Goal: Transaction & Acquisition: Purchase product/service

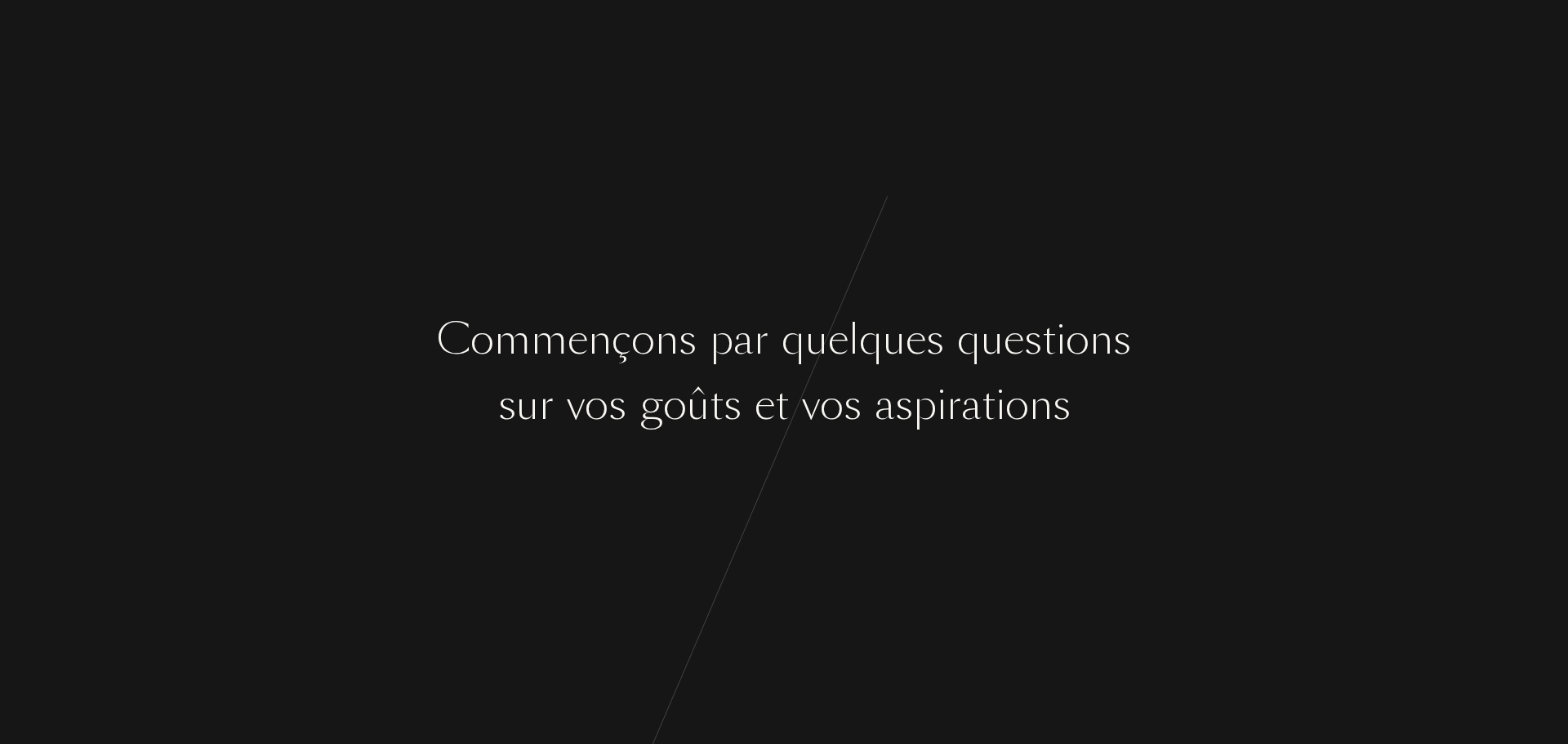
click at [889, 443] on div "C o m m e n ç o n s p a r q u e l q u e s q u e s t i o n s s u r v o s g o û t…" at bounding box center [784, 372] width 1568 height 744
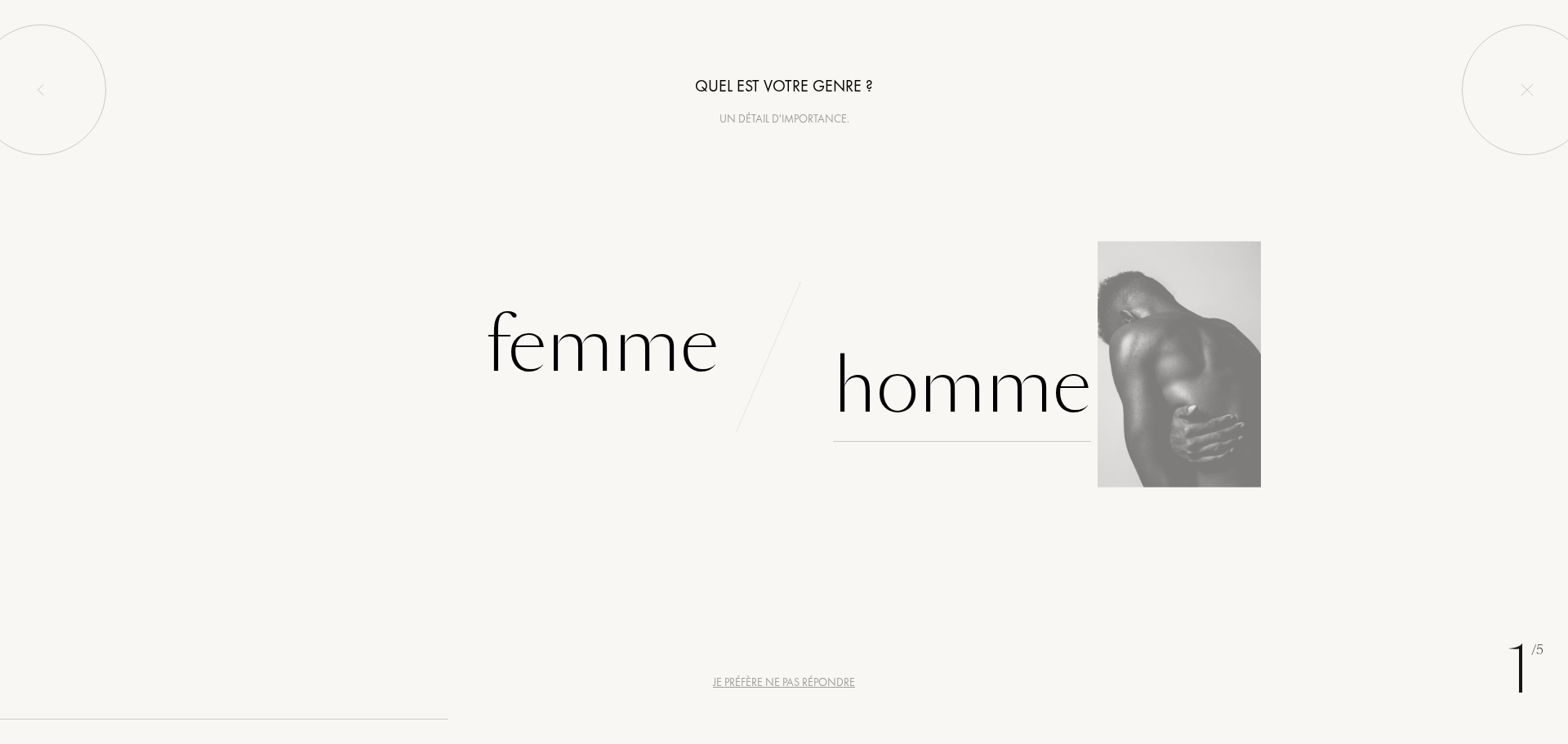
click at [943, 386] on div "Homme" at bounding box center [962, 386] width 258 height 111
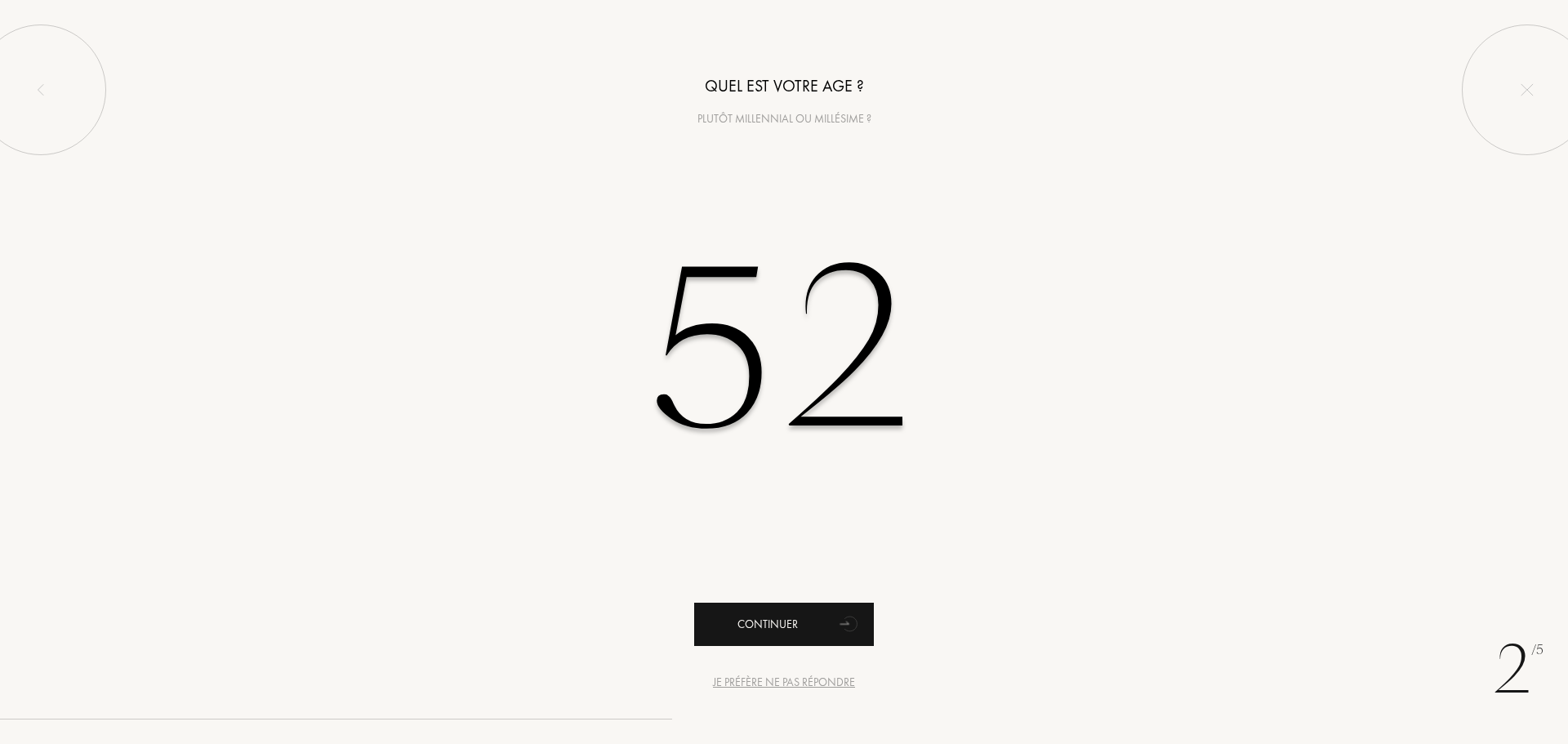
type input "52"
click at [836, 625] on icon "animation" at bounding box center [850, 623] width 33 height 33
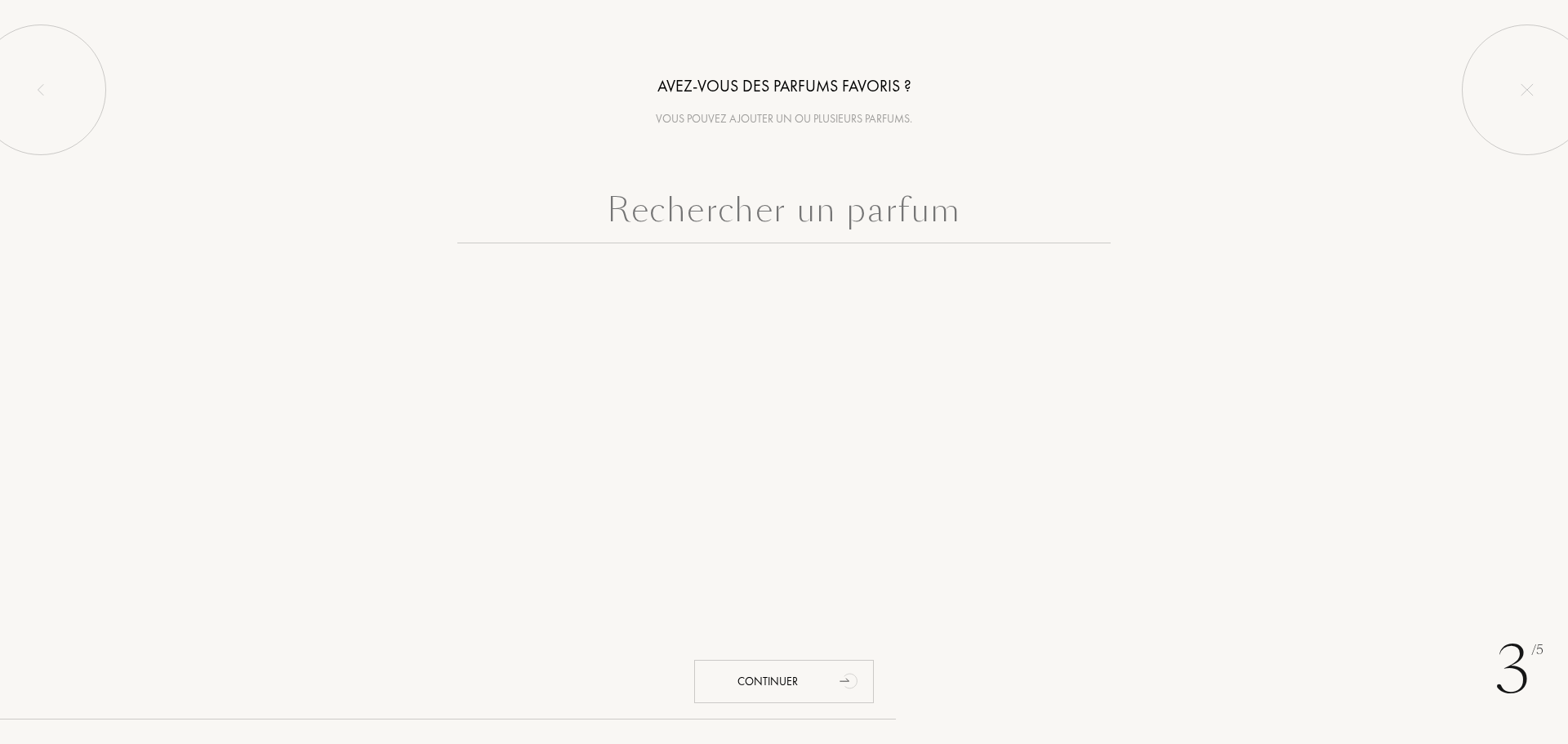
click at [823, 221] on input "text" at bounding box center [783, 214] width 653 height 59
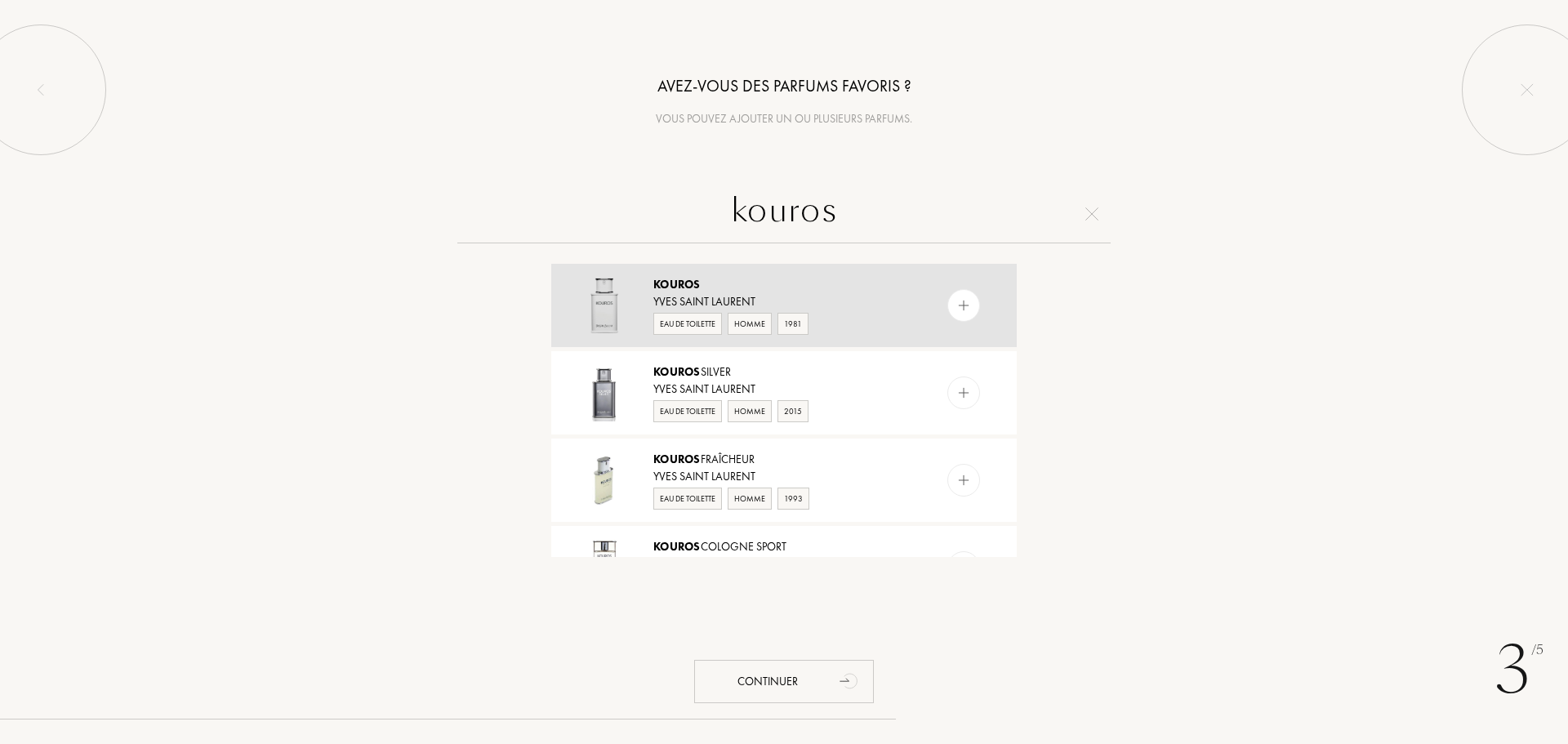
type input "kouros"
click at [696, 289] on span "Kouros" at bounding box center [677, 283] width 47 height 14
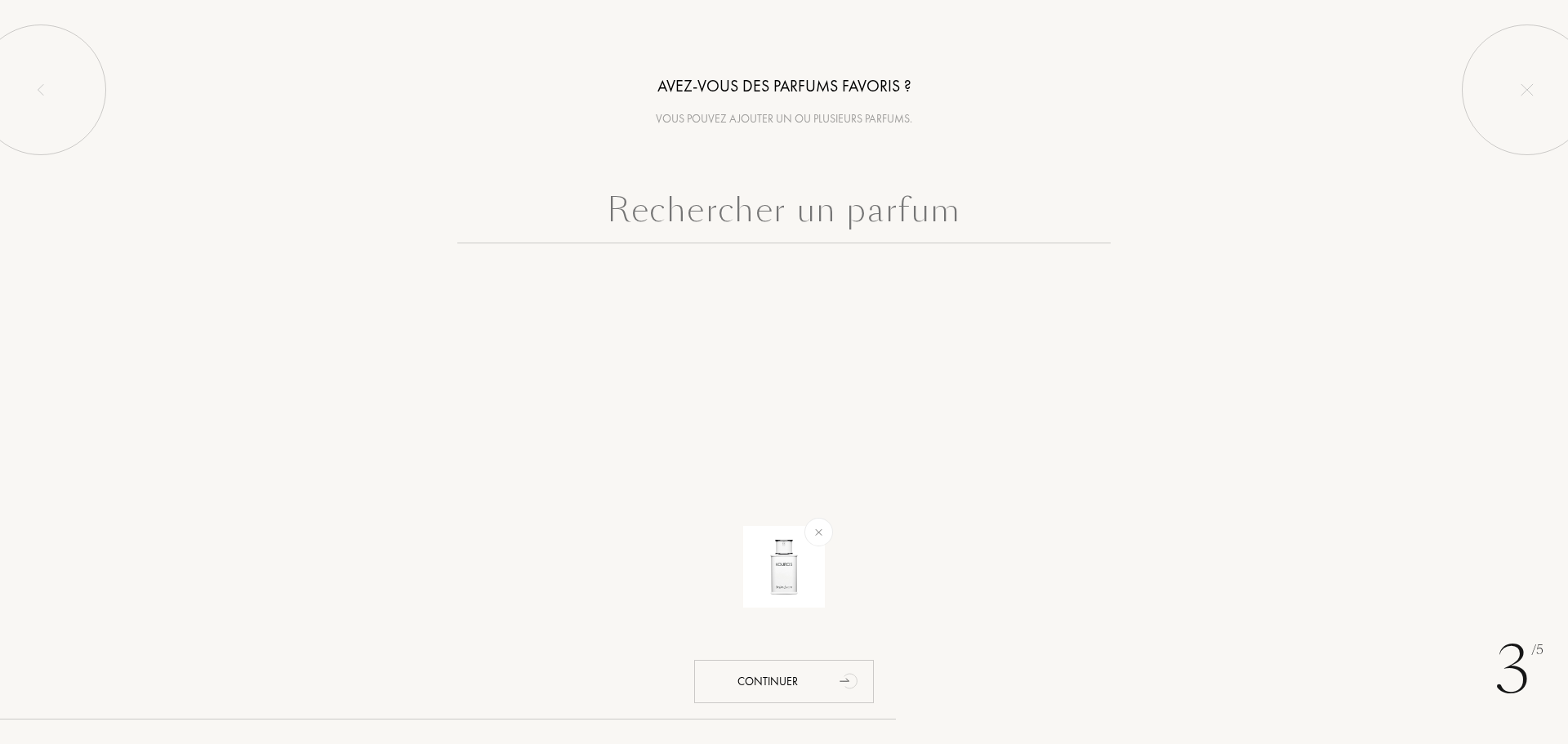
click at [757, 214] on input "text" at bounding box center [783, 214] width 653 height 59
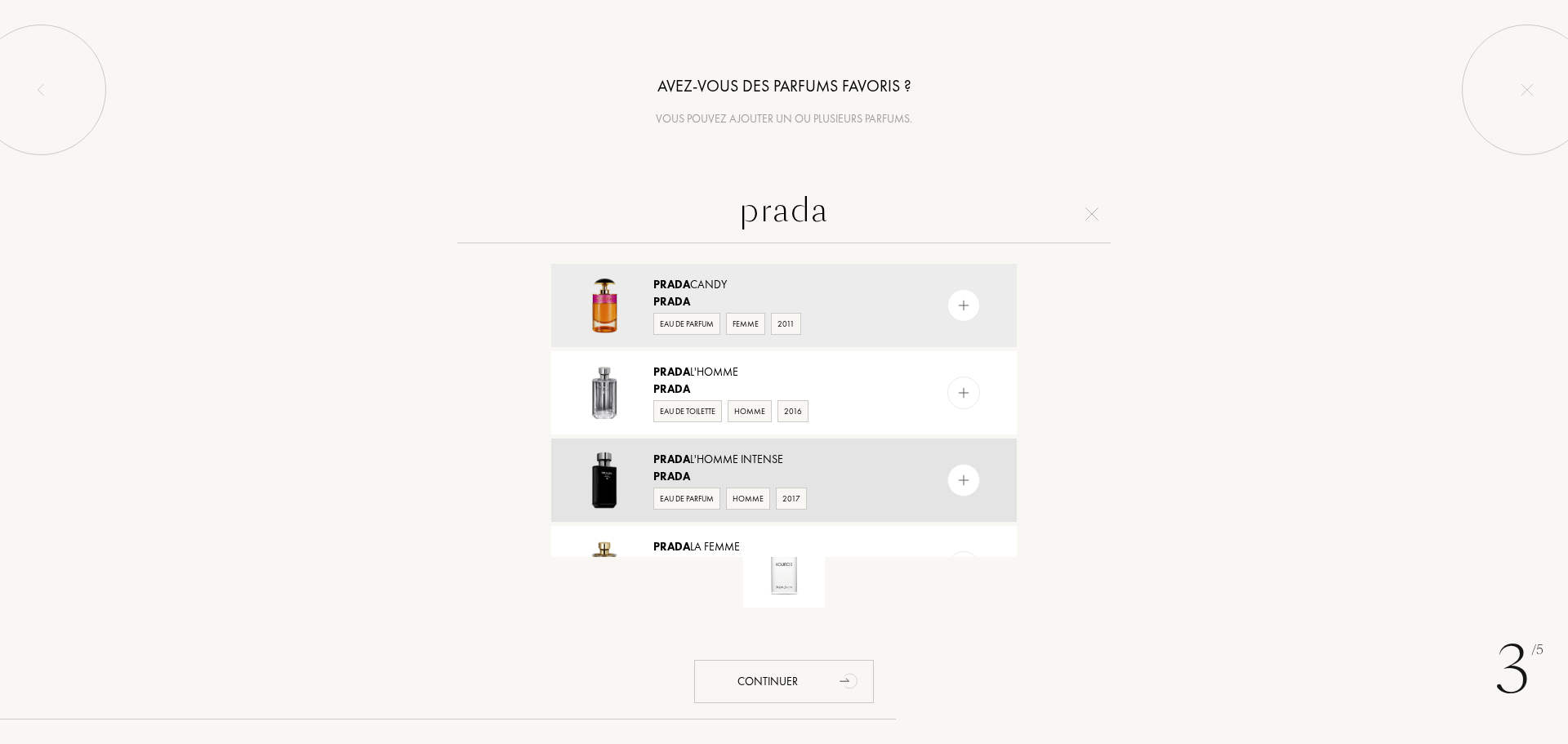
type input "prada"
click at [759, 463] on div "Prada L'Homme Intense" at bounding box center [783, 460] width 260 height 17
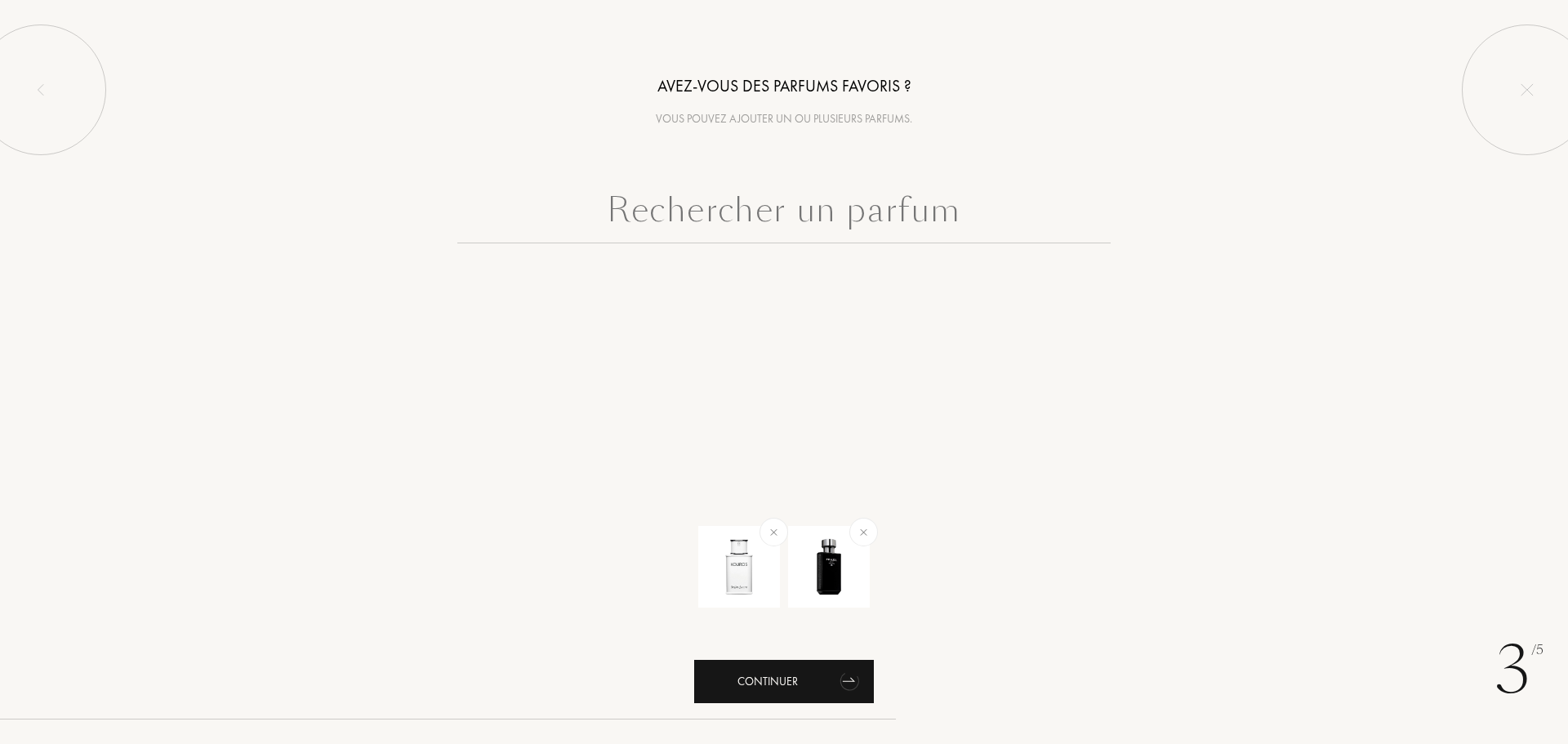
click at [819, 677] on div "Continuer" at bounding box center [783, 682] width 180 height 43
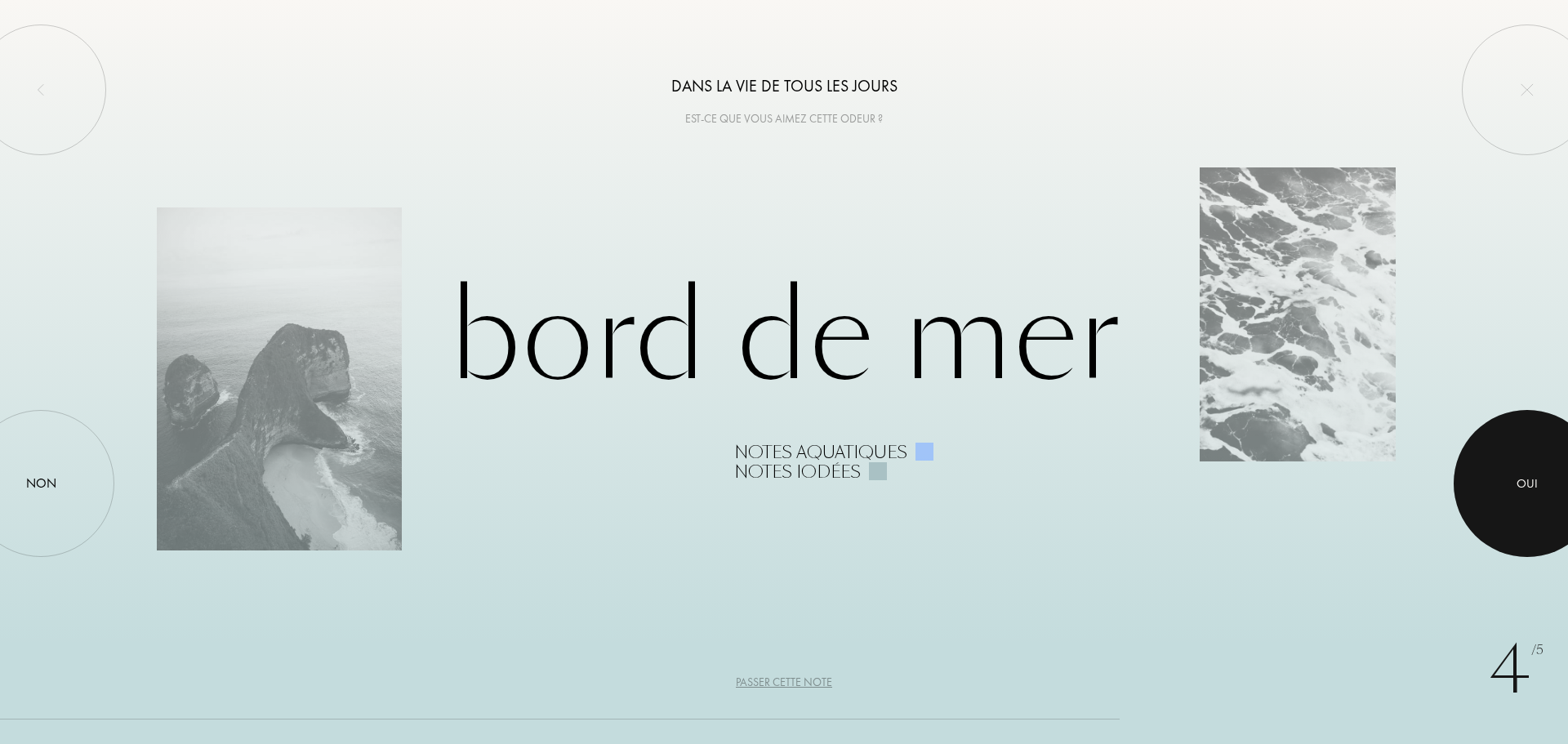
click at [1521, 488] on div "Oui" at bounding box center [1527, 484] width 21 height 19
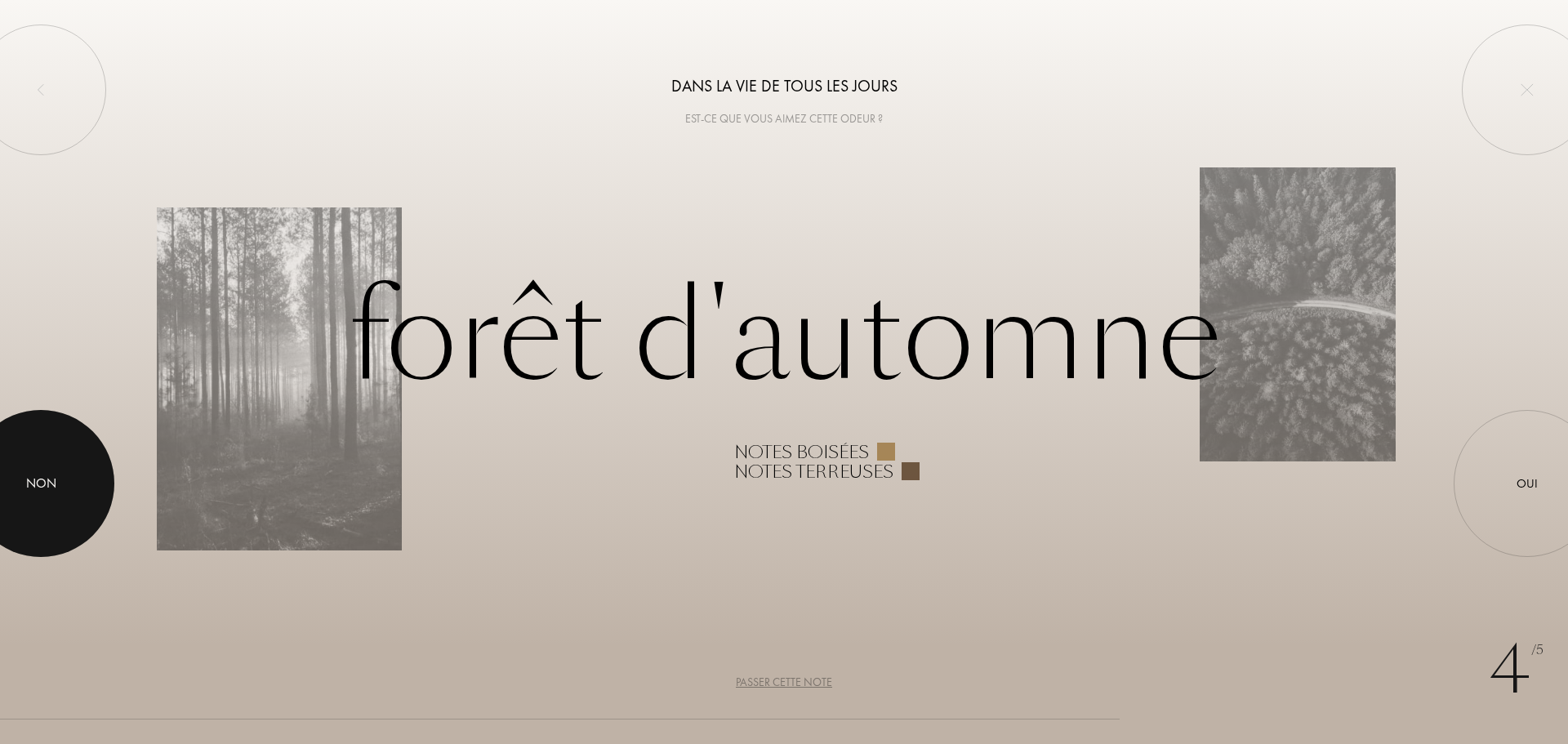
click at [49, 481] on div "Non" at bounding box center [41, 483] width 30 height 19
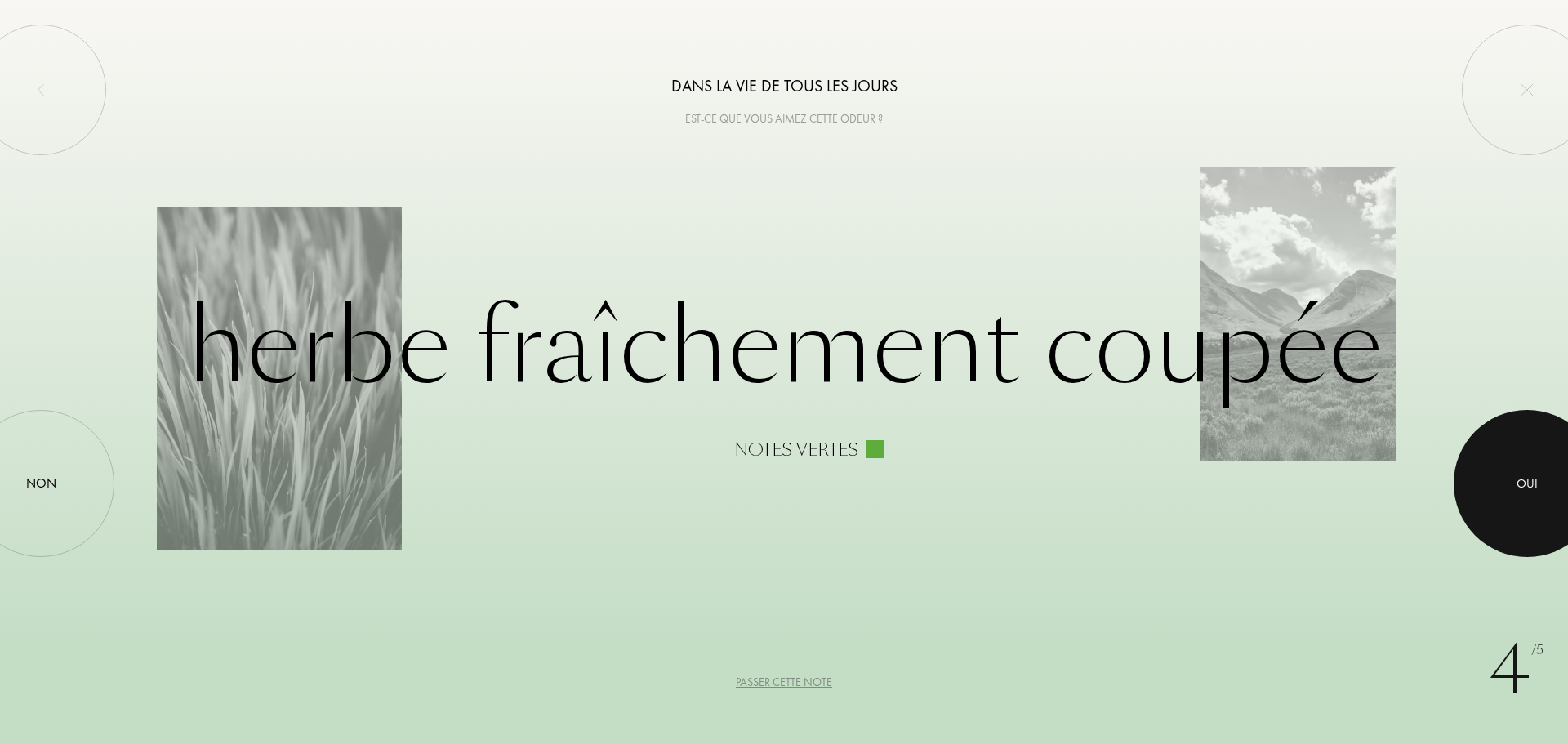
click at [1490, 488] on div at bounding box center [1527, 483] width 147 height 147
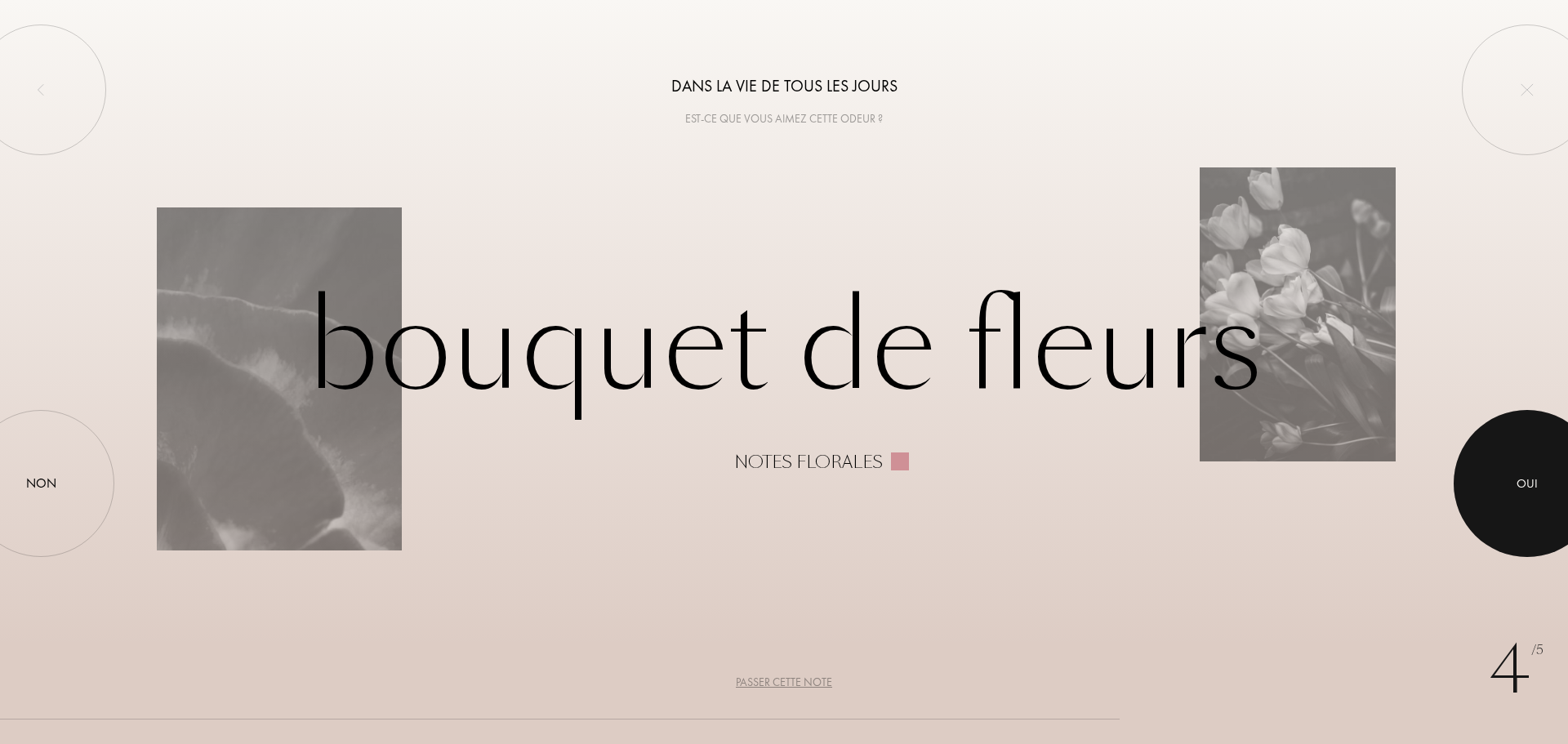
click at [1506, 486] on div at bounding box center [1527, 483] width 147 height 147
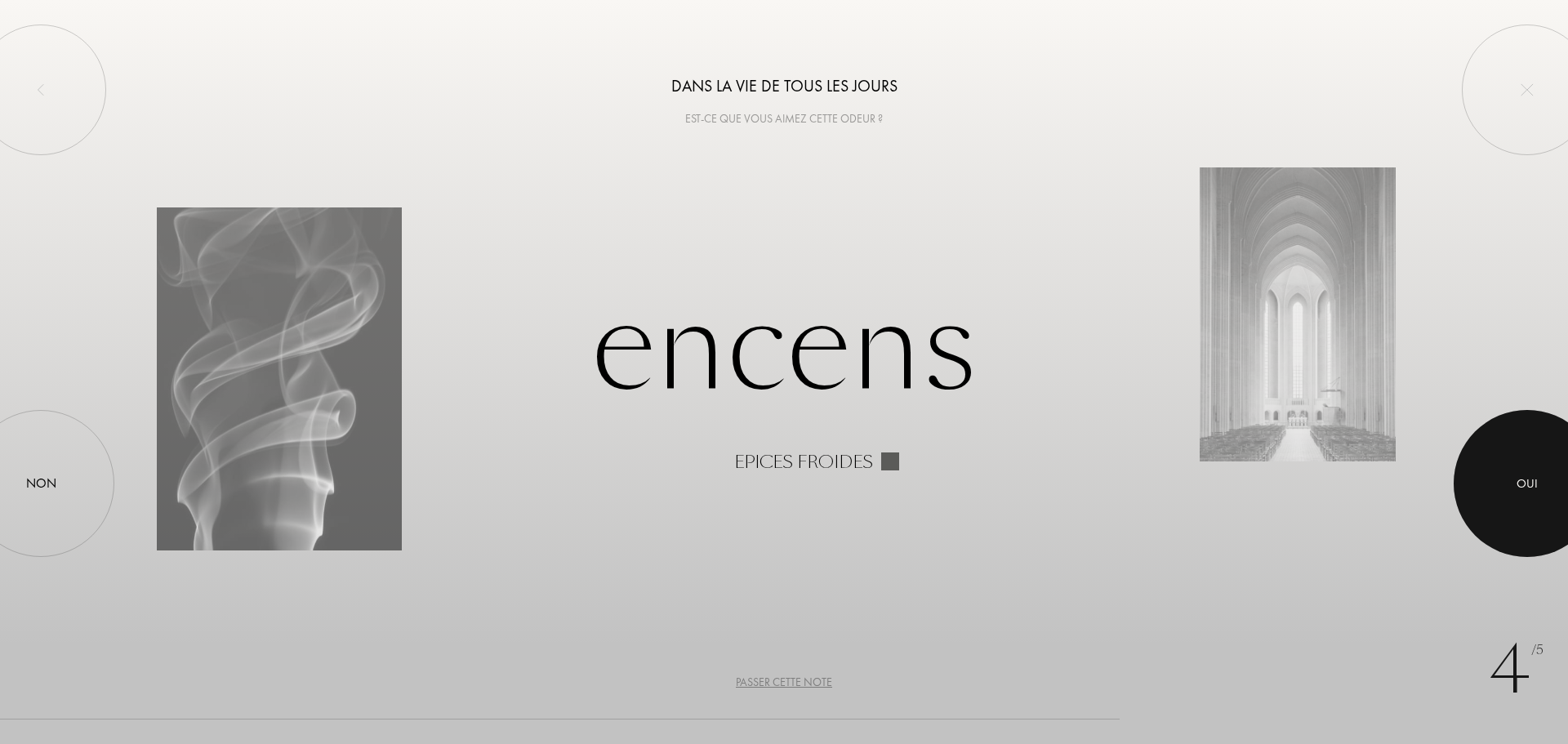
click at [1506, 486] on div at bounding box center [1527, 483] width 147 height 147
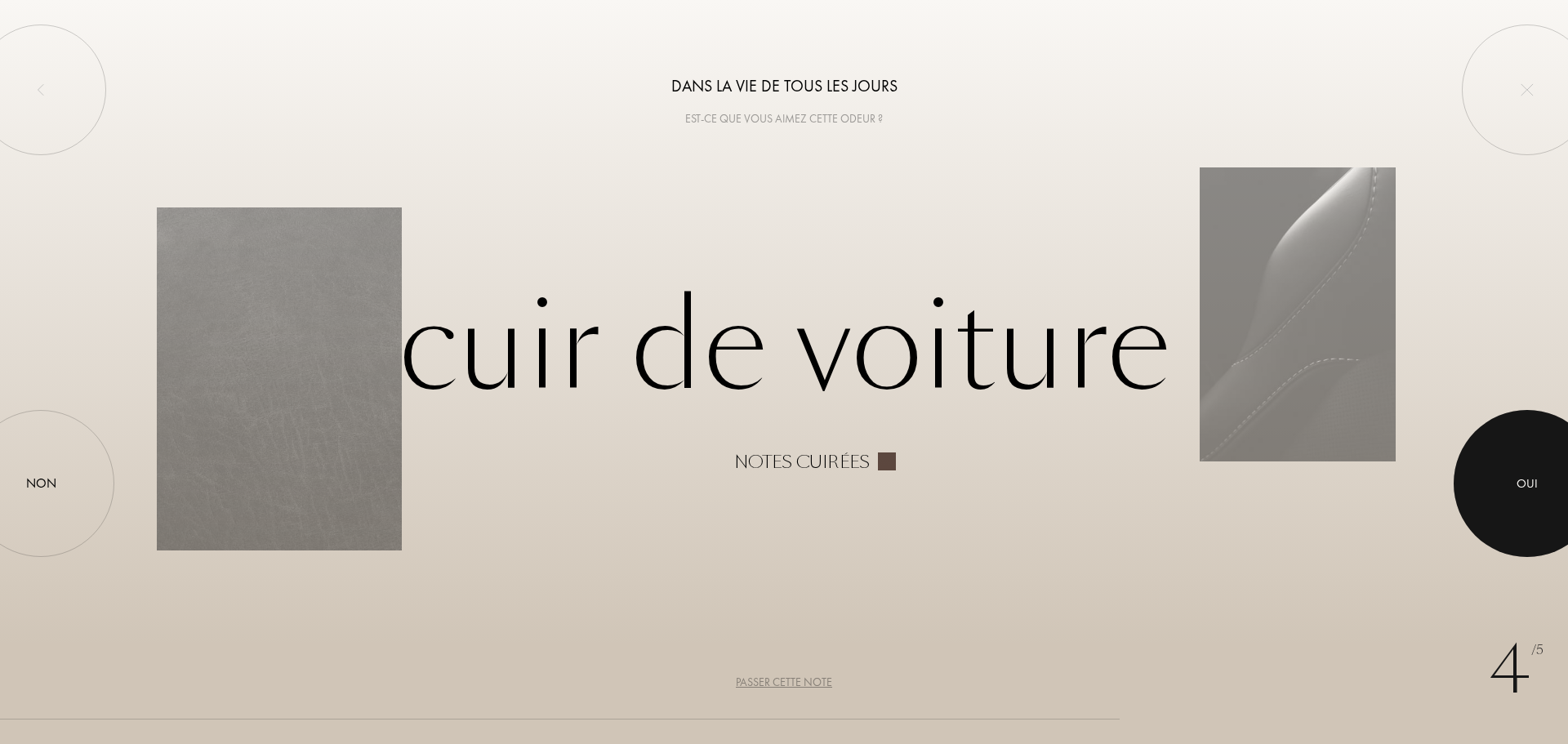
click at [1524, 477] on div "Oui" at bounding box center [1527, 484] width 21 height 19
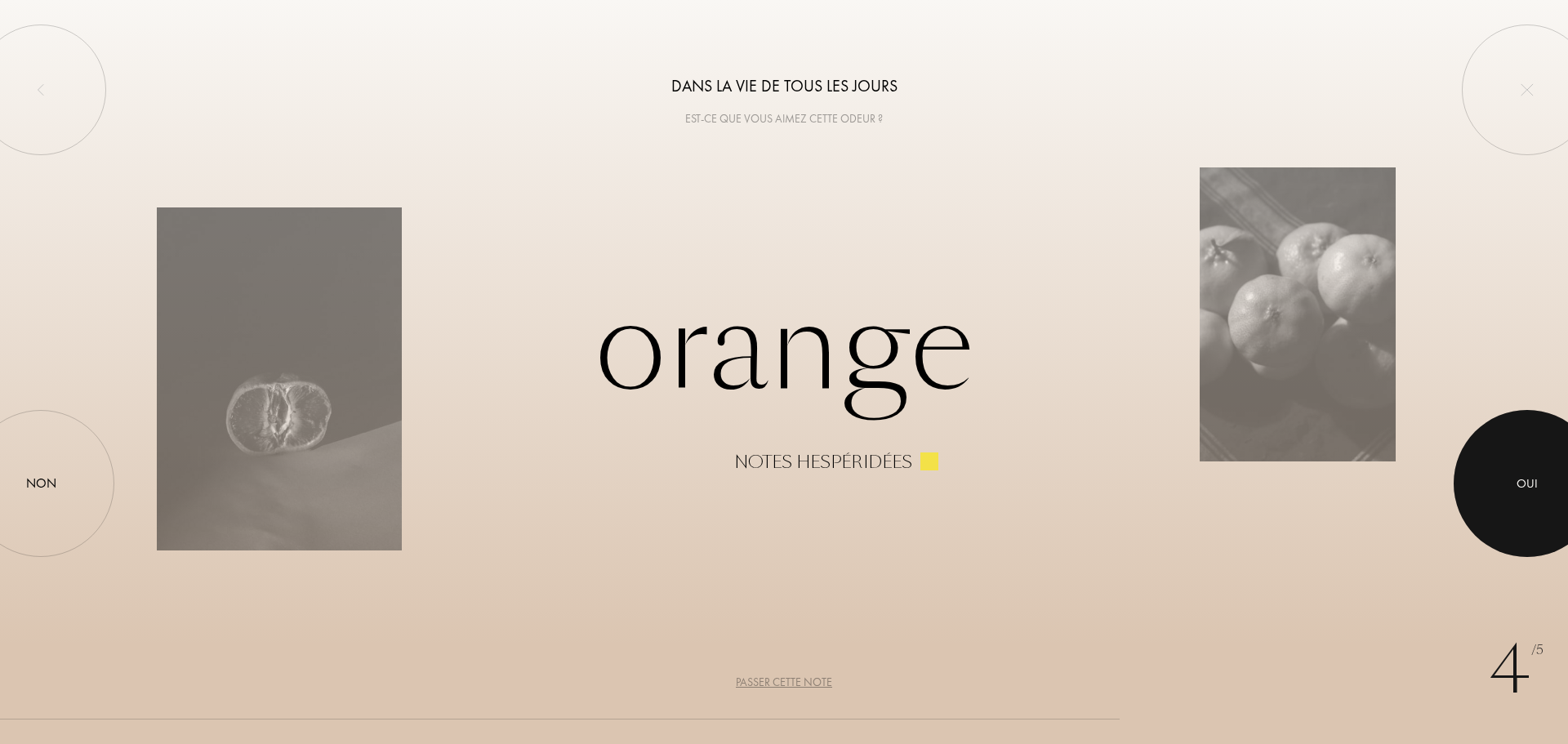
click at [1533, 472] on div at bounding box center [1527, 483] width 147 height 147
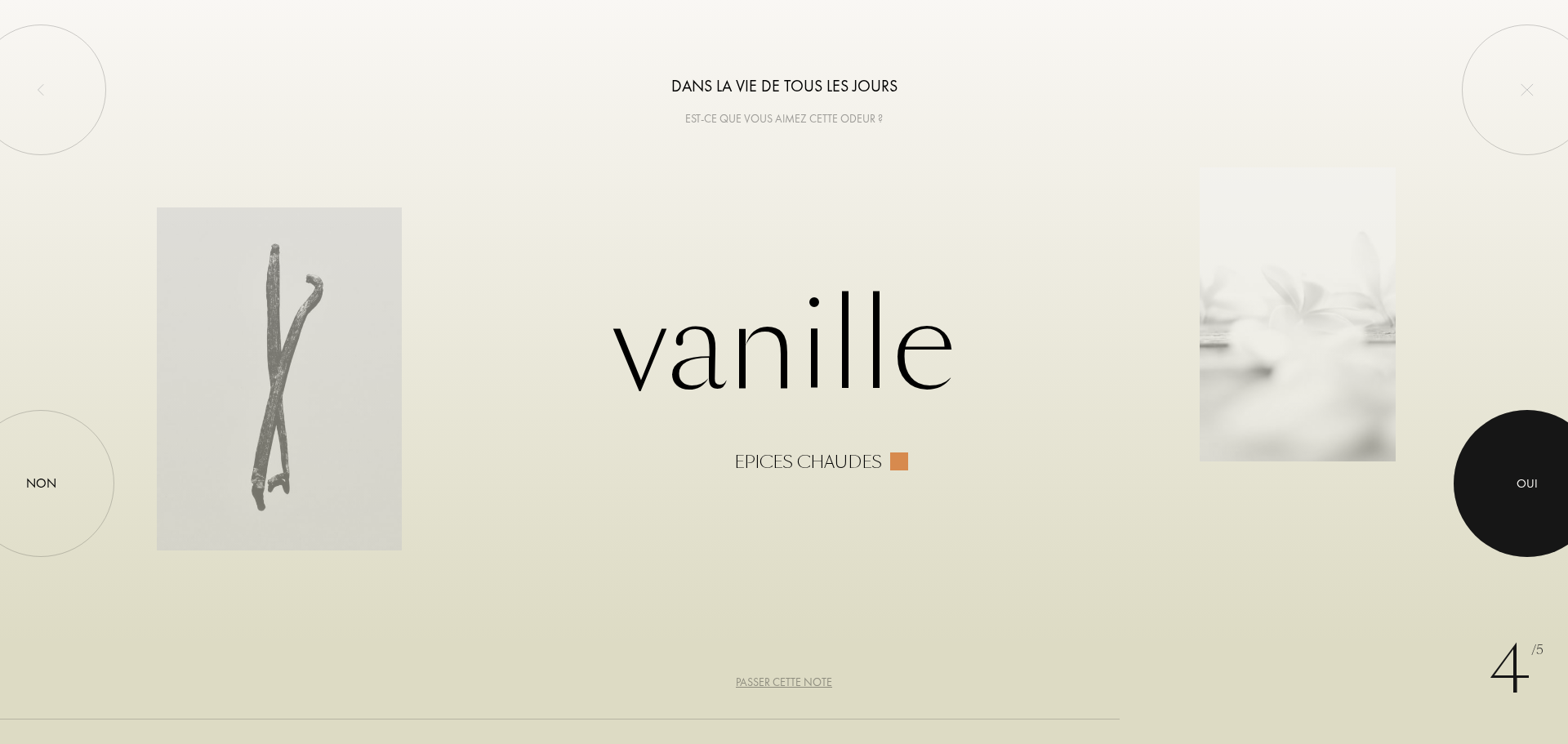
click at [1501, 487] on div at bounding box center [1527, 483] width 147 height 147
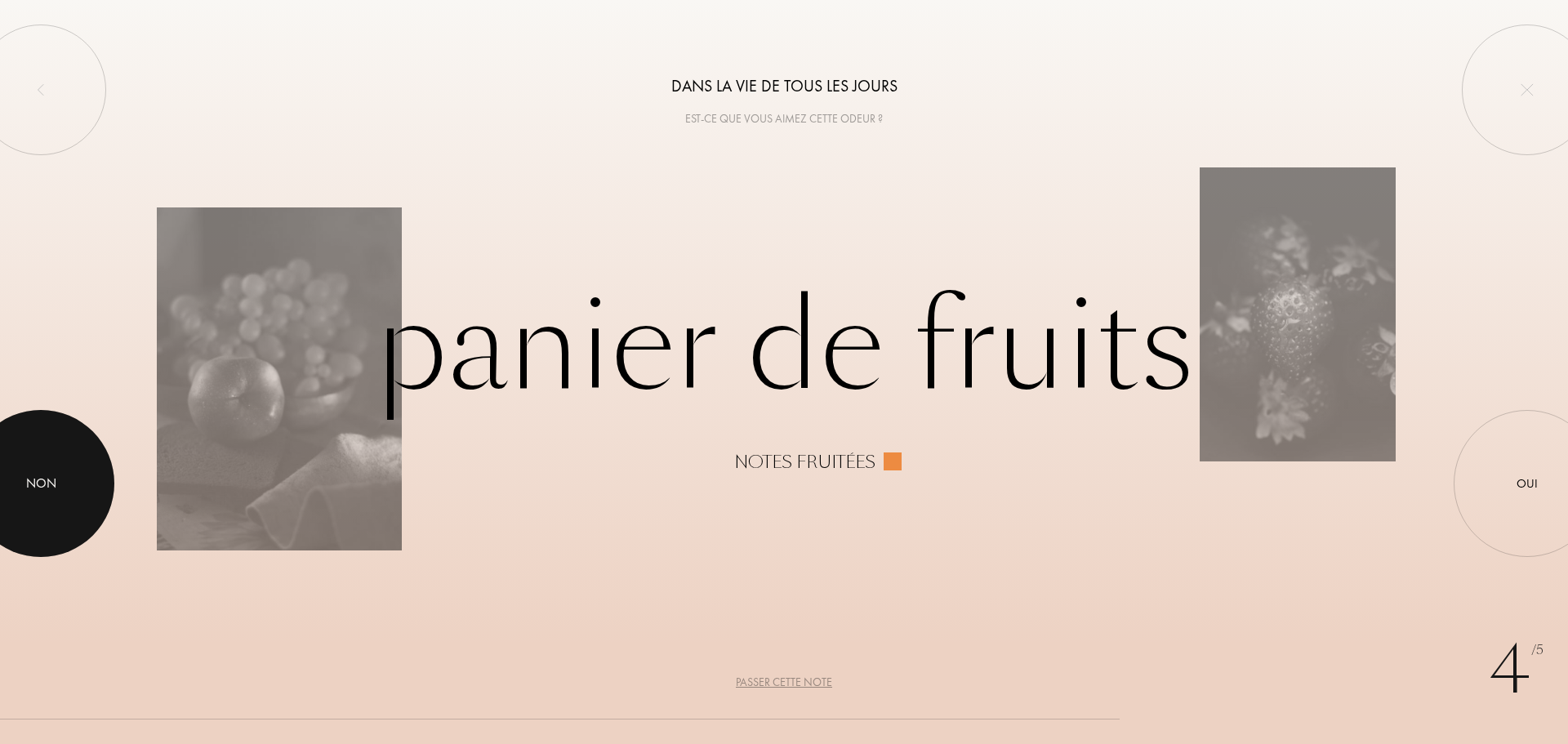
click at [32, 482] on div "Non" at bounding box center [41, 483] width 30 height 19
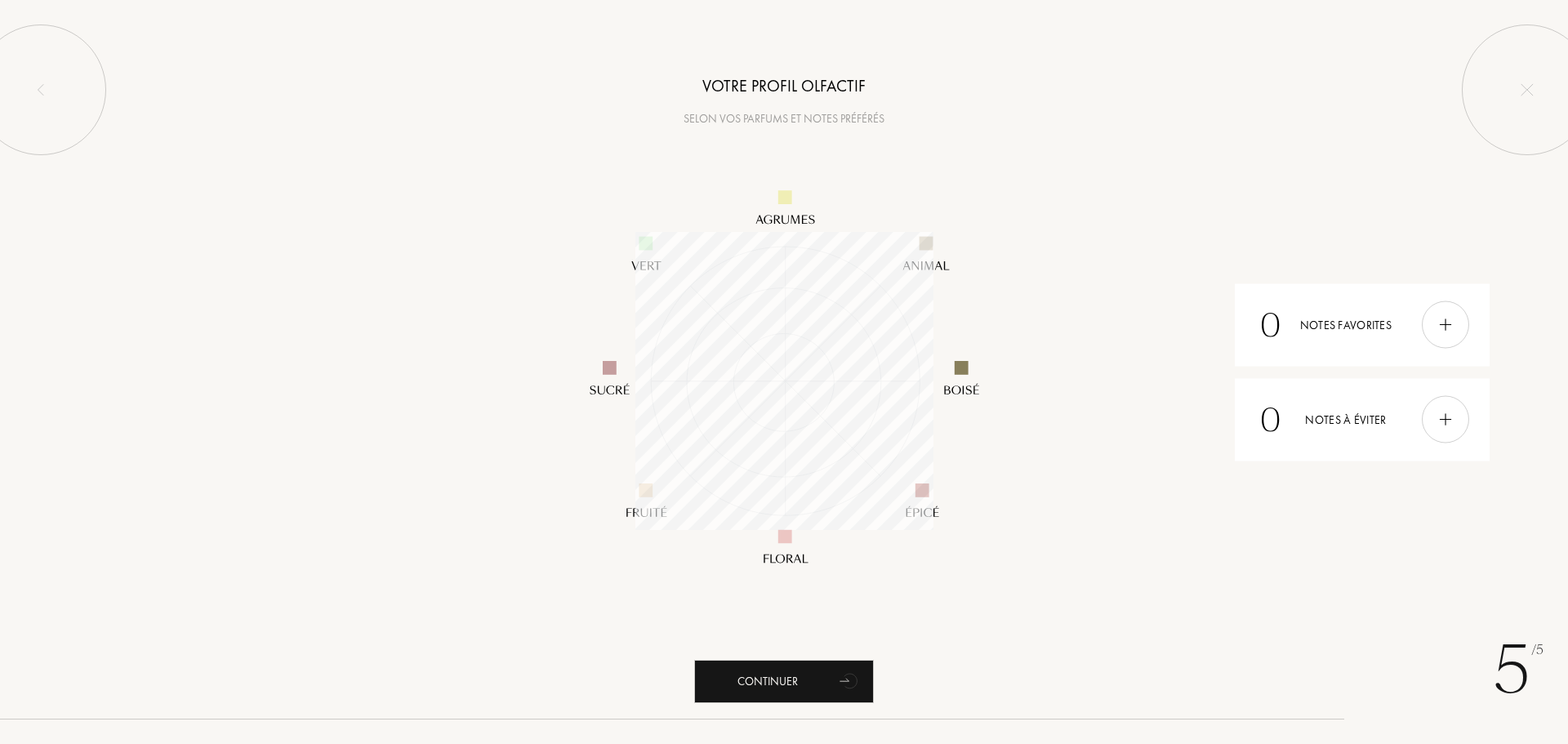
scroll to position [299, 298]
click at [1439, 321] on img at bounding box center [1445, 325] width 18 height 18
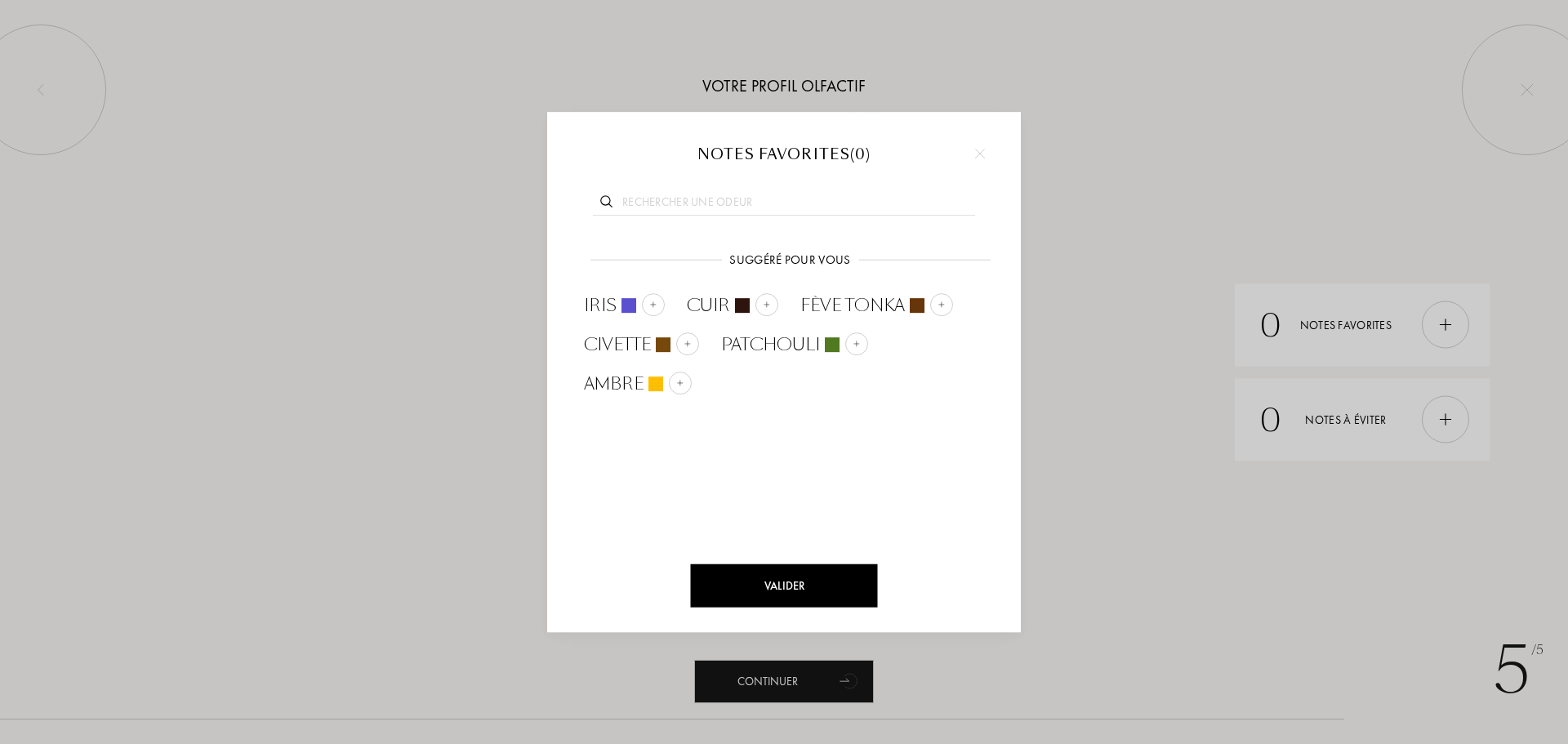
click at [1062, 461] on div at bounding box center [784, 372] width 1568 height 744
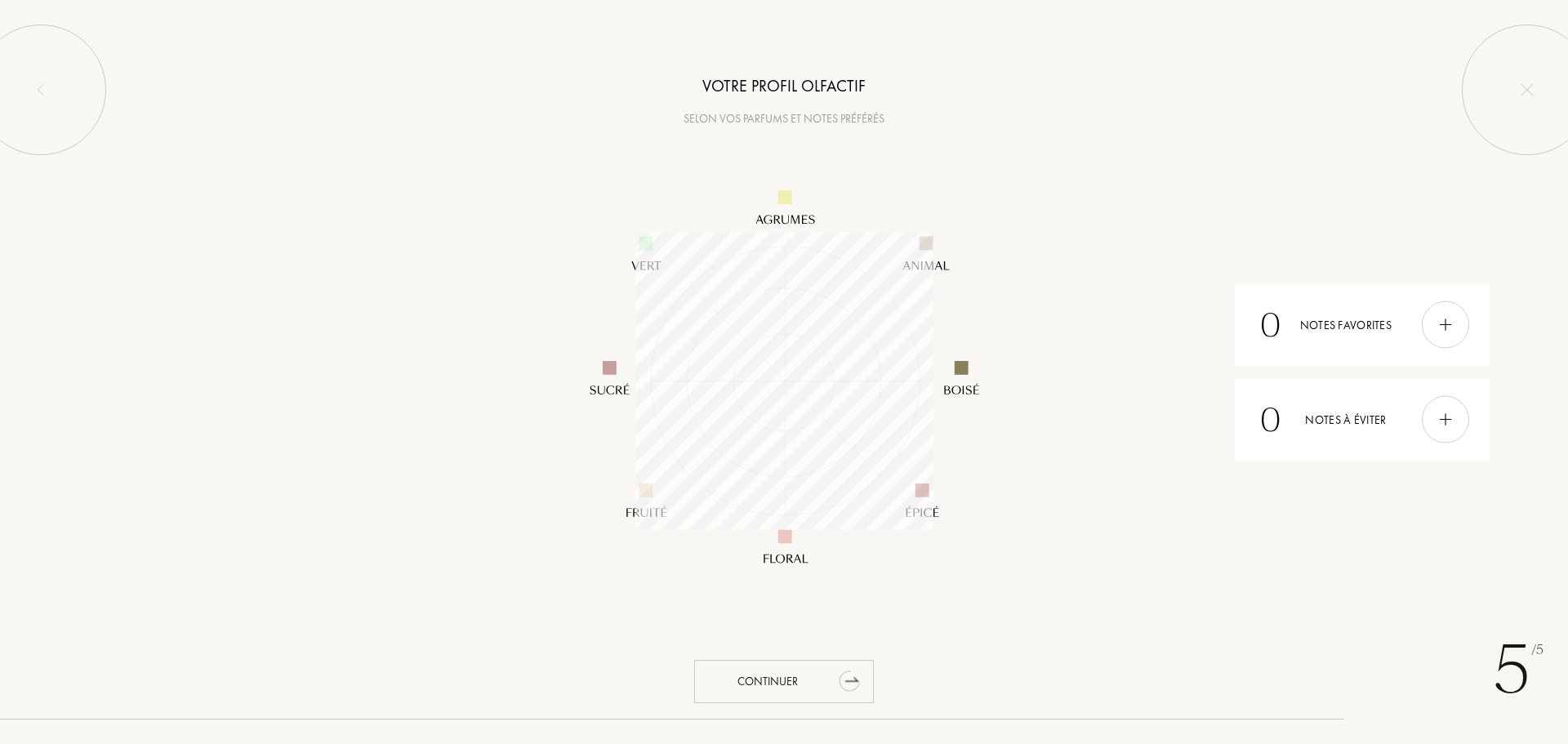
click at [765, 677] on div "Continuer" at bounding box center [783, 682] width 180 height 43
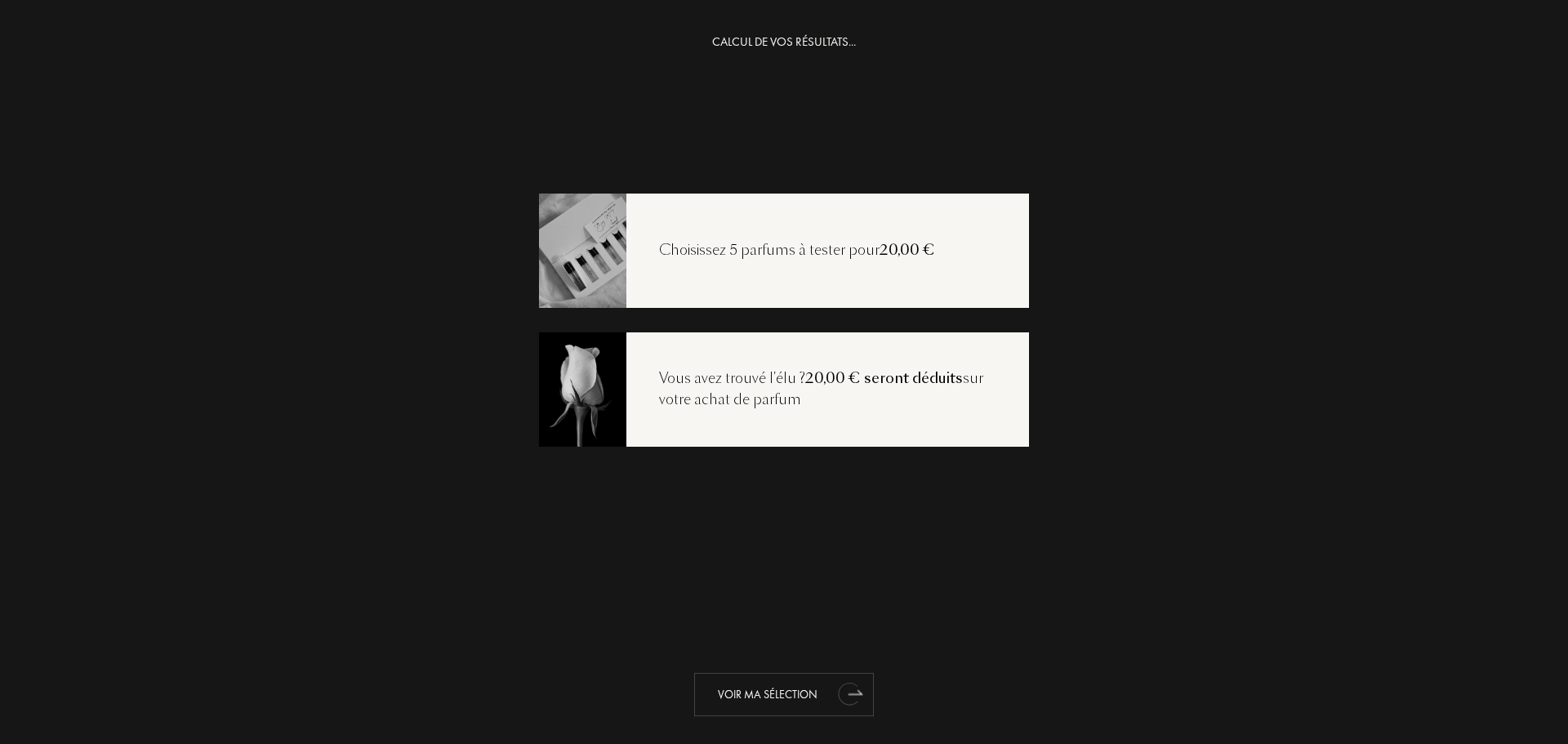
click at [797, 689] on div "Voir ma sélection" at bounding box center [783, 694] width 180 height 43
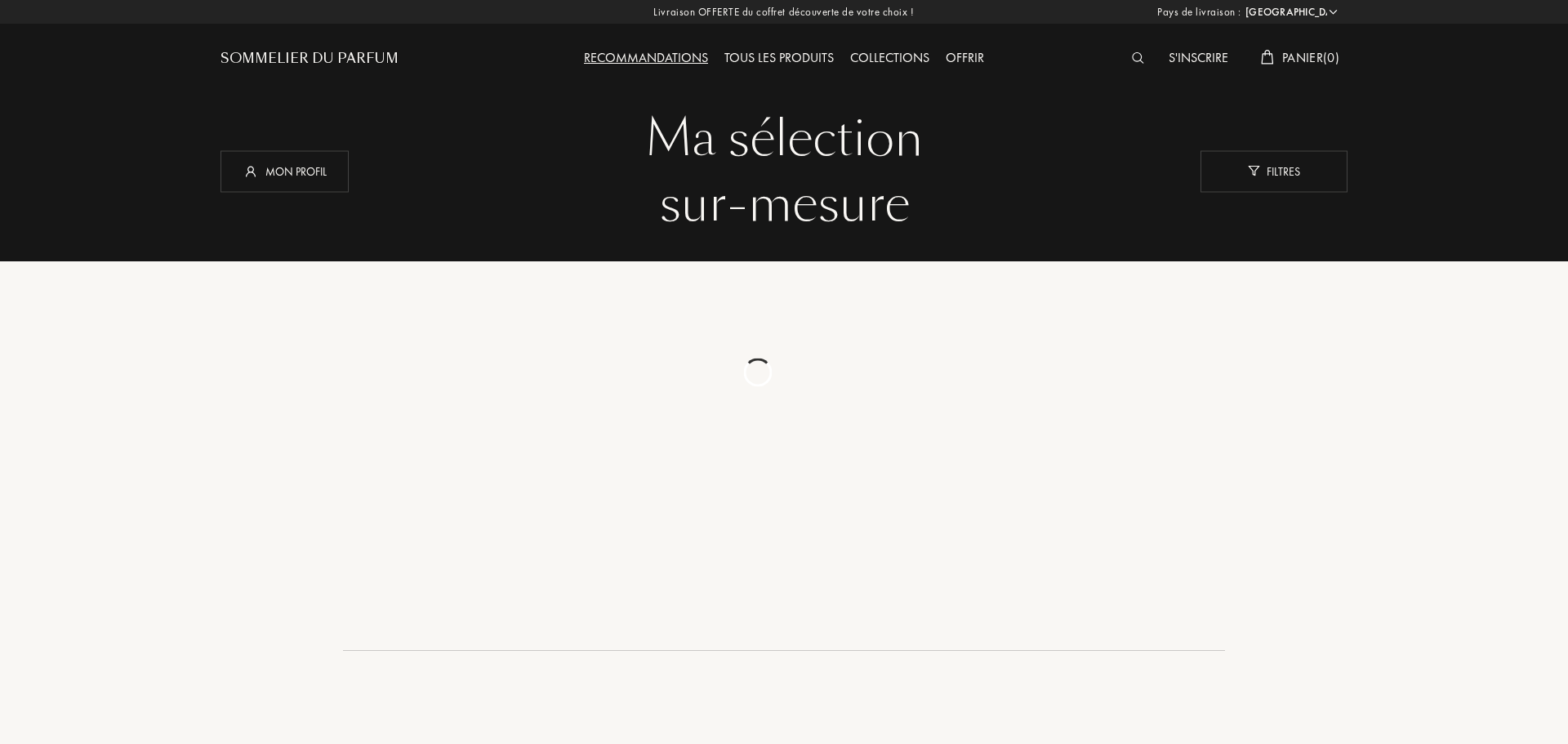
select select "FR"
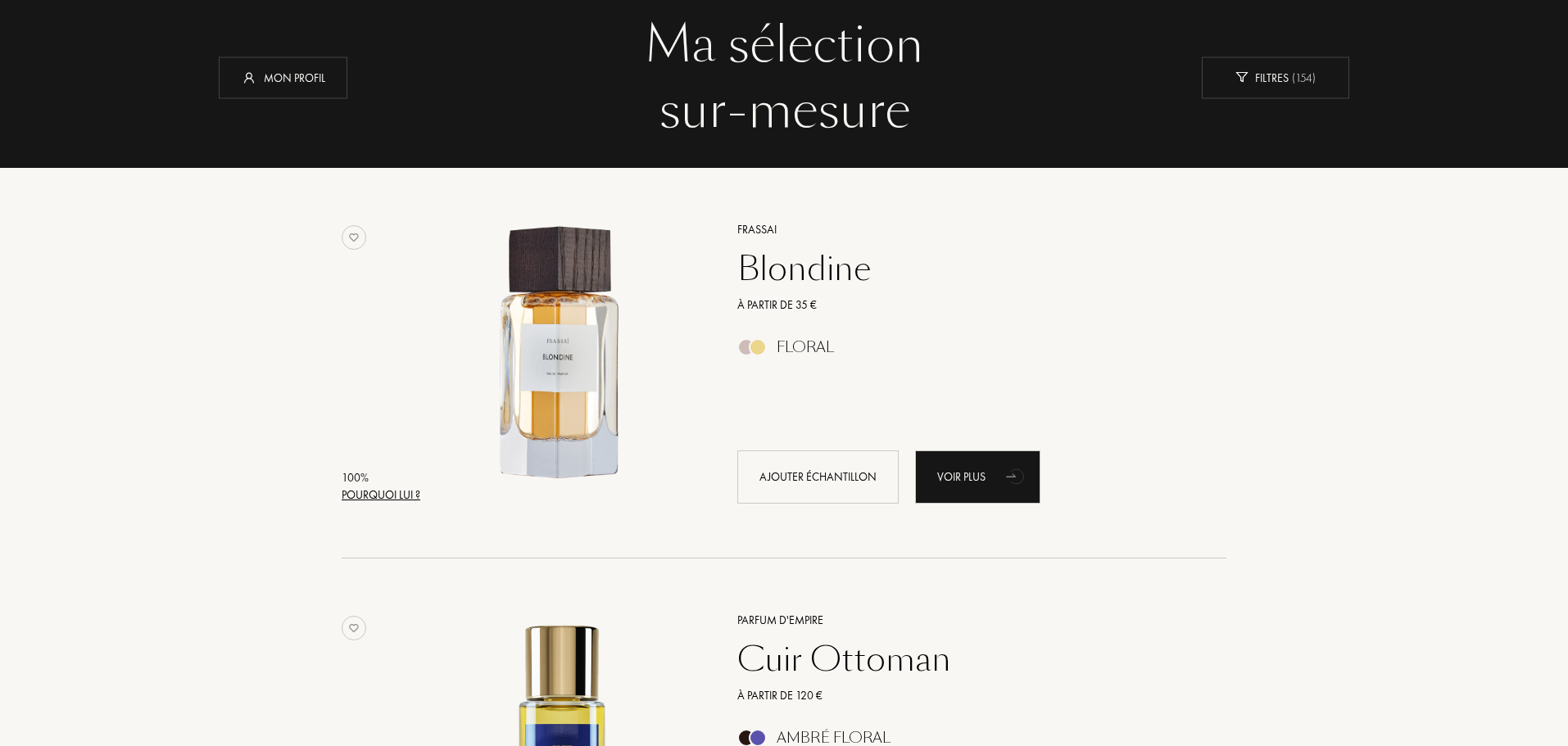
scroll to position [82, 0]
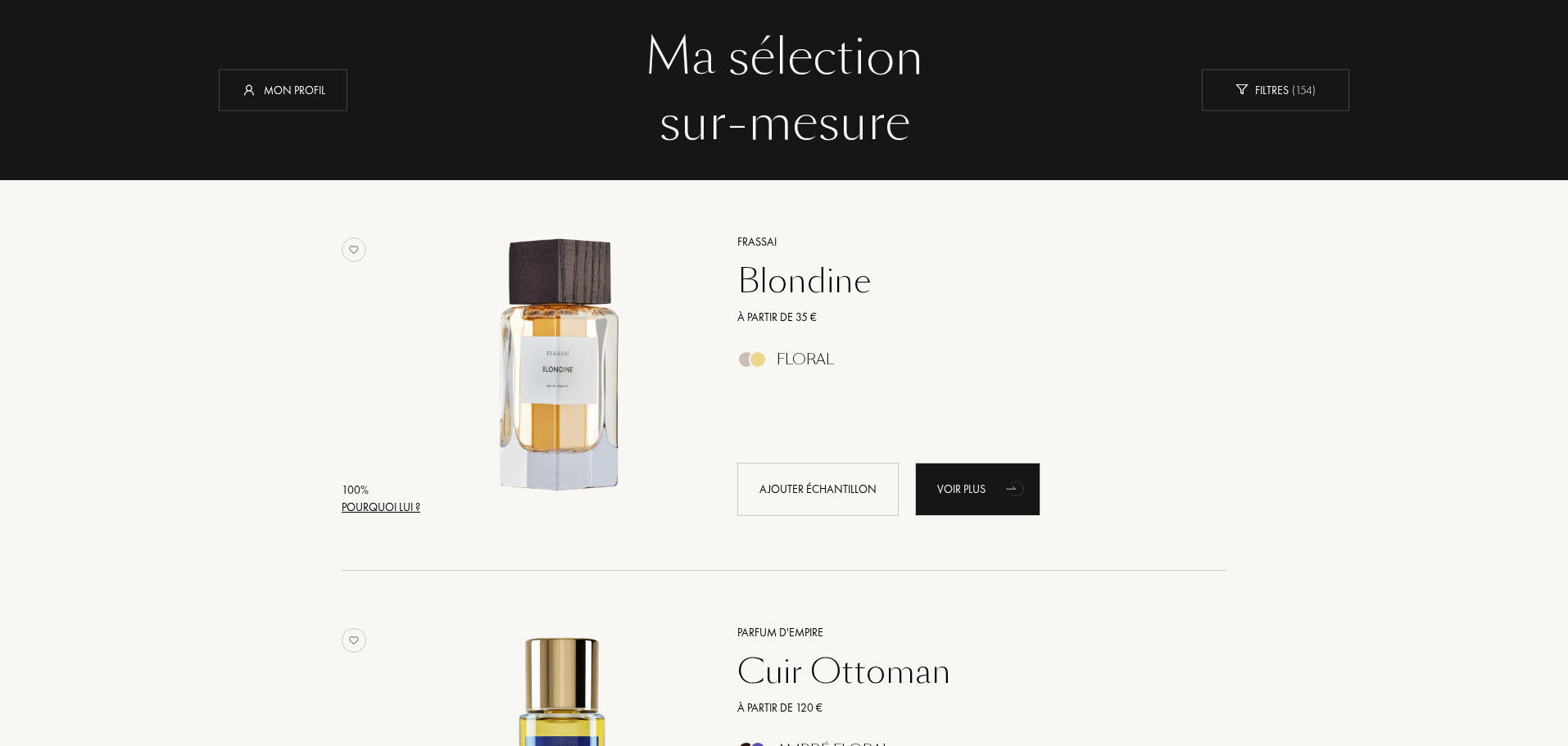
click at [795, 283] on div "Blondine" at bounding box center [963, 281] width 478 height 39
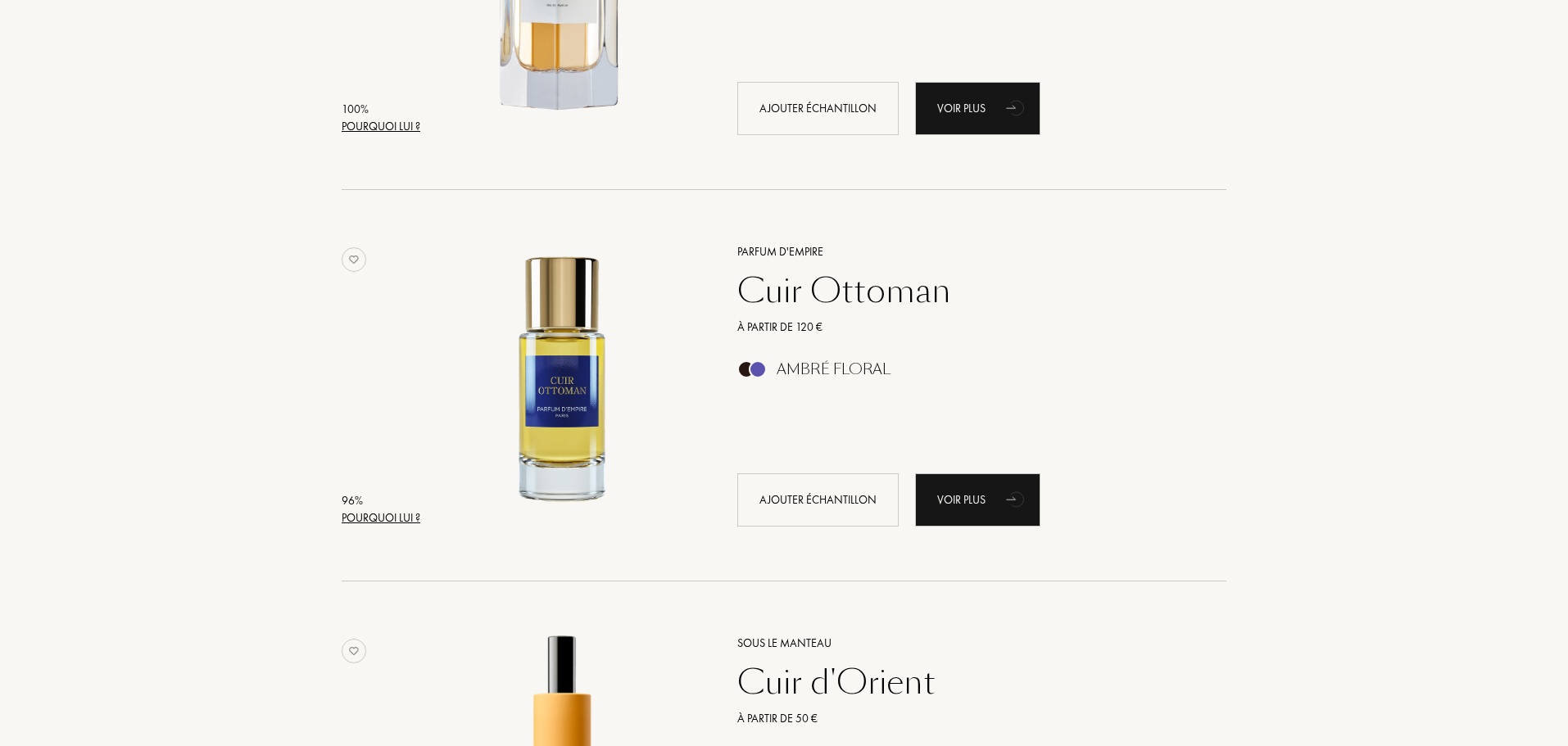
scroll to position [491, 0]
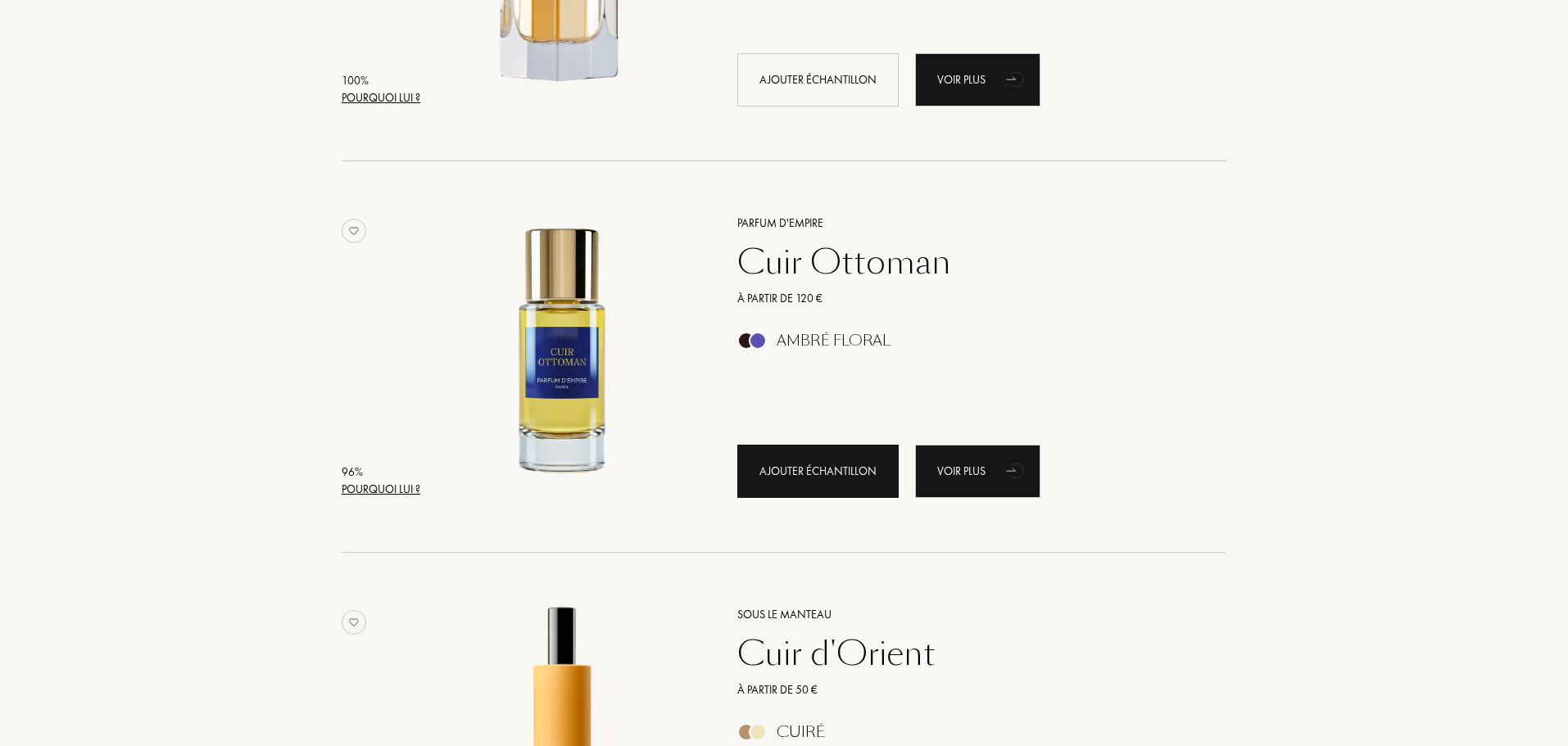
click at [840, 474] on div "Ajouter échantillon" at bounding box center [818, 471] width 162 height 53
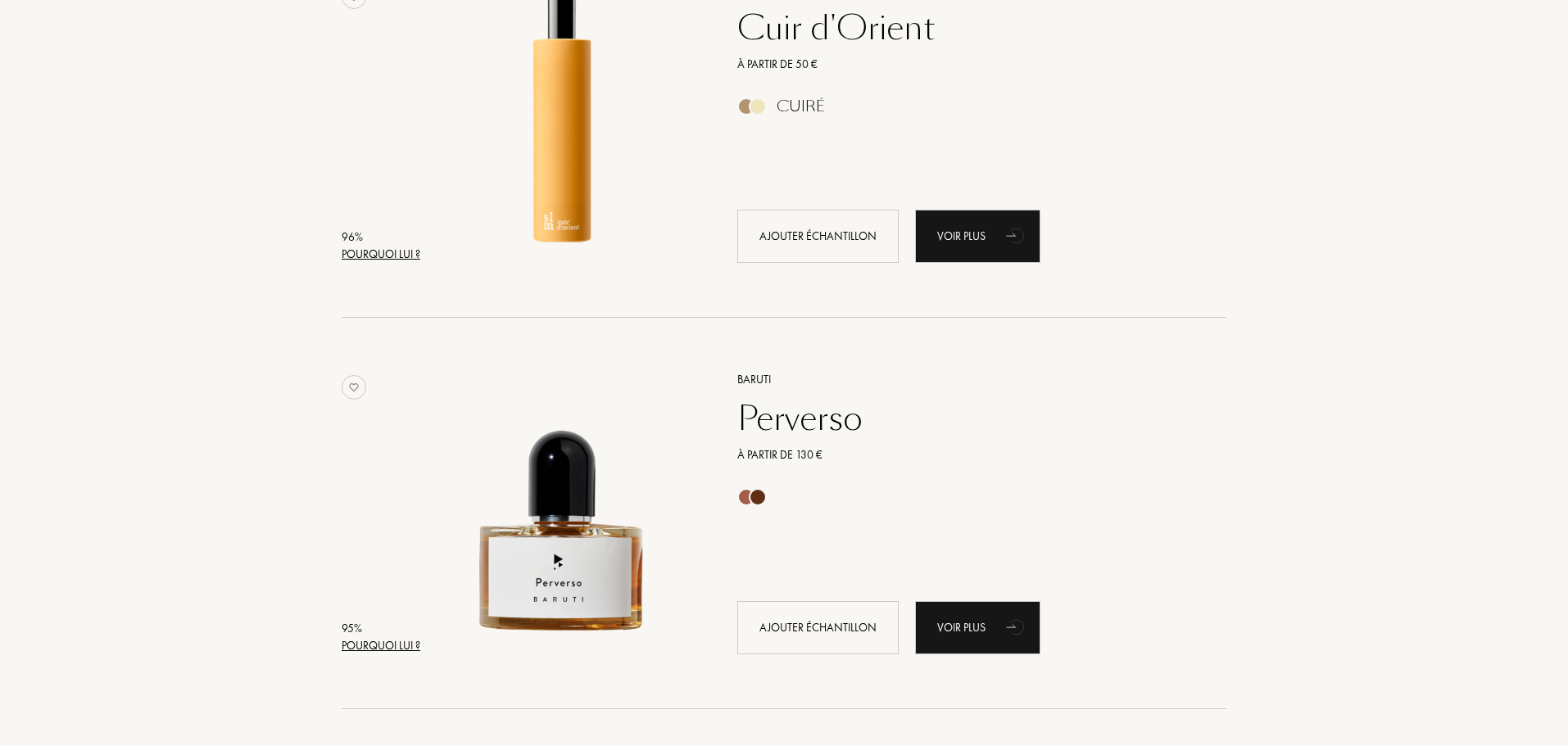
scroll to position [1147, 0]
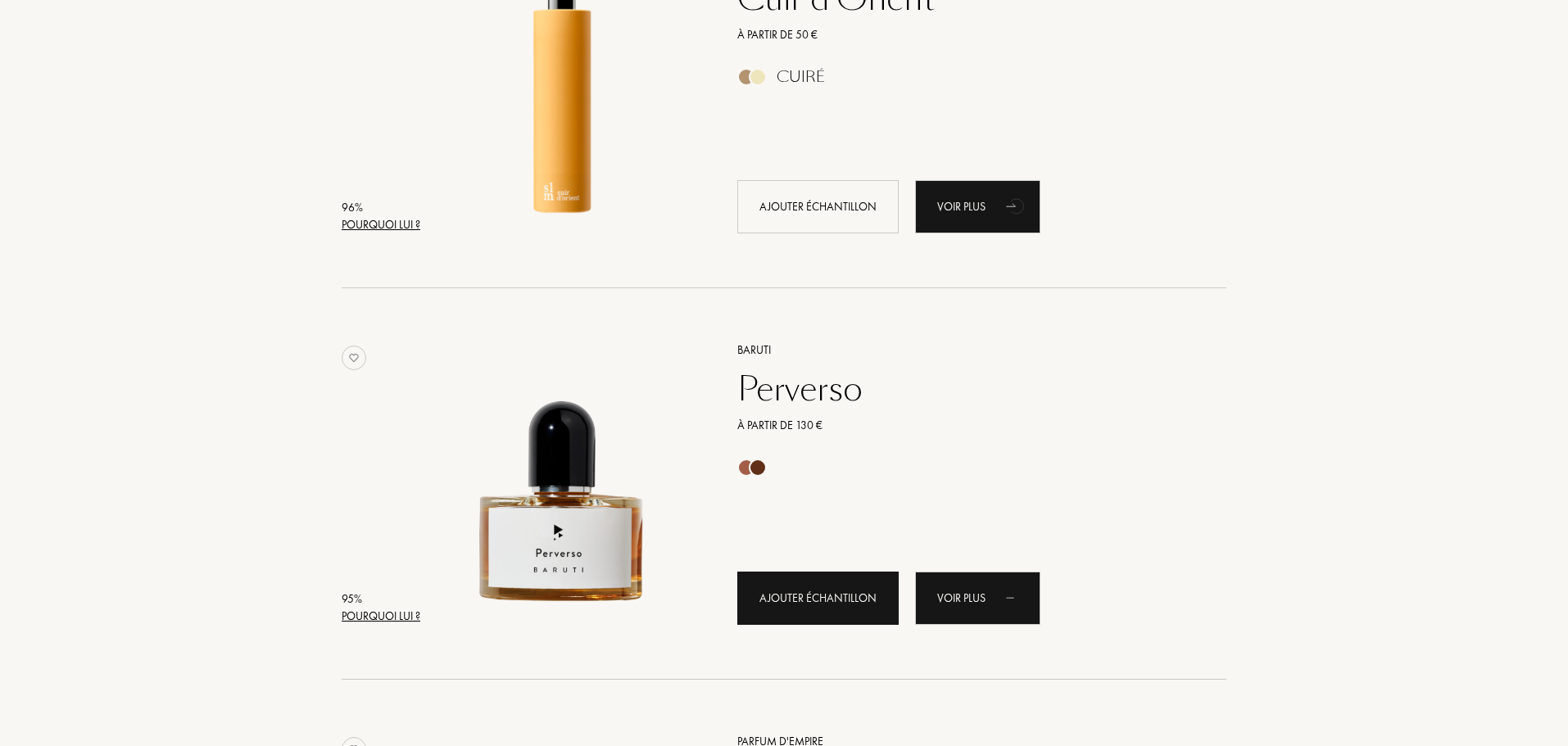
click at [849, 618] on div "Ajouter échantillon" at bounding box center [818, 598] width 162 height 53
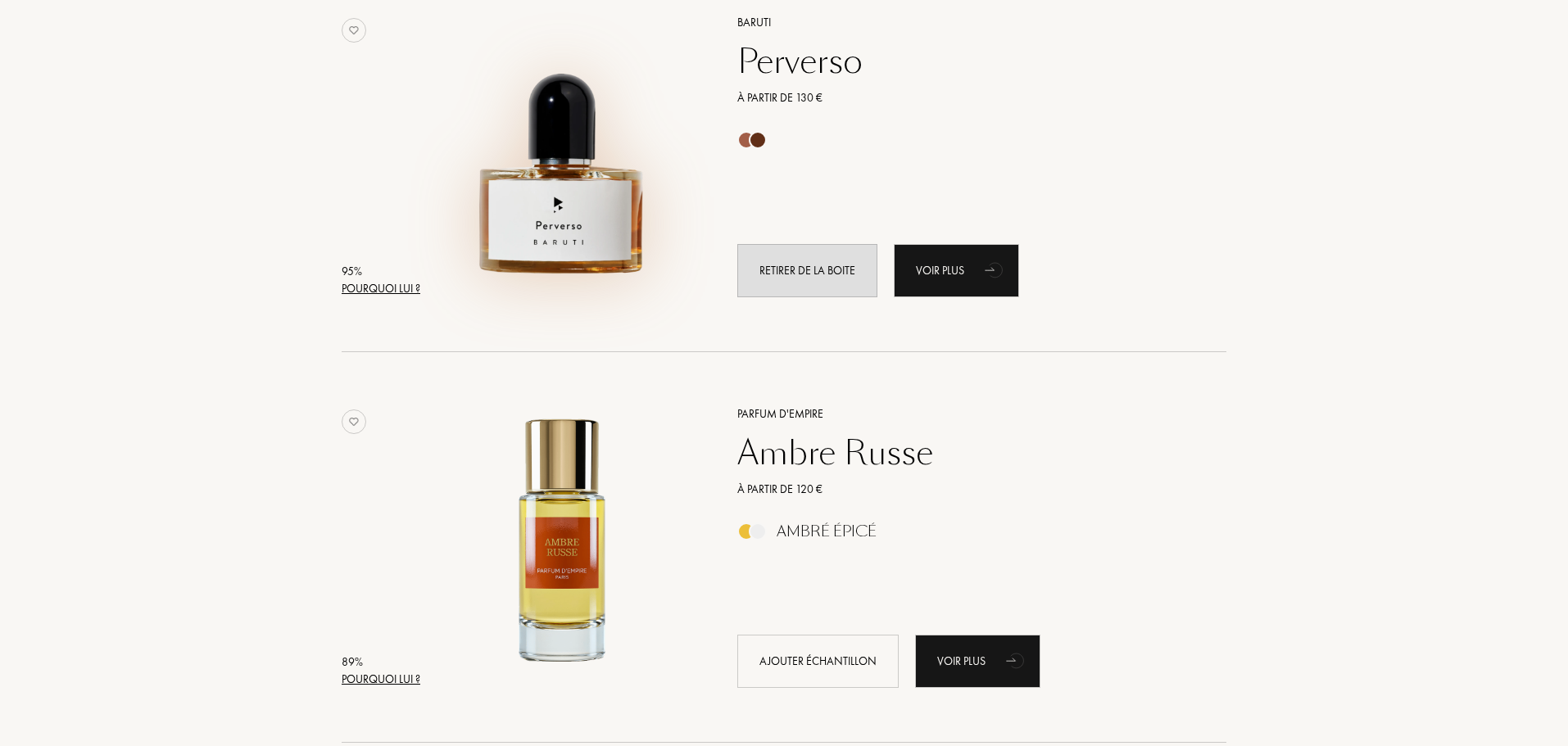
scroll to position [1638, 0]
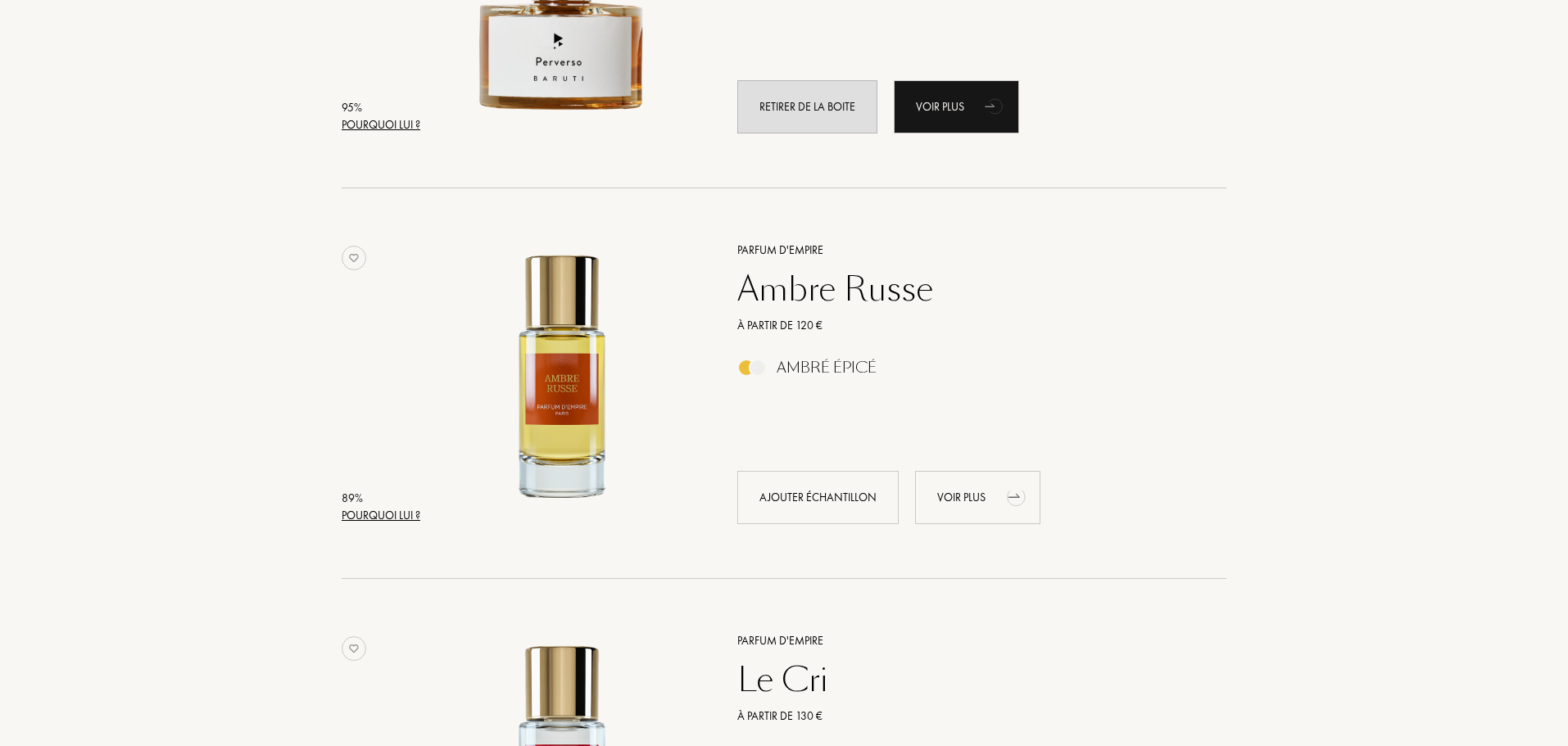
click at [979, 499] on div "Voir plus" at bounding box center [978, 497] width 125 height 53
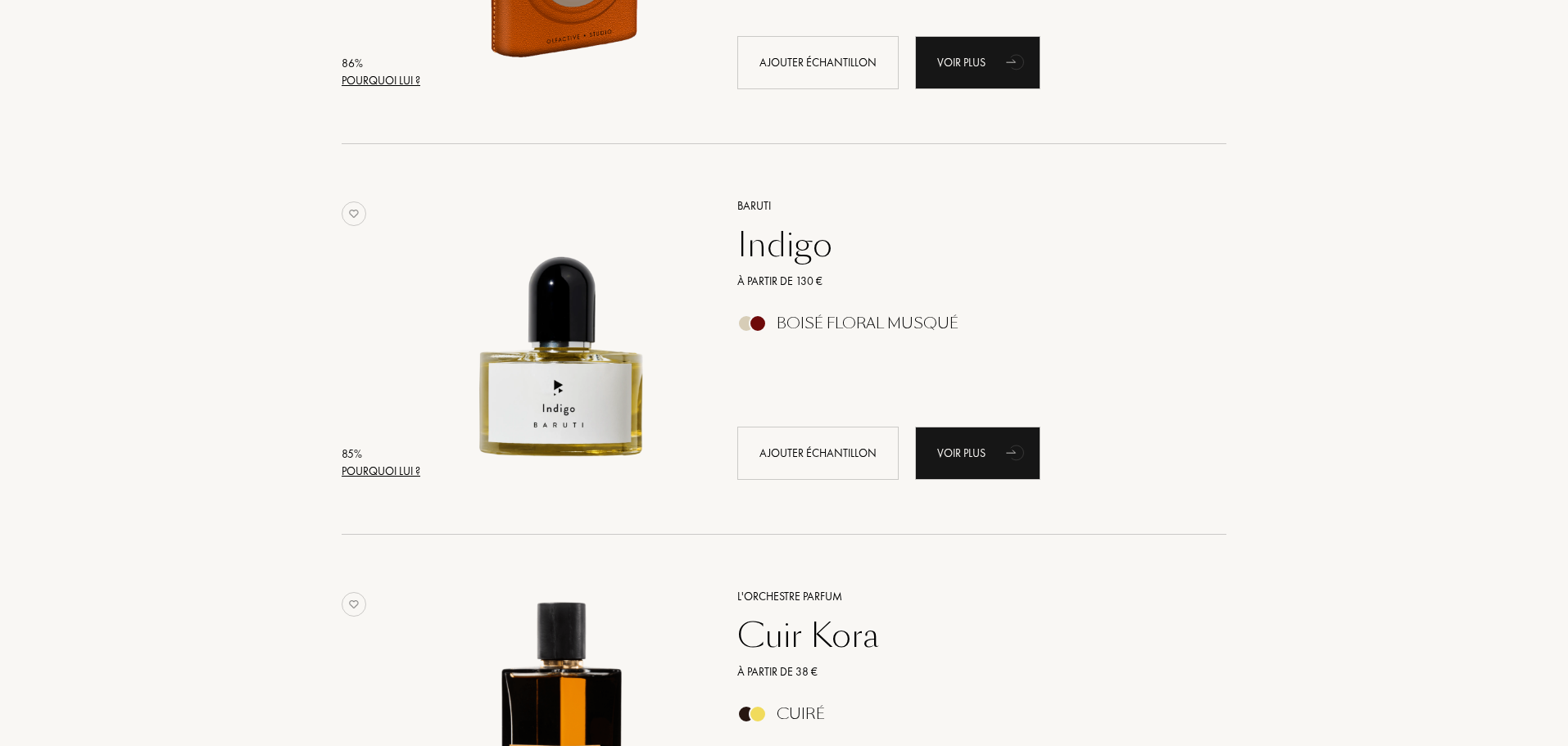
scroll to position [3277, 0]
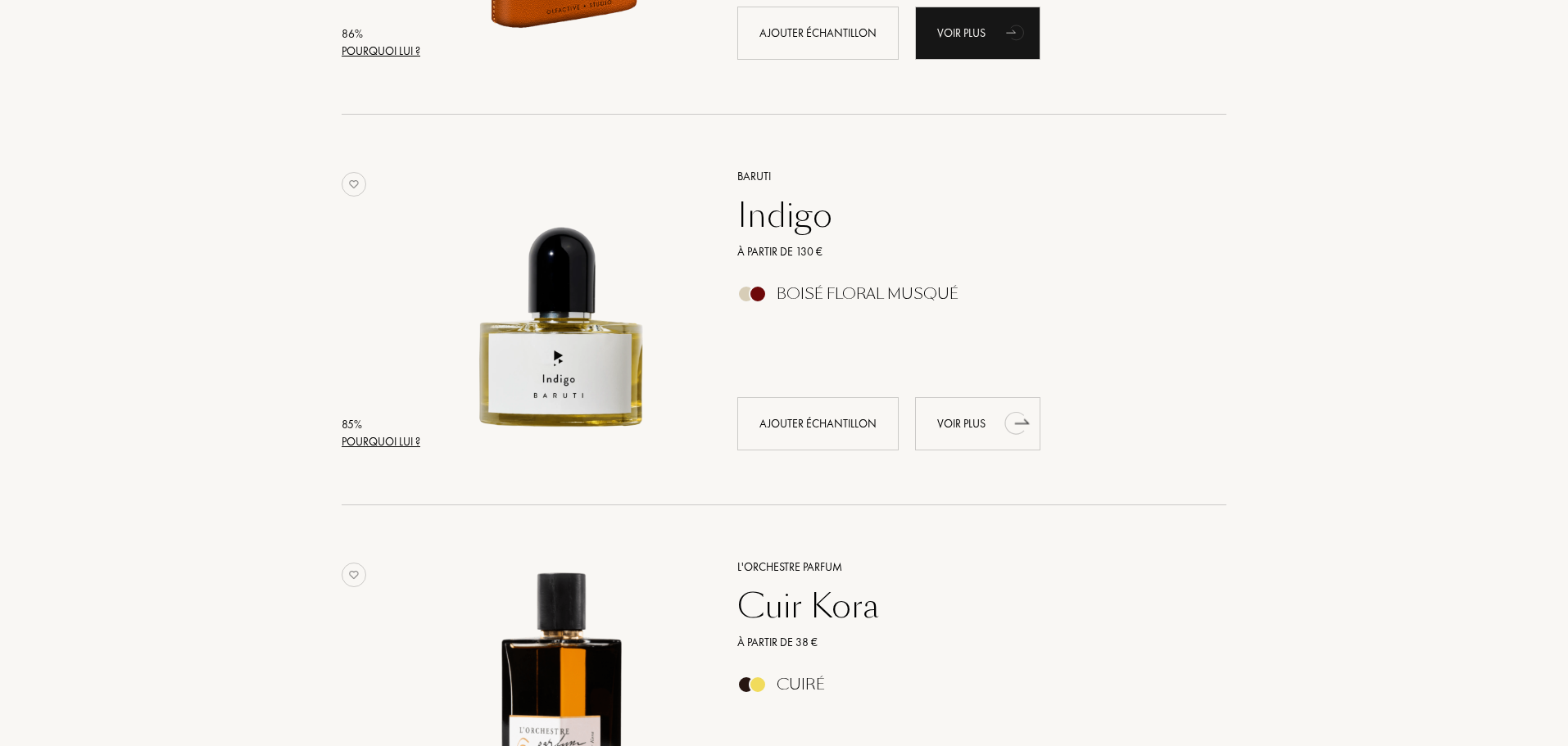
click at [978, 424] on div "Voir plus" at bounding box center [978, 424] width 125 height 53
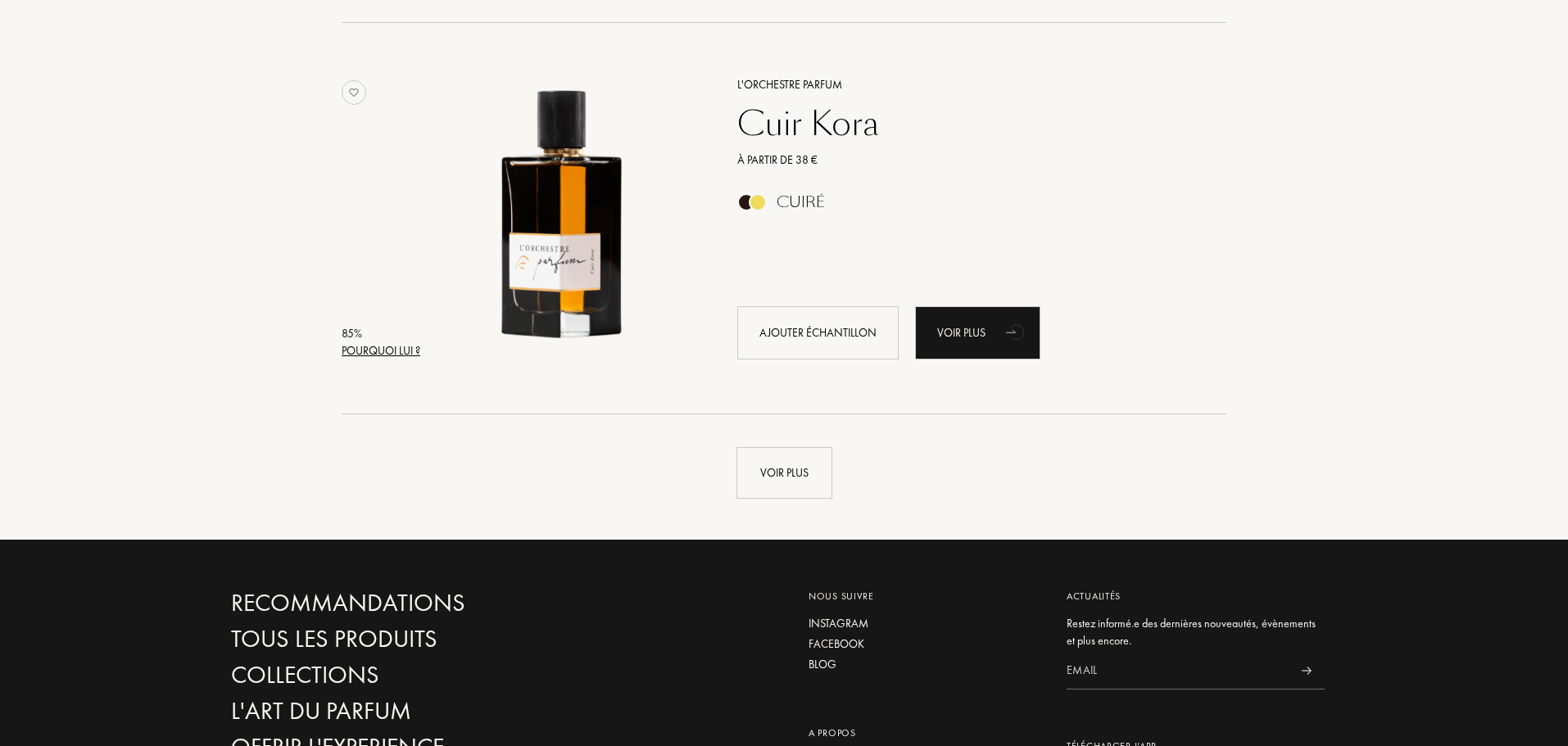
scroll to position [3768, 0]
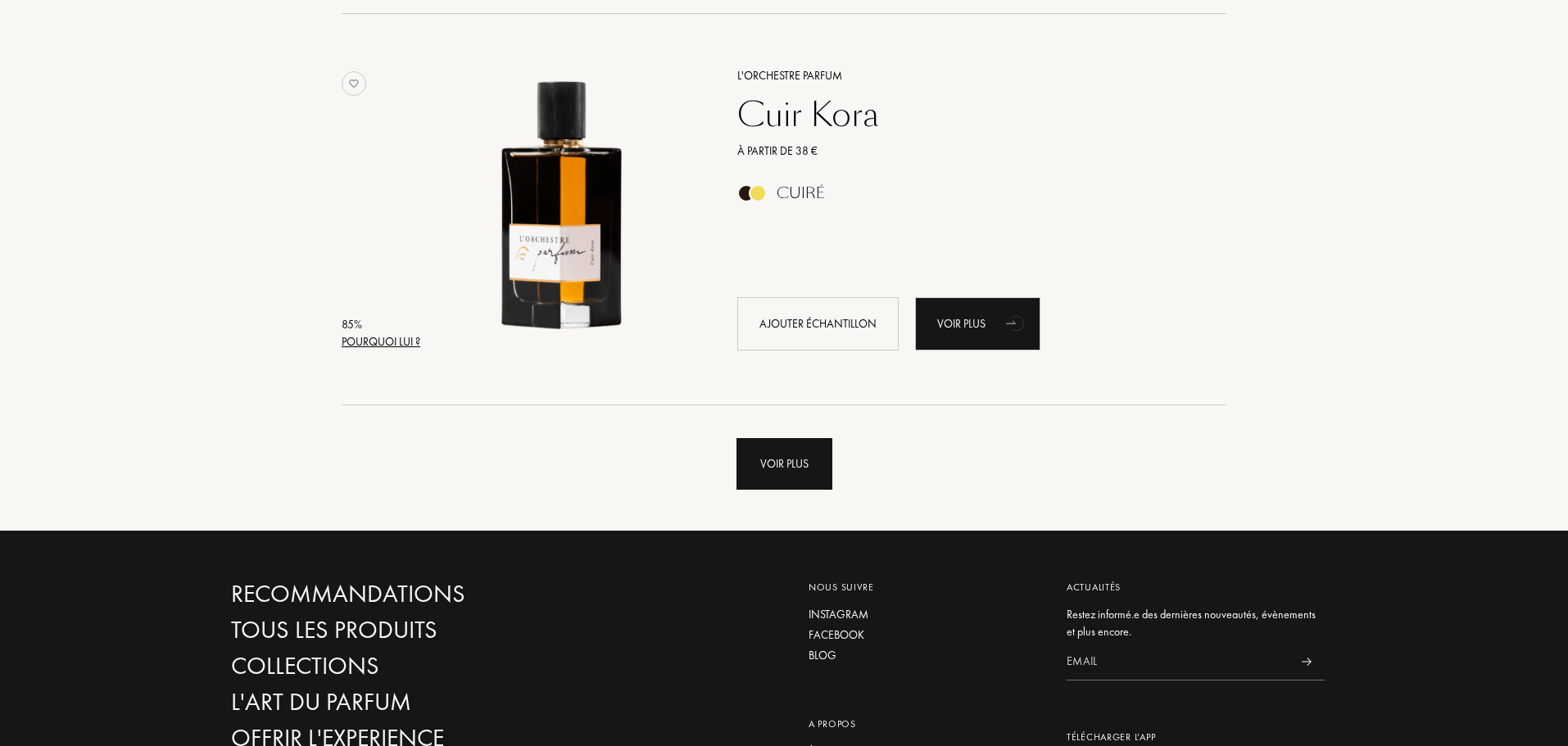
click at [802, 465] on div "Voir plus" at bounding box center [784, 464] width 96 height 52
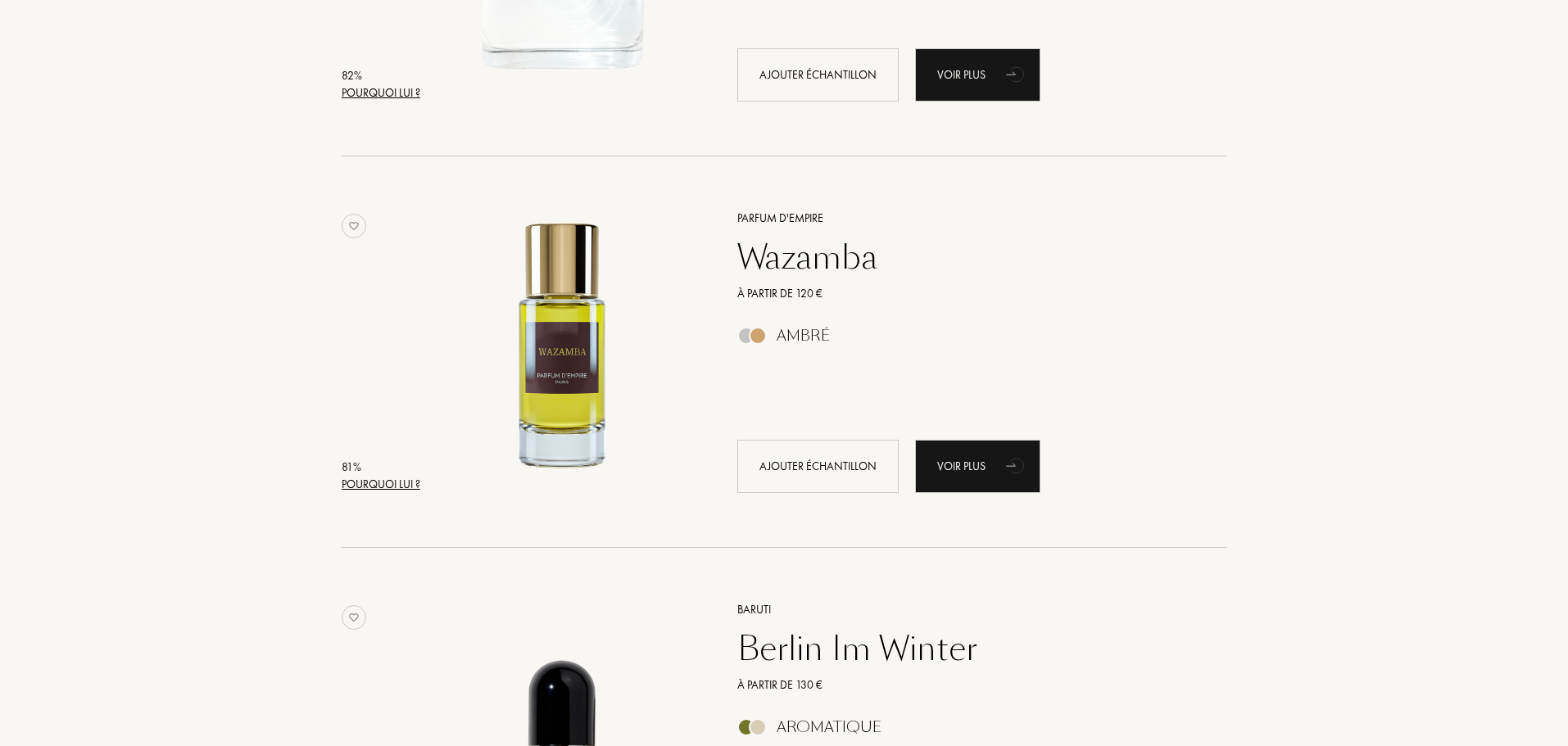
scroll to position [5161, 0]
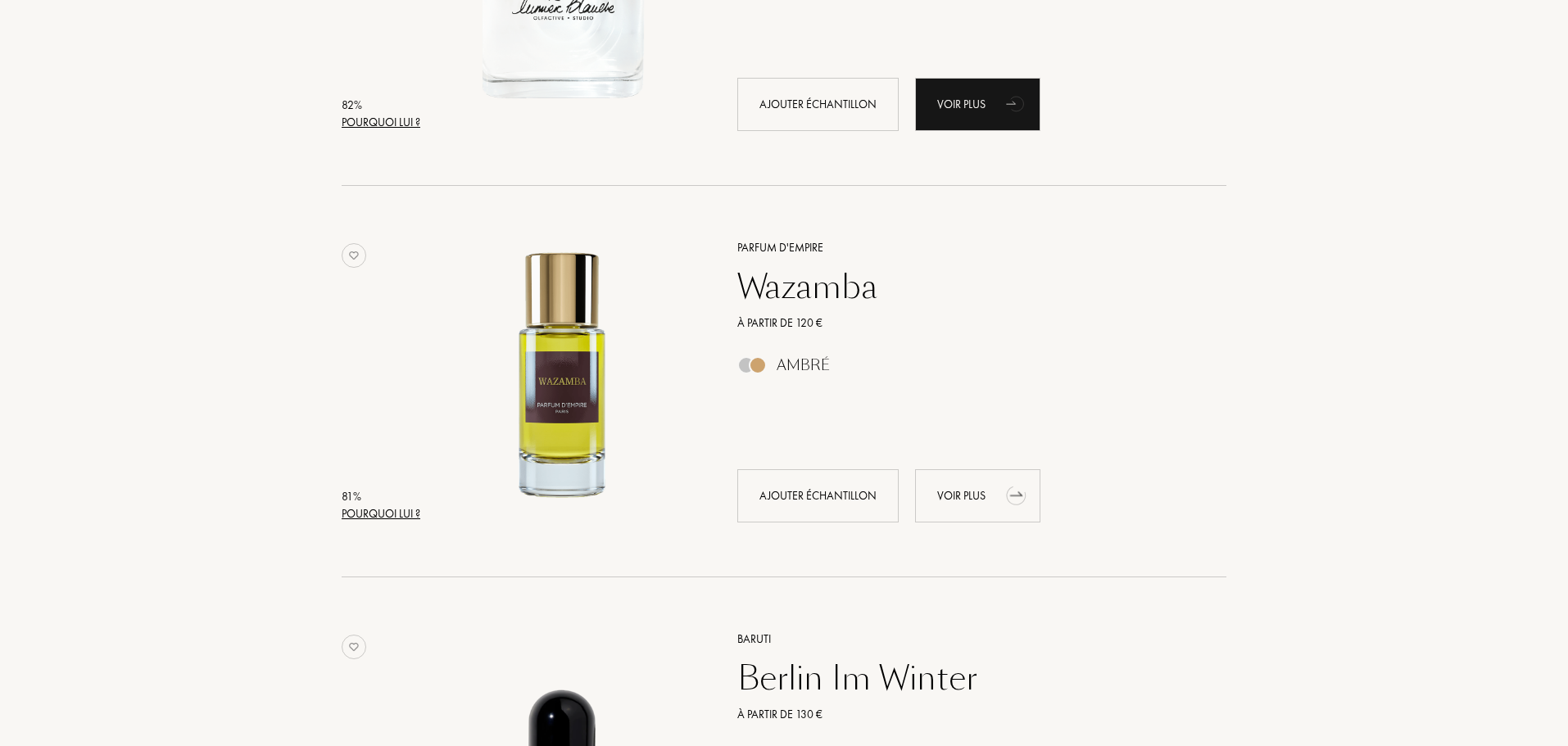
click at [976, 500] on div "Voir plus" at bounding box center [978, 496] width 125 height 53
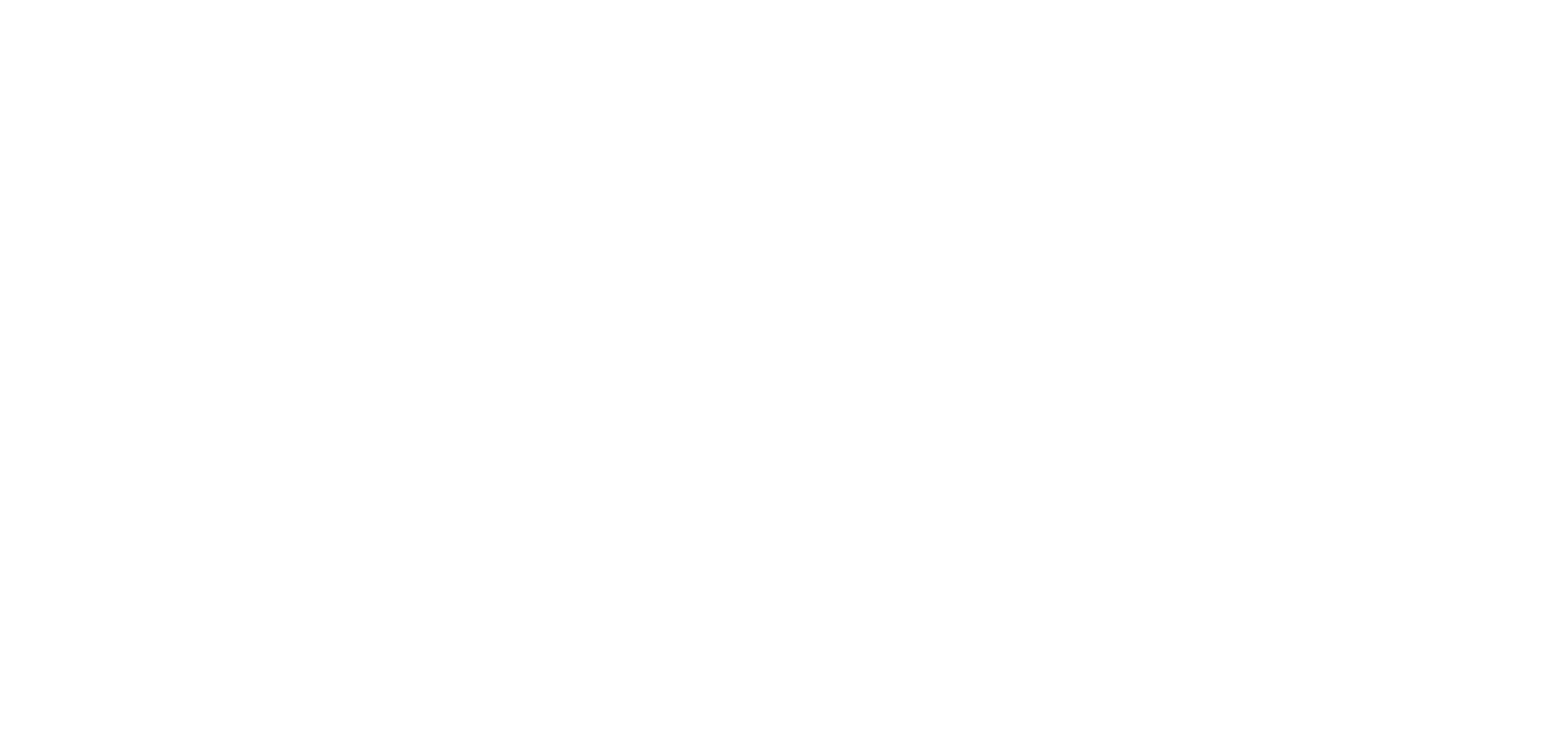
select select "FR"
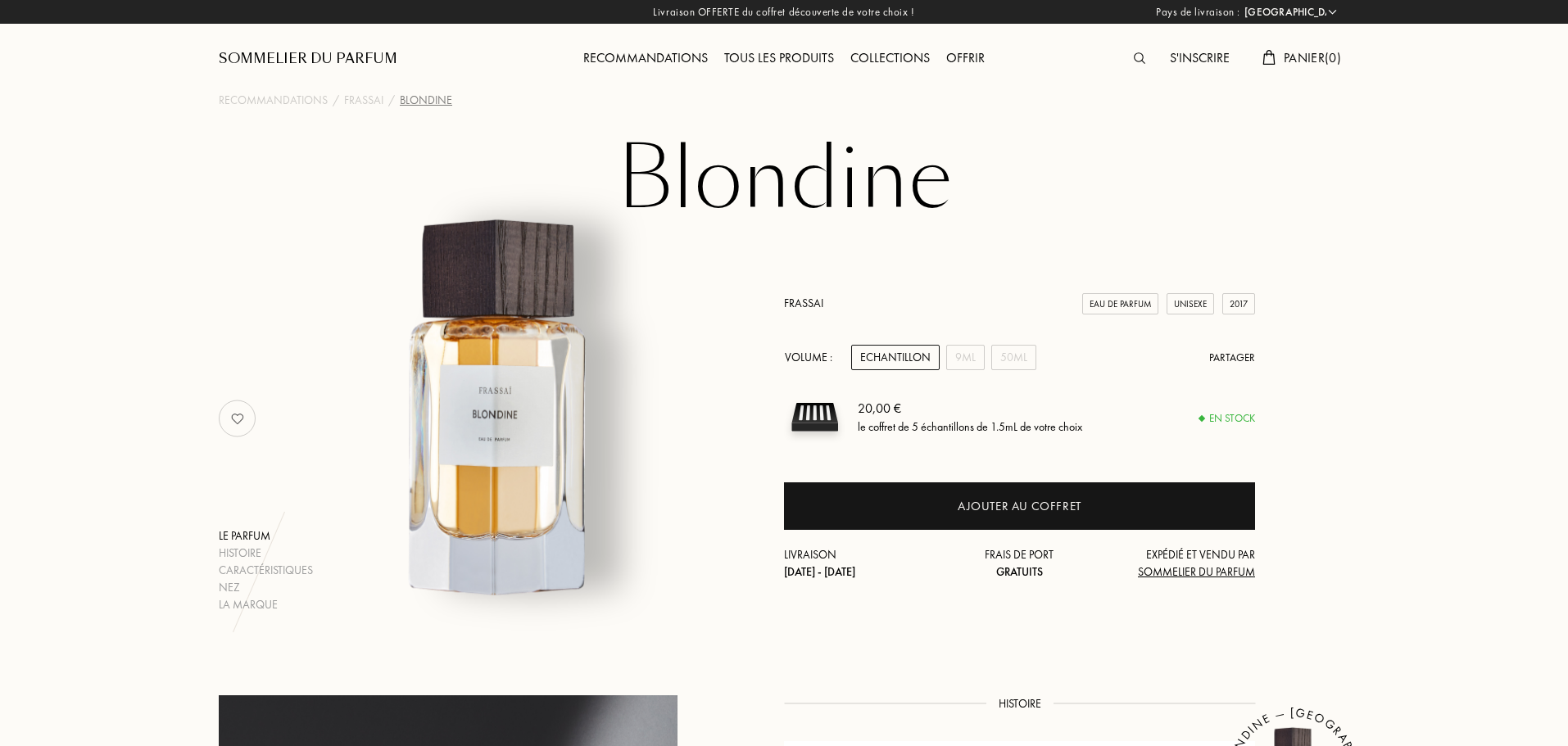
click at [903, 359] on div "Echantillon" at bounding box center [895, 358] width 89 height 25
click at [822, 422] on img at bounding box center [814, 417] width 62 height 62
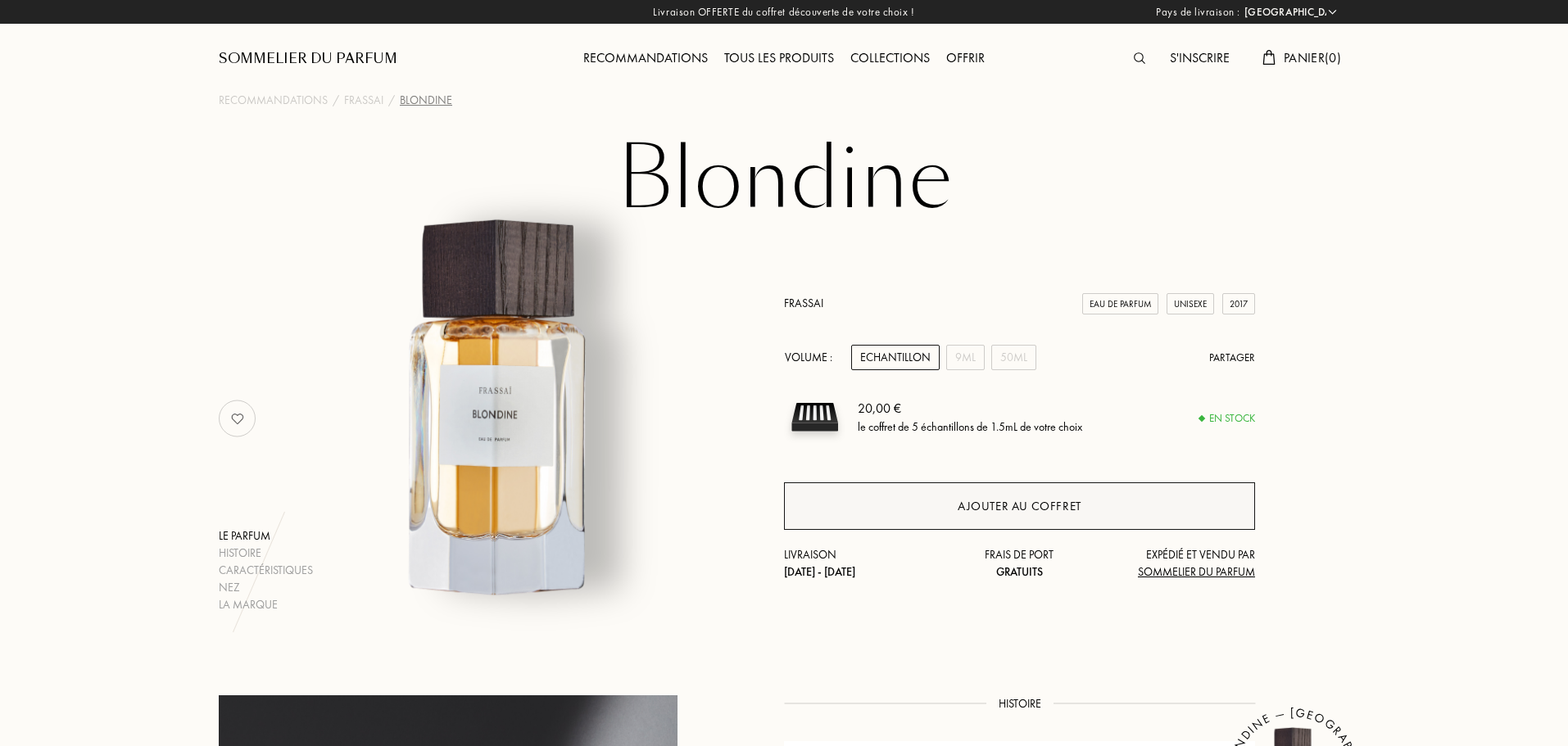
click at [1017, 505] on div "Ajouter au coffret" at bounding box center [1019, 507] width 123 height 19
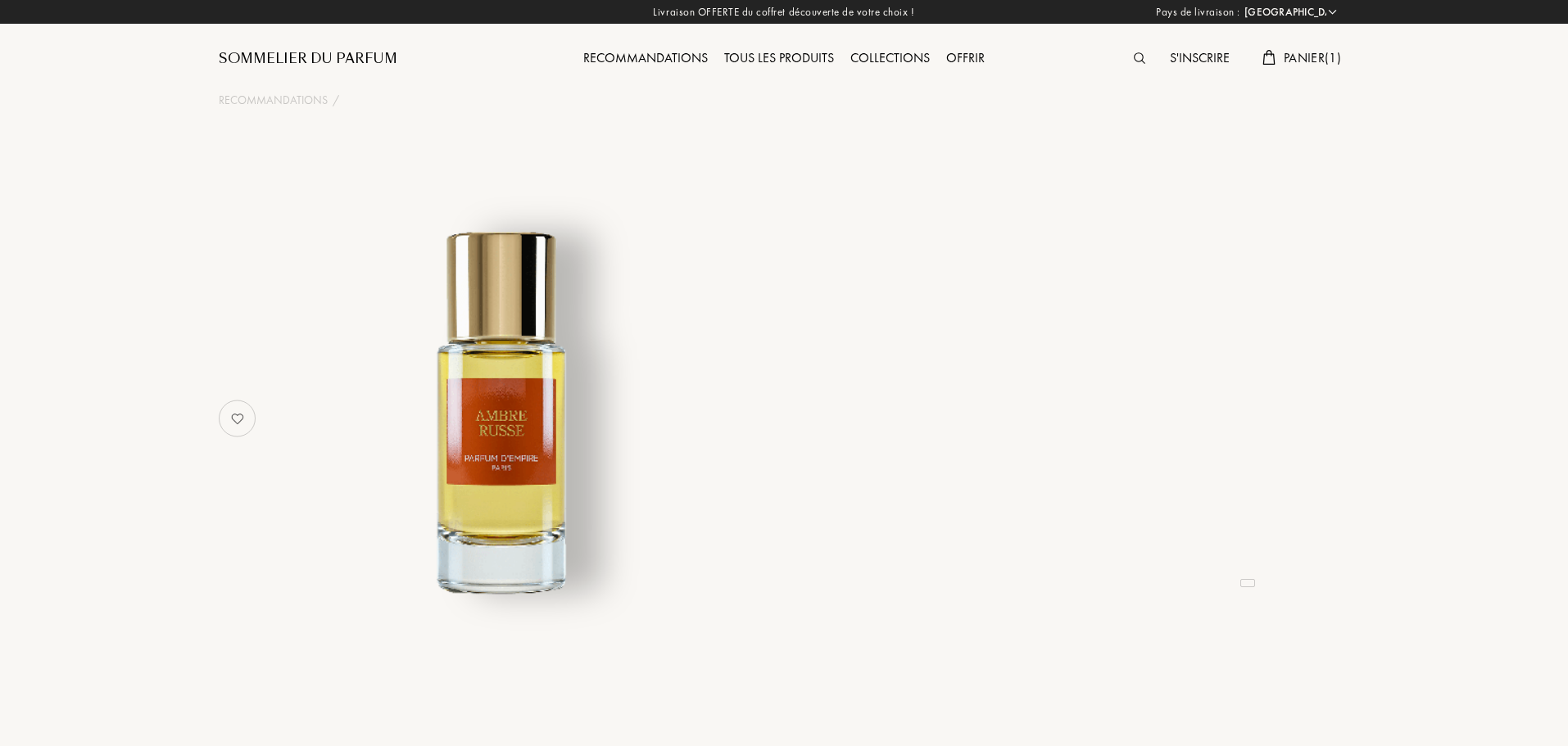
select select "FR"
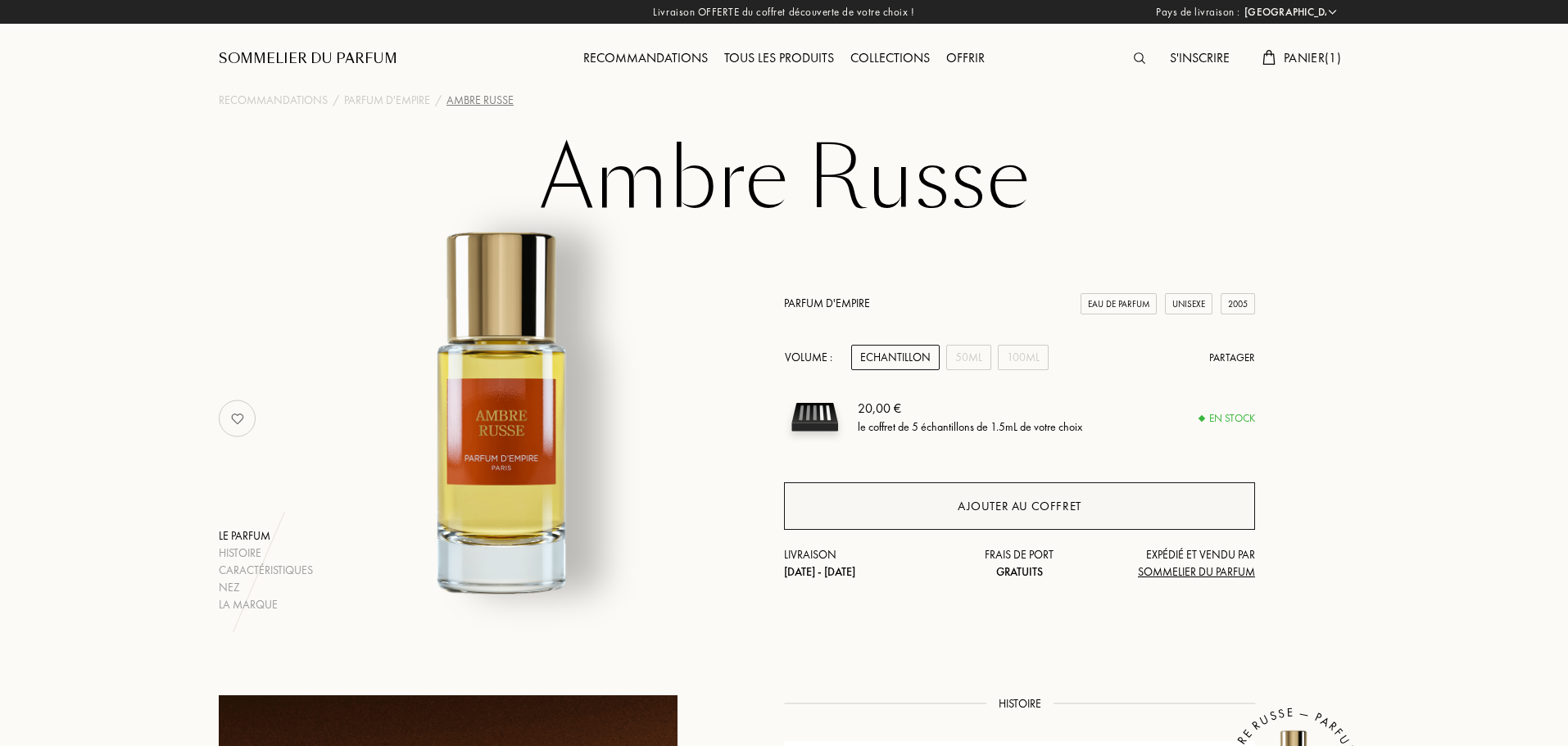
click at [986, 517] on div "Ajouter au coffret" at bounding box center [1019, 506] width 471 height 47
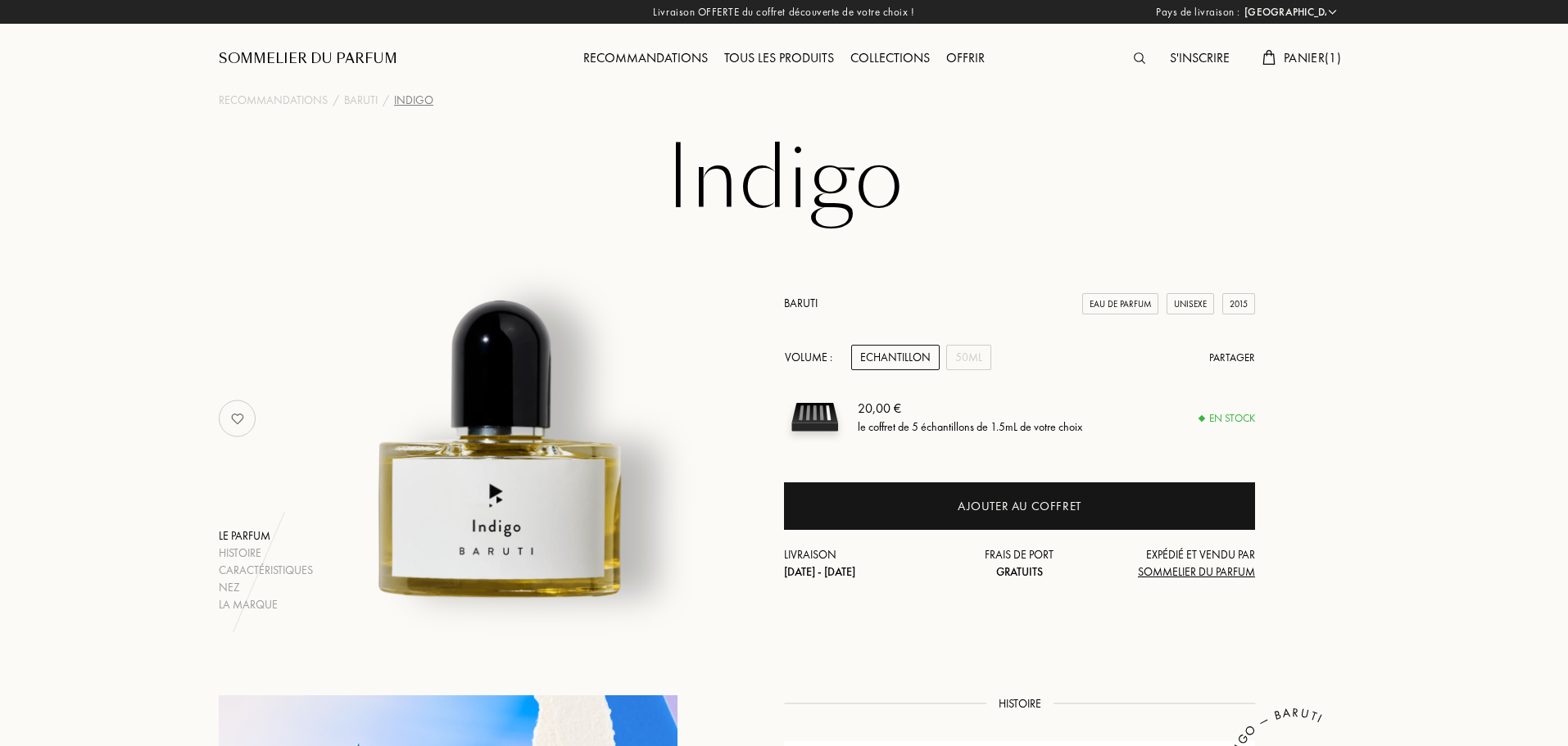
select select "FR"
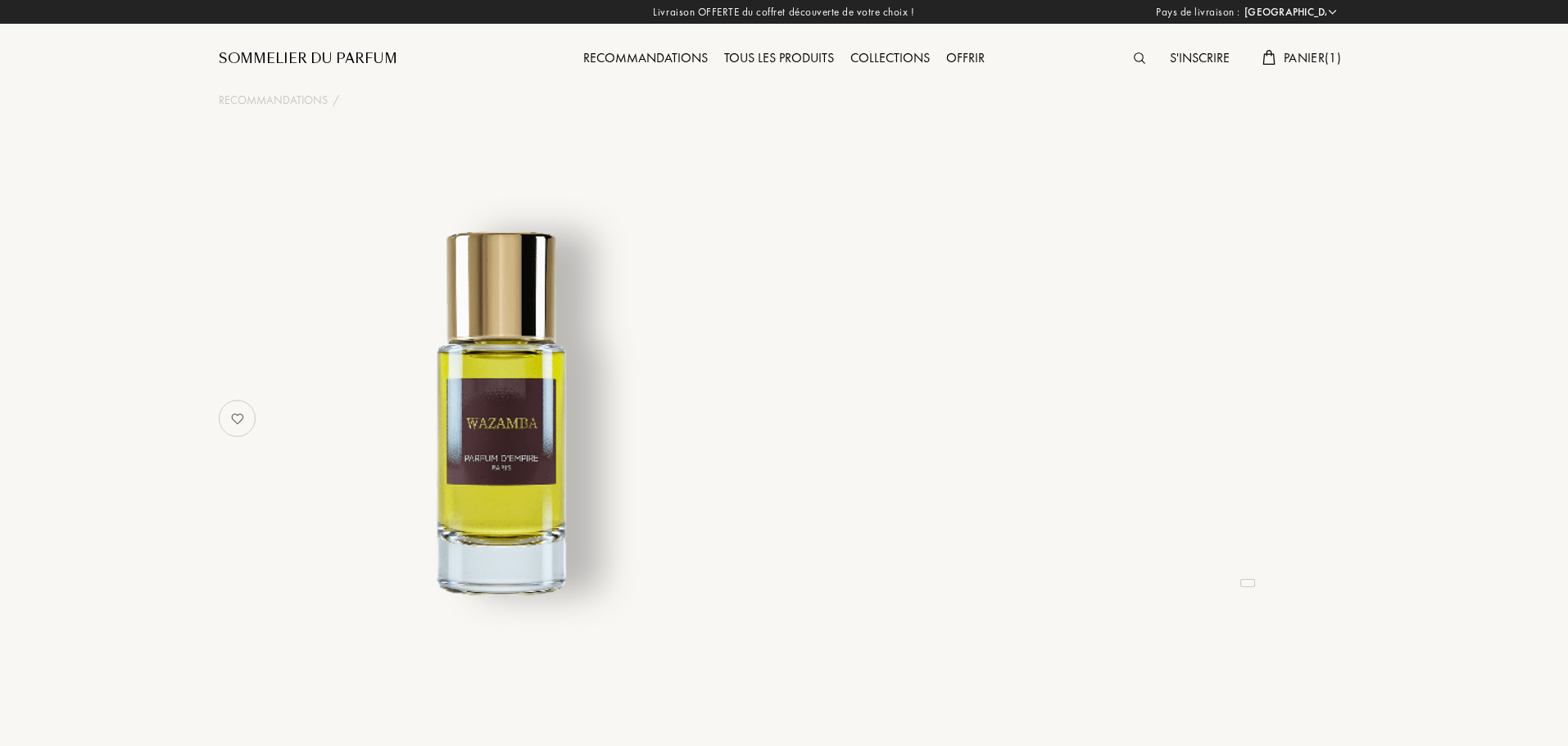
select select "FR"
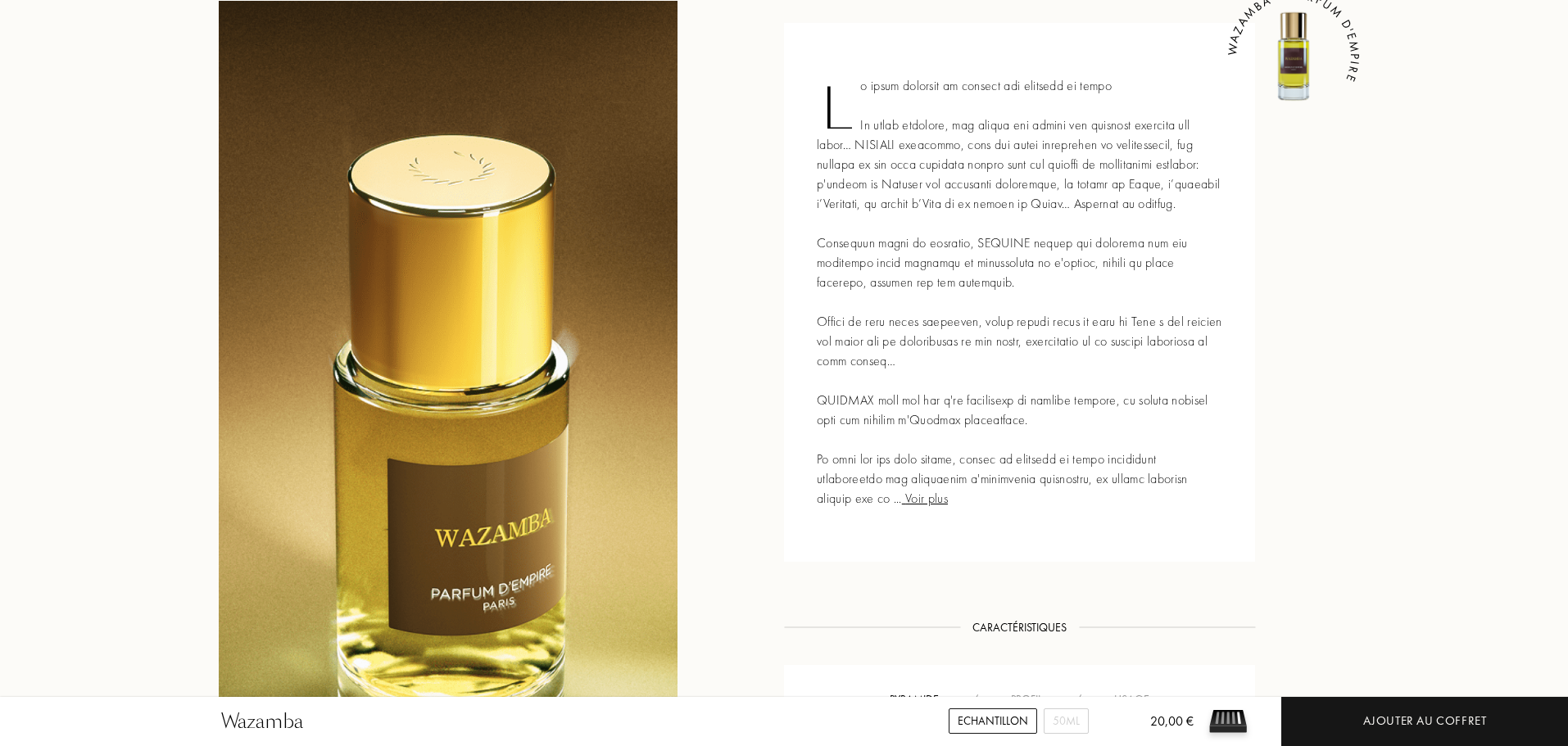
scroll to position [738, 0]
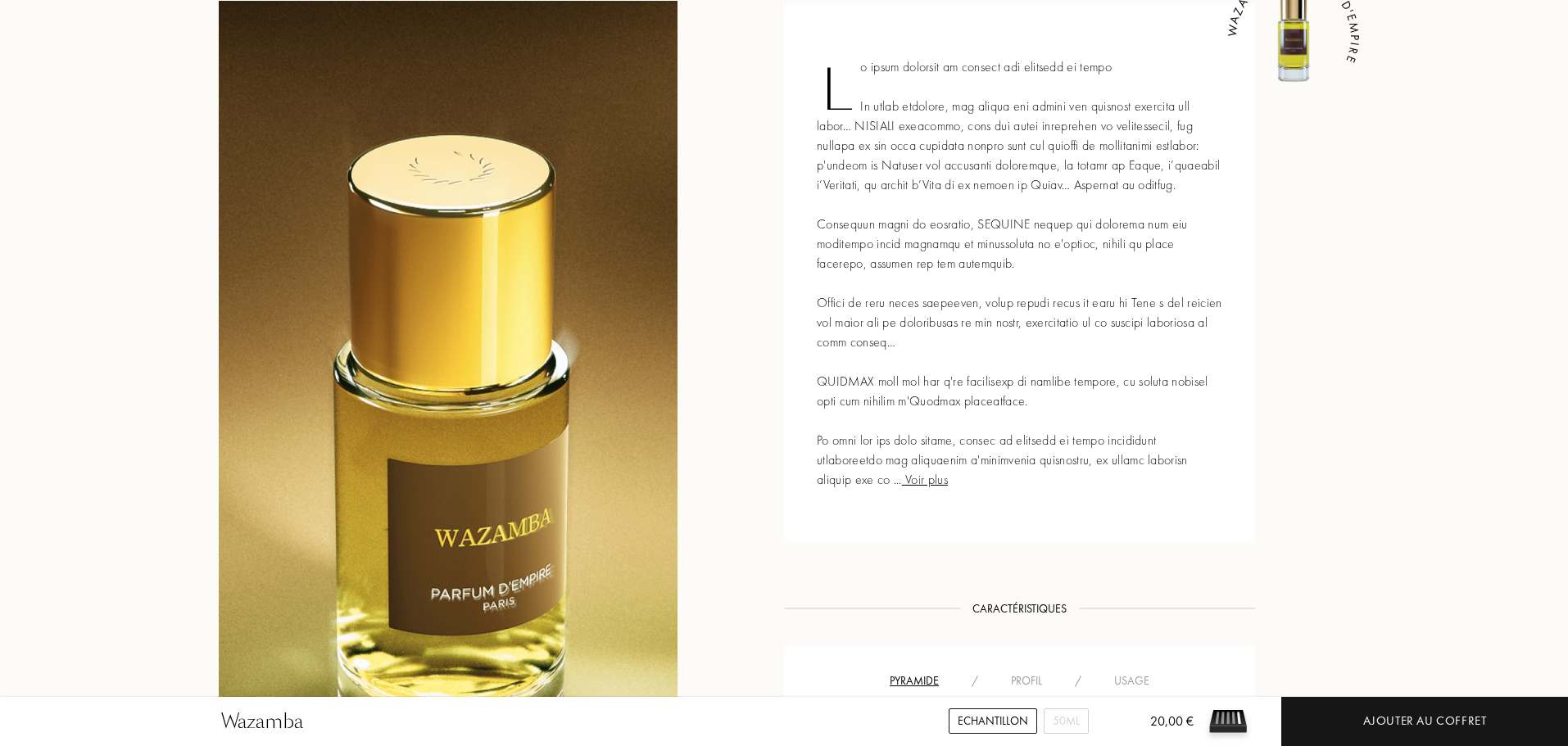
click at [933, 482] on span "Voir plus" at bounding box center [924, 480] width 46 height 17
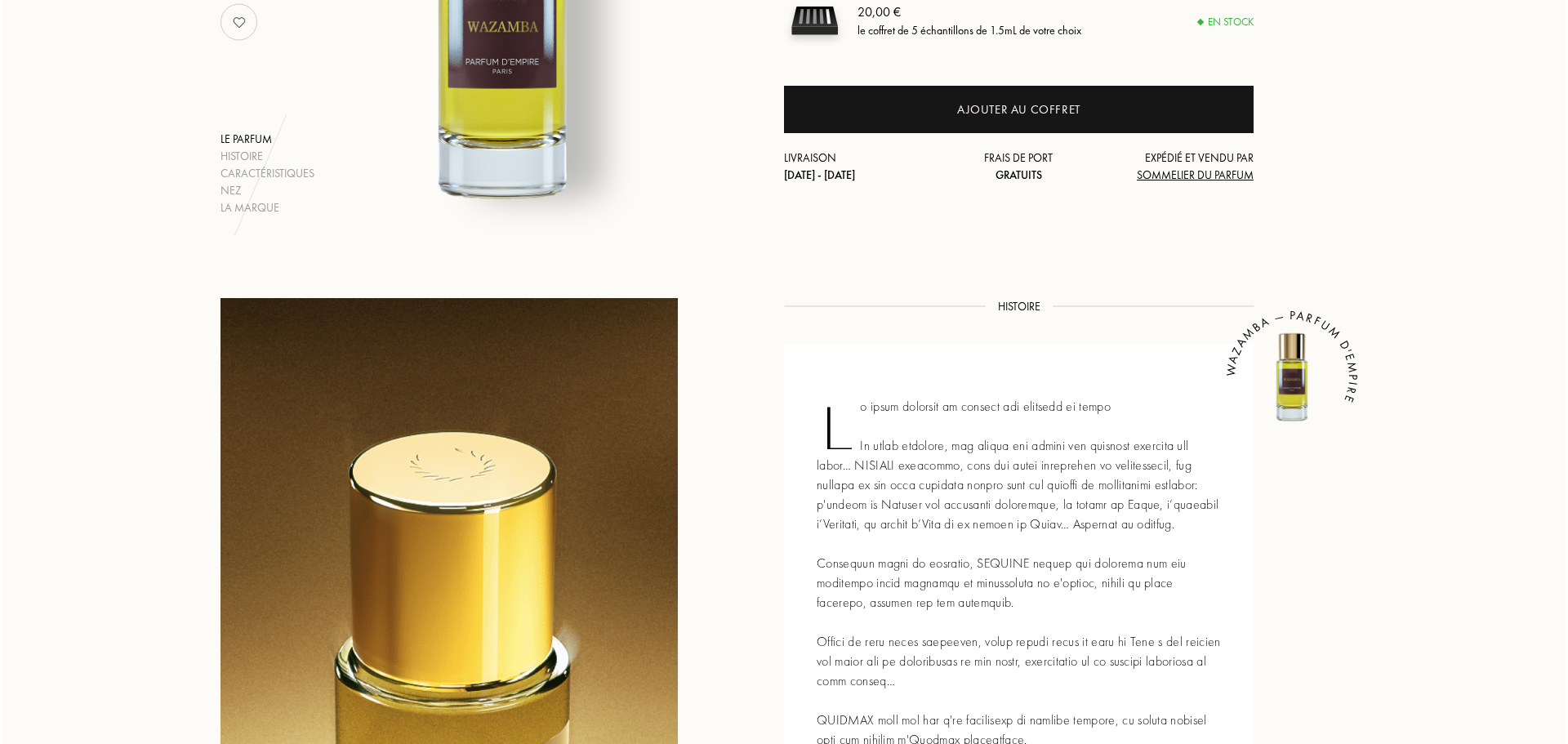
scroll to position [0, 0]
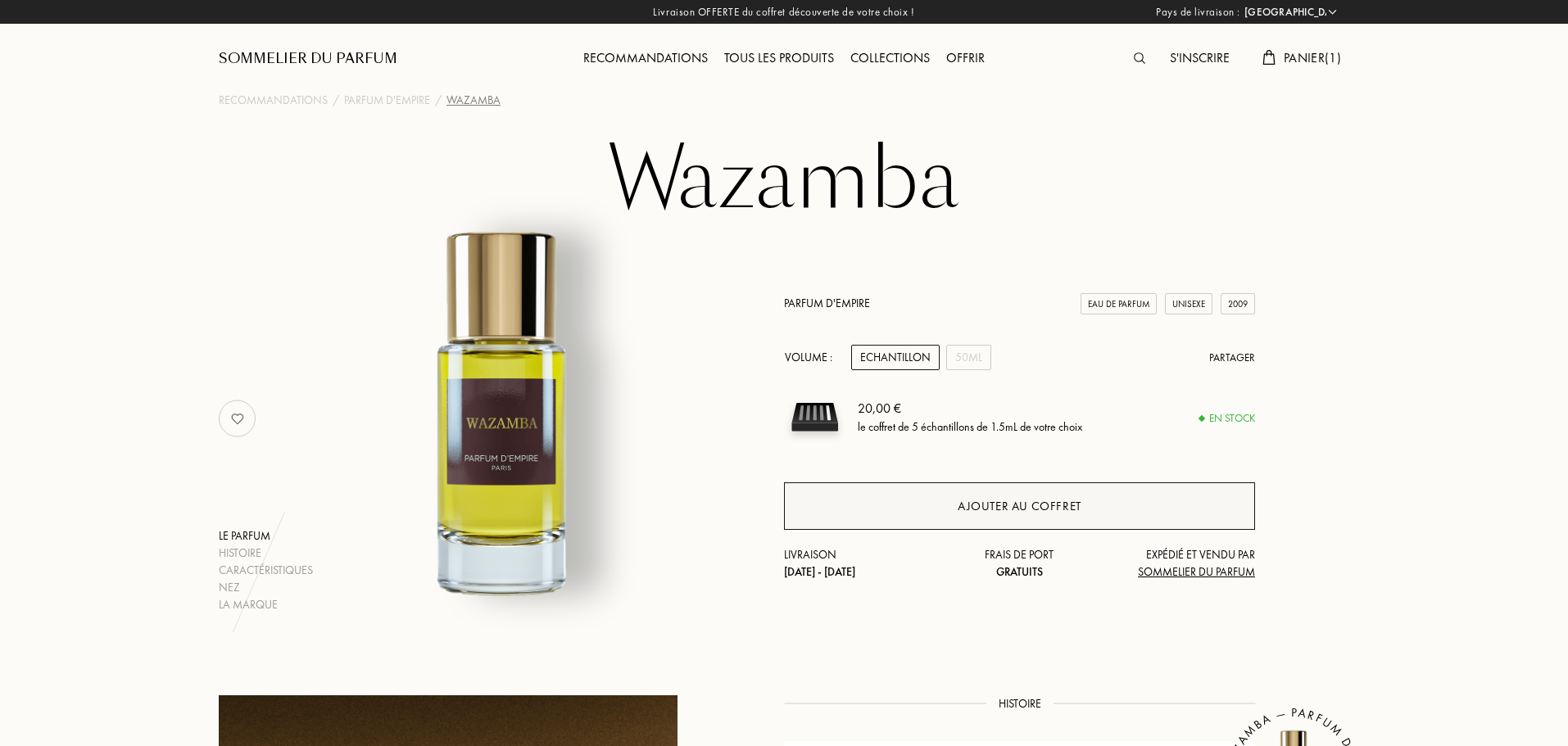
click at [1038, 507] on div "Ajouter au coffret" at bounding box center [1019, 507] width 123 height 19
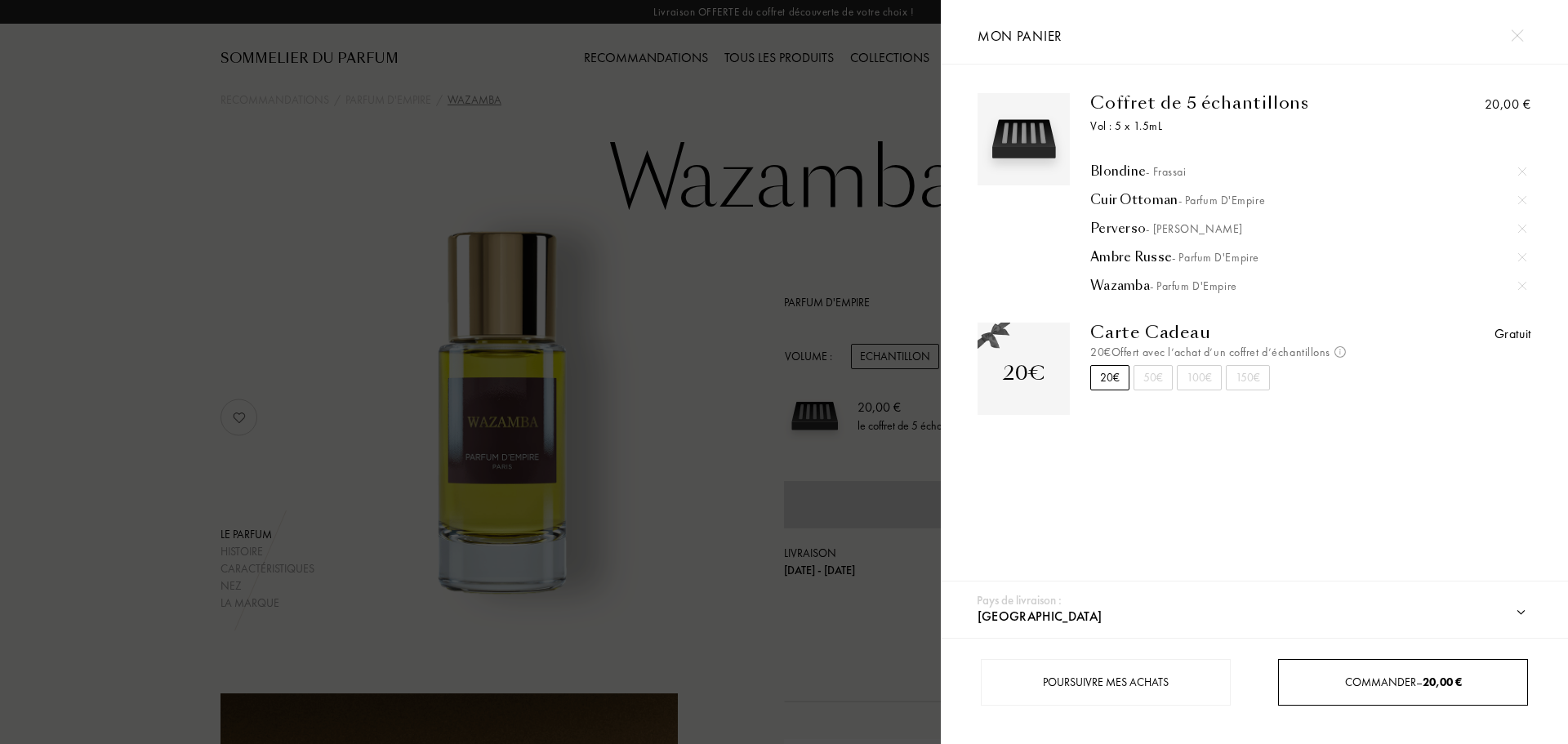
click at [1425, 677] on span "20,00 €" at bounding box center [1442, 682] width 39 height 14
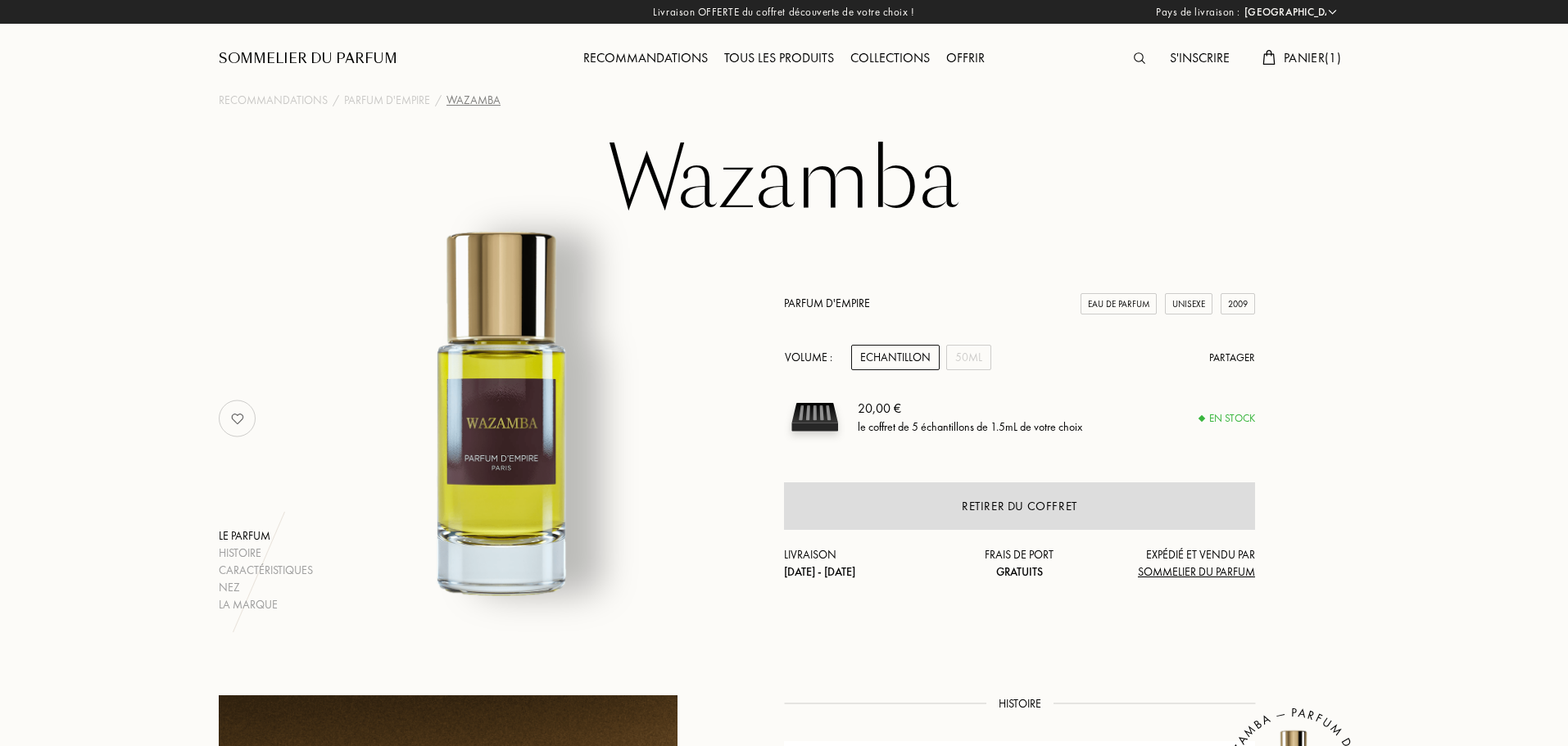
click at [1309, 57] on span "Panier ( 1 )" at bounding box center [1313, 58] width 58 height 17
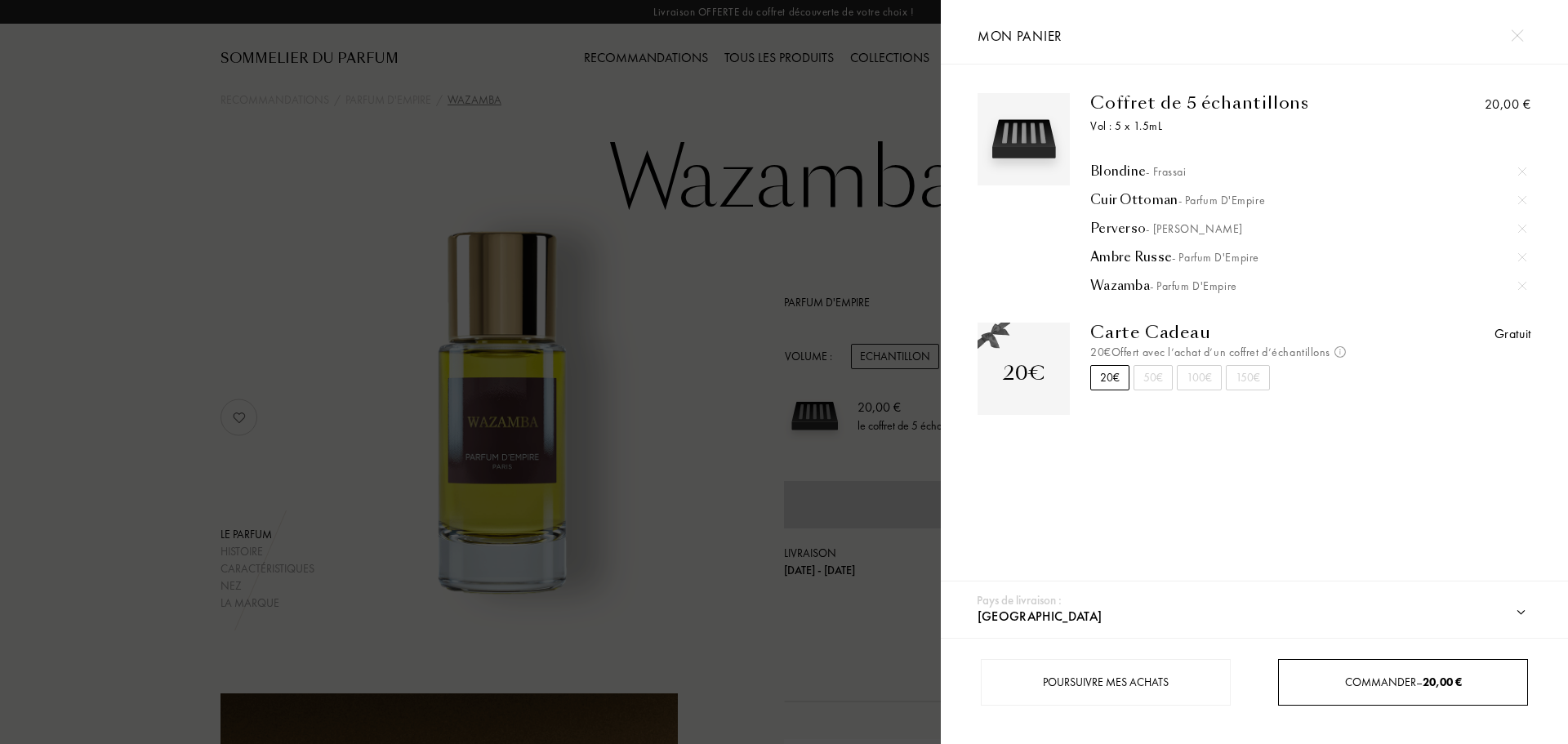
click at [1399, 686] on span "Commander – 20,00 €" at bounding box center [1403, 682] width 117 height 14
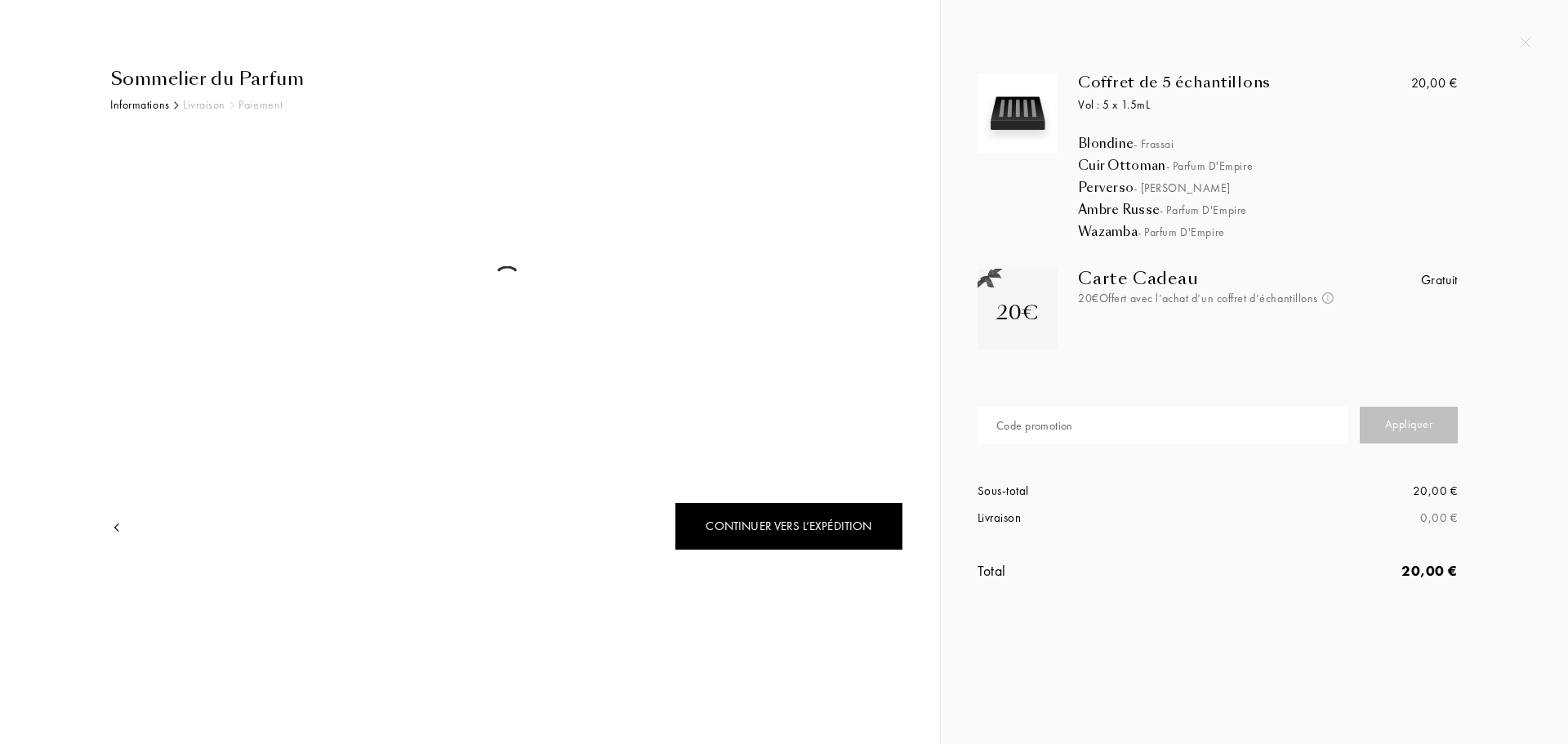
select select "FR"
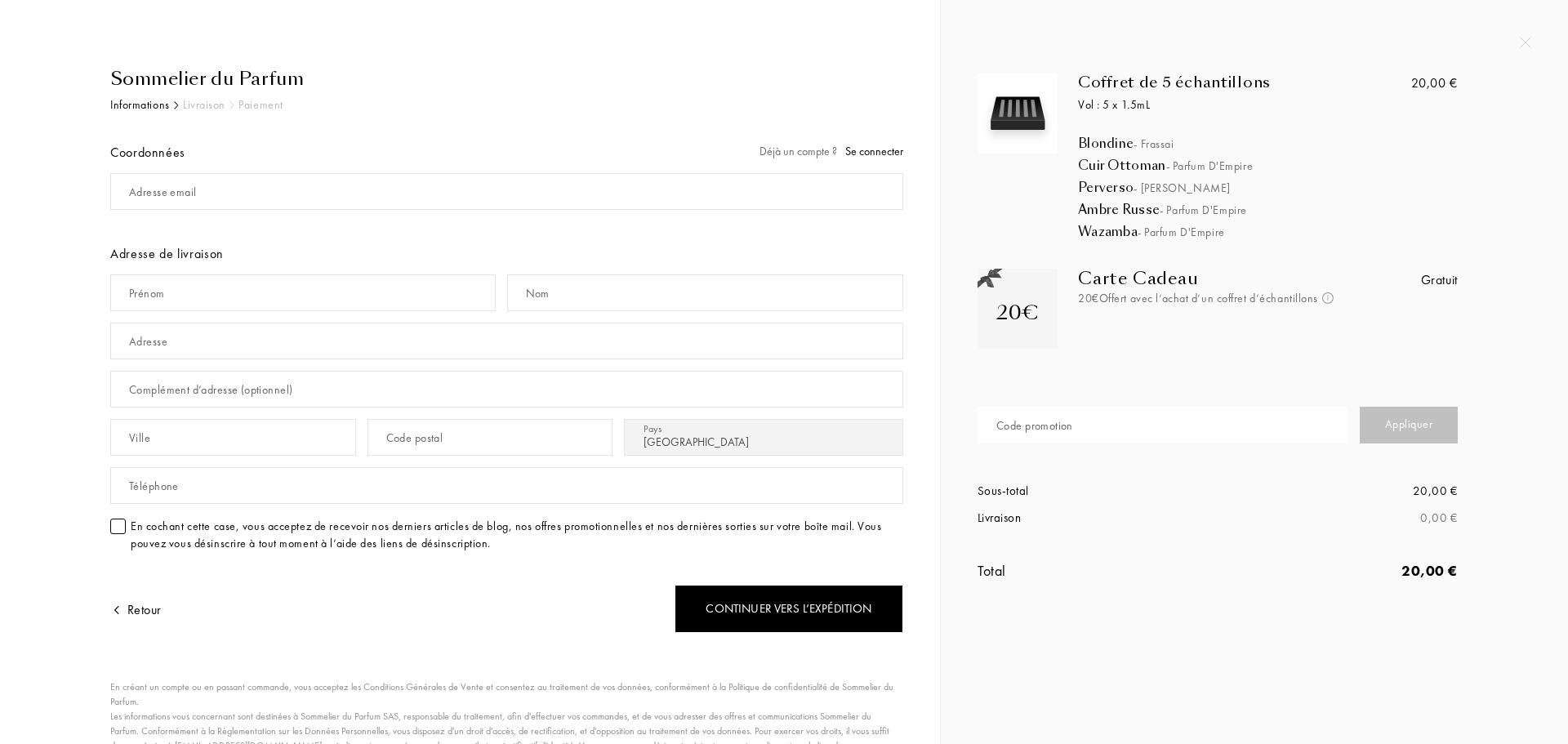
click at [1513, 75] on div "Coffret de 5 échantillons Vol : 5 x 1.5mL Blondine - Frassai Cuir Ottoman - Par…" at bounding box center [1242, 343] width 554 height 541
click at [239, 200] on input "mail" at bounding box center [507, 191] width 792 height 37
type input "johannbeloeil@tm-grill.net"
type input "johann"
type input "beloeil"
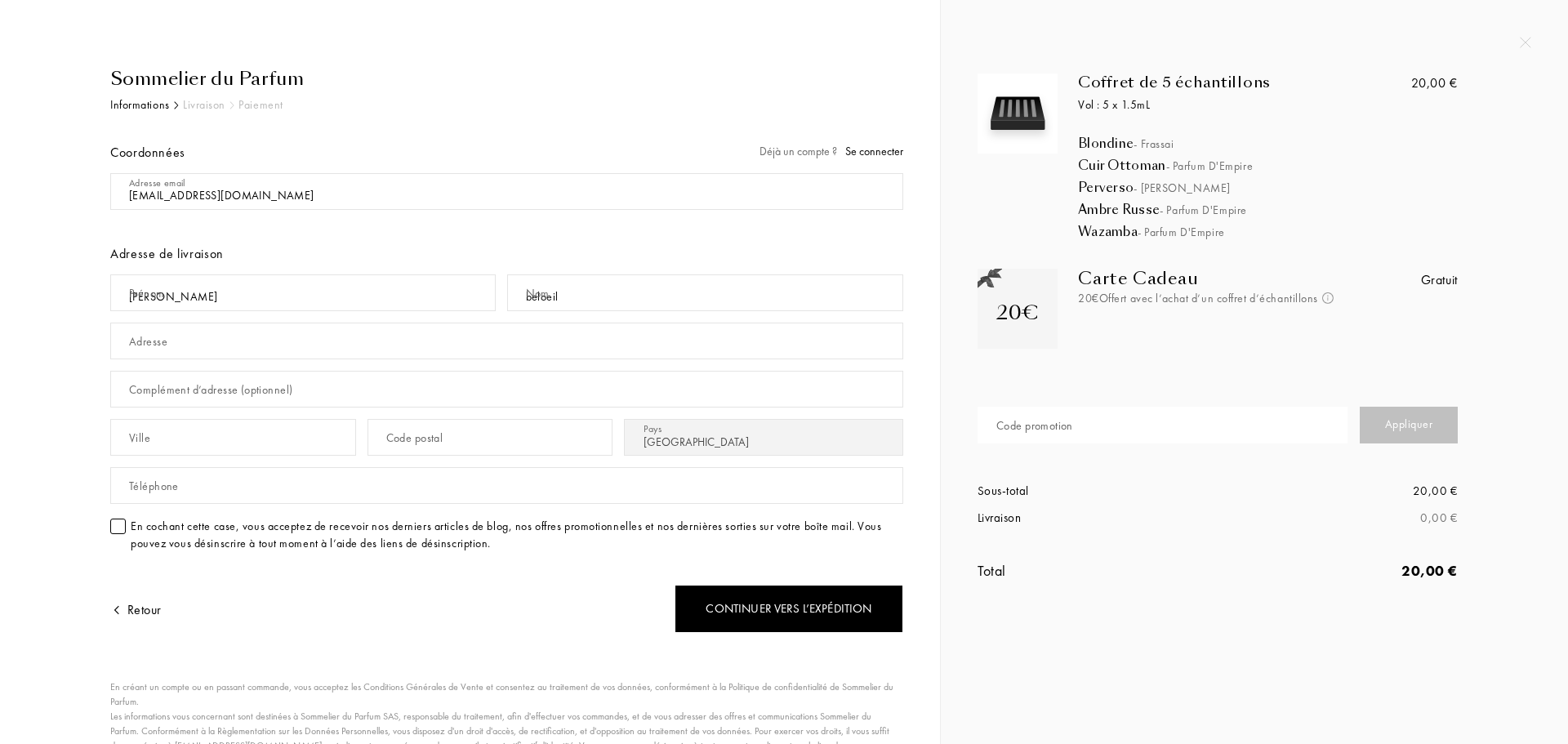
type input "6 rue des mettras"
type input "zone actipole"
type input "MINIAC MORVAN"
type input "35540"
type input "0778268398"
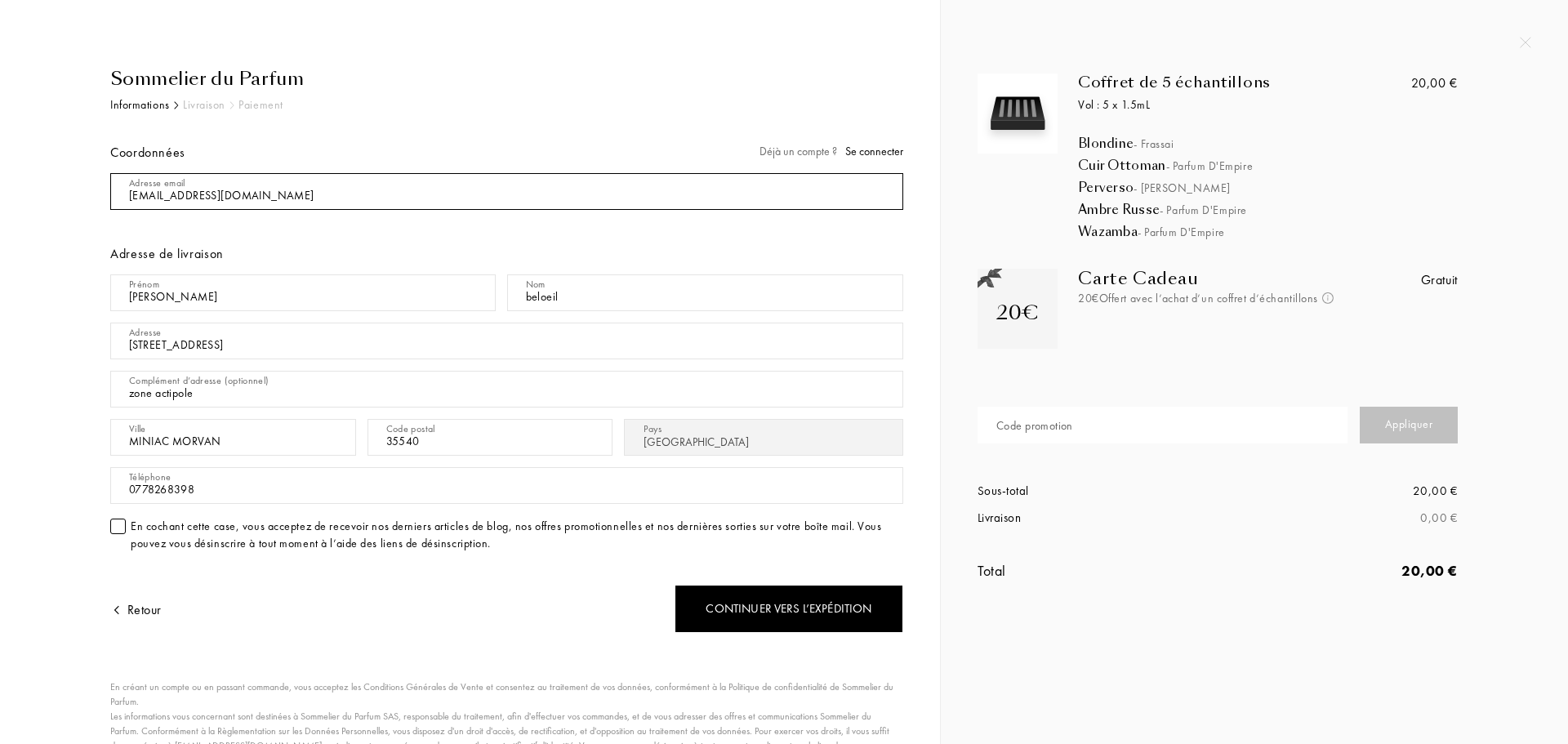
click at [294, 197] on input "mail" at bounding box center [507, 191] width 792 height 37
type input "johannbeloeil@gmail.com"
click at [315, 181] on input "mail" at bounding box center [507, 191] width 792 height 37
click at [851, 191] on input "mail" at bounding box center [507, 191] width 792 height 37
click at [658, 186] on input "mail" at bounding box center [507, 191] width 792 height 37
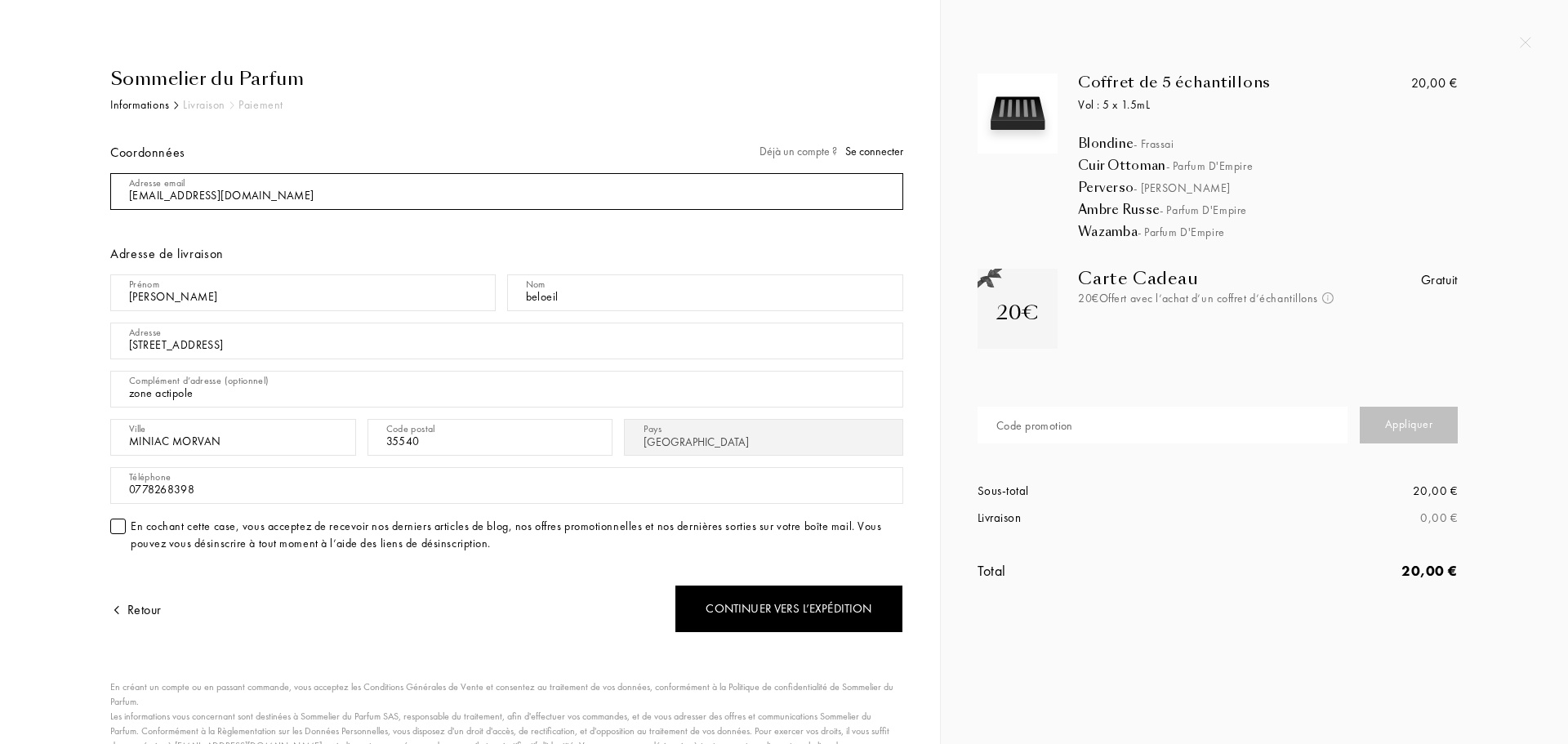
drag, startPoint x: 559, startPoint y: 179, endPoint x: -6, endPoint y: 218, distance: 566.3
click at [0, 0] on html "Sommelier du Parfum Informations Livraison Paiement Coordonnées Déjà un compte …" at bounding box center [784, 0] width 1568 height 0
click at [79, 453] on div "Sommelier du Parfum Informations Livraison Paiement Coordonnées Déjà un compte …" at bounding box center [488, 449] width 830 height 768
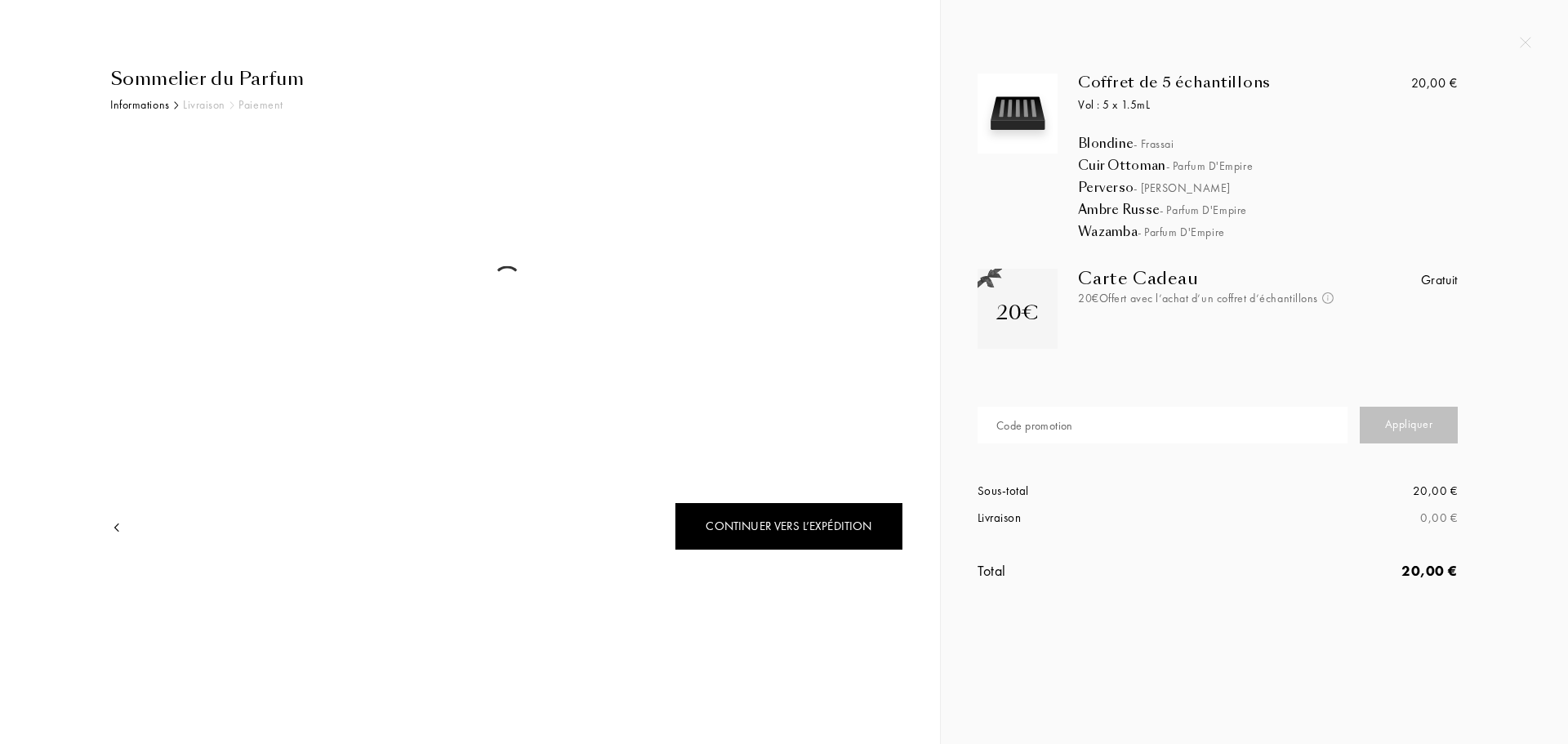
select select "FR"
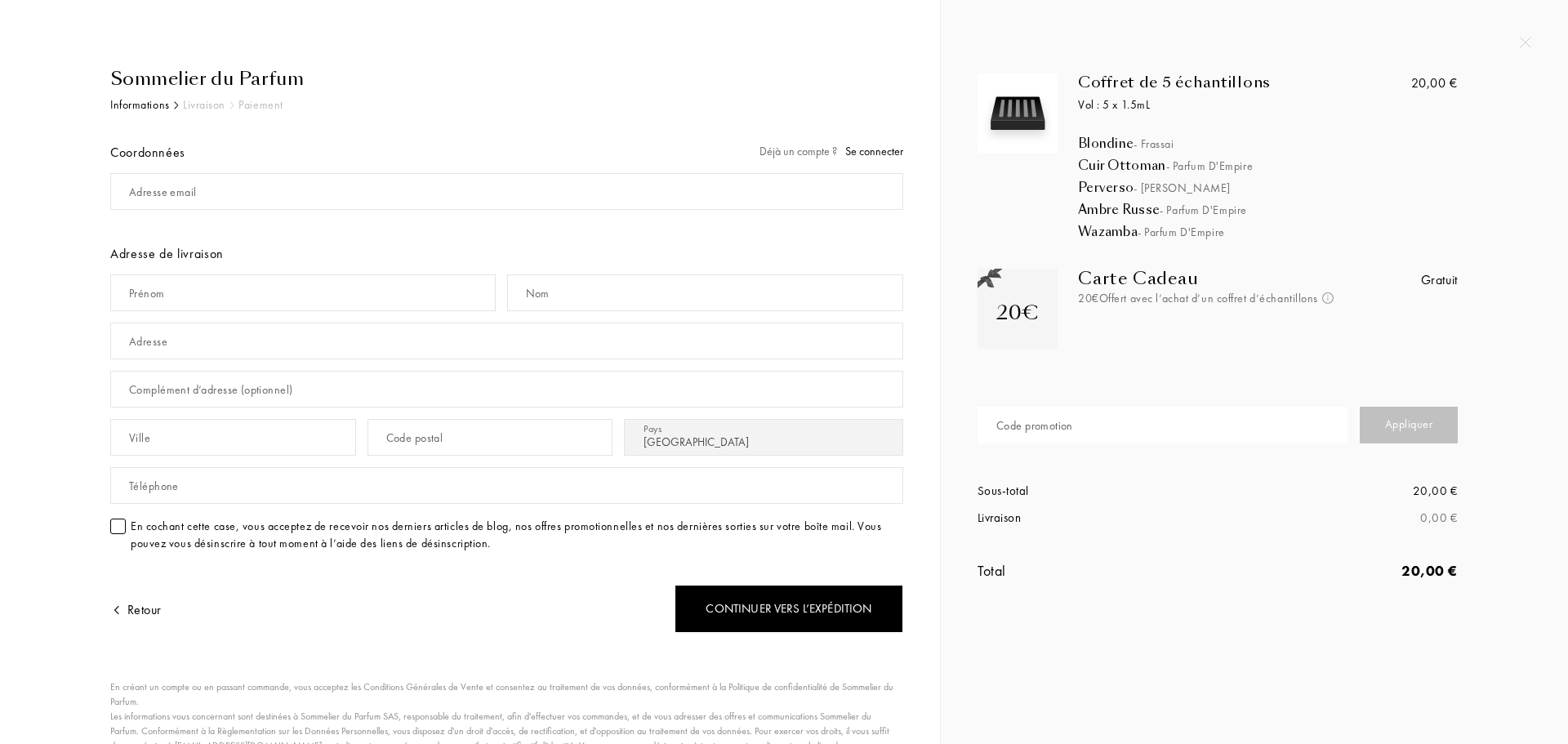
click at [151, 188] on div "Adresse email" at bounding box center [162, 192] width 67 height 17
click at [158, 198] on input "mail" at bounding box center [507, 191] width 792 height 37
type input "johannbeloeil@gmail.com"
type input "johann"
type input "Beloeil"
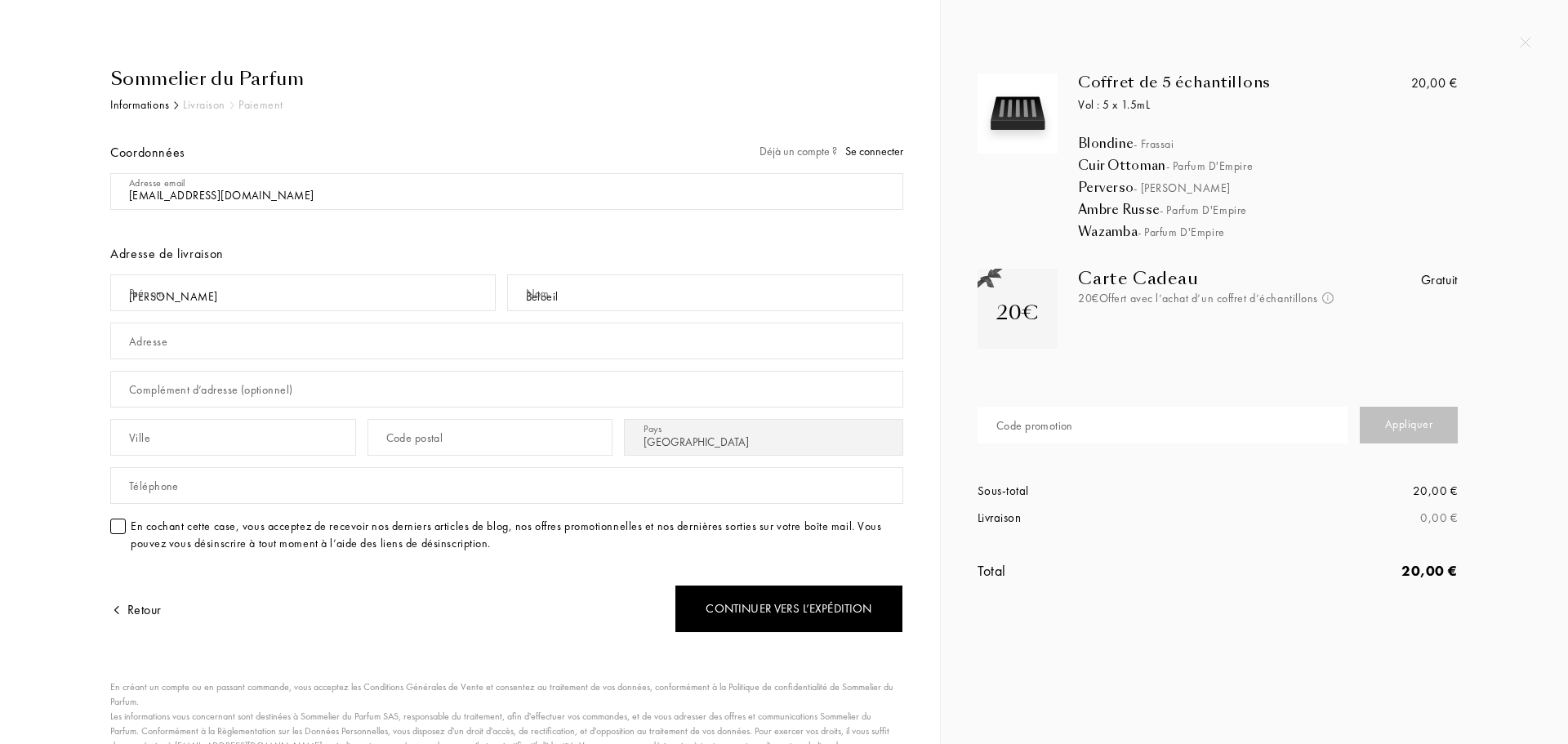
type input "71 La ville Joie"
type input "Le Tronchet"
type input "35540"
type input "0778268398"
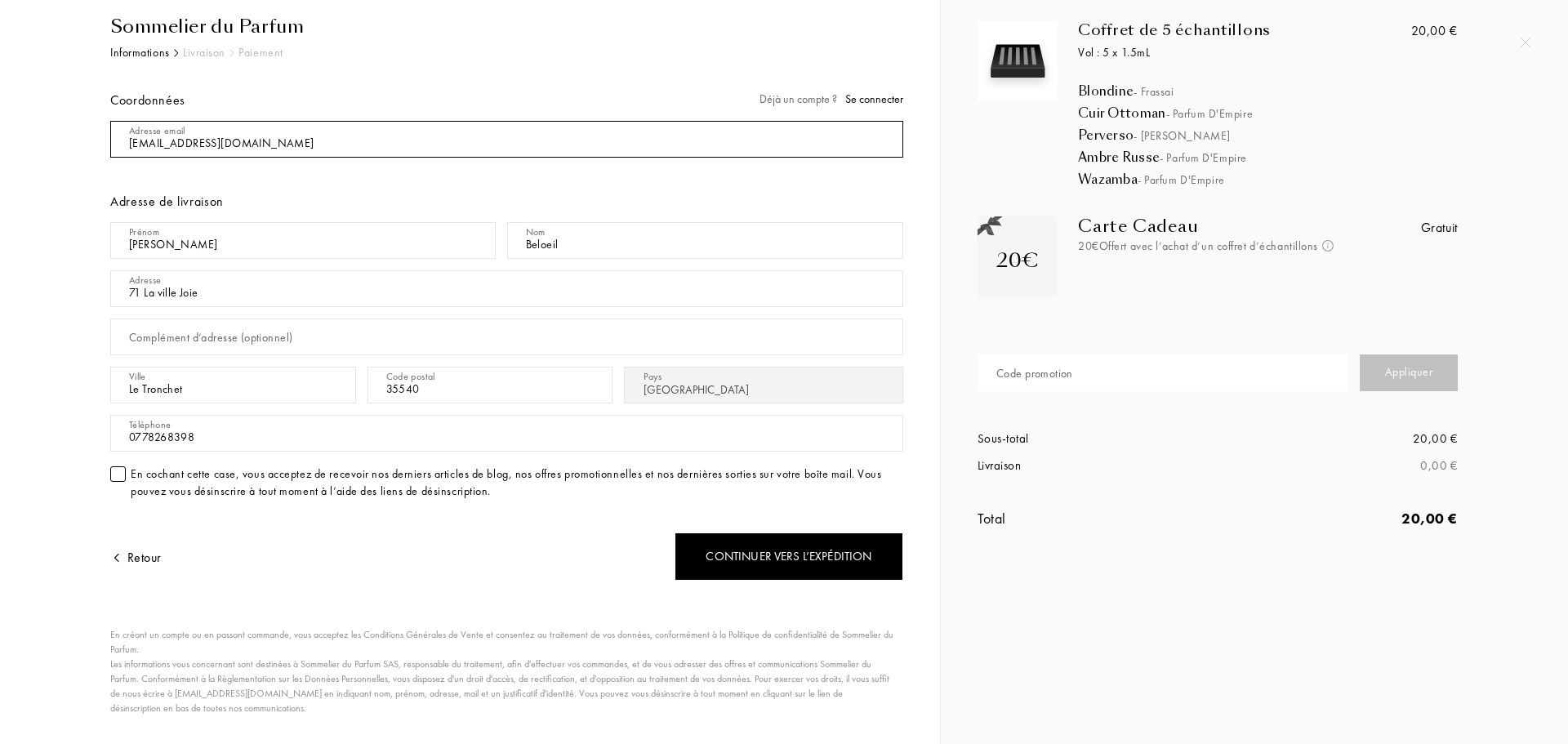
scroll to position [90, 0]
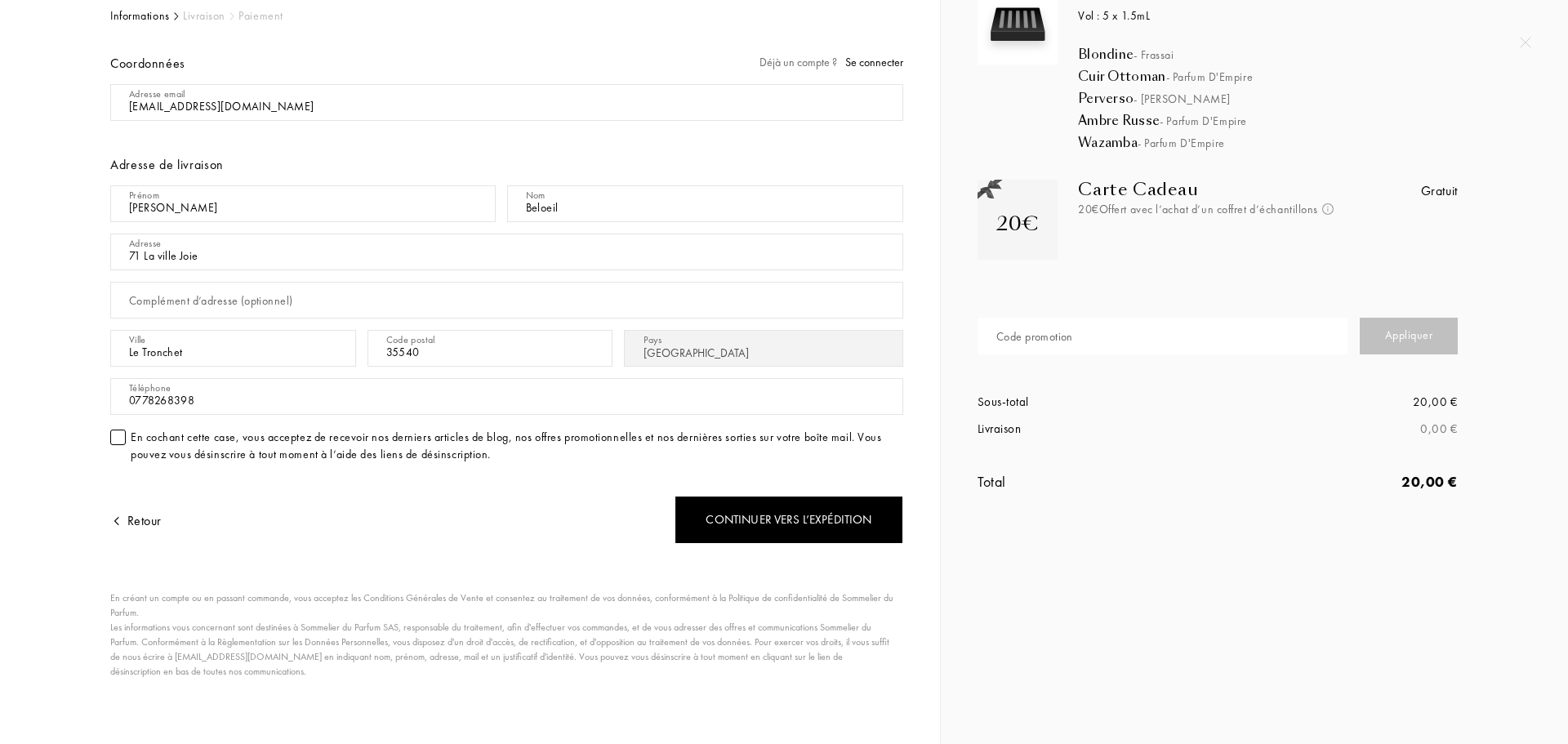
click at [106, 435] on div "Sommelier du Parfum Informations Livraison Paiement Coordonnées Déjà un compte …" at bounding box center [500, 360] width 805 height 768
click at [117, 439] on div at bounding box center [118, 437] width 15 height 15
click at [829, 520] on div "Continuer vers l’expédition" at bounding box center [788, 520] width 228 height 48
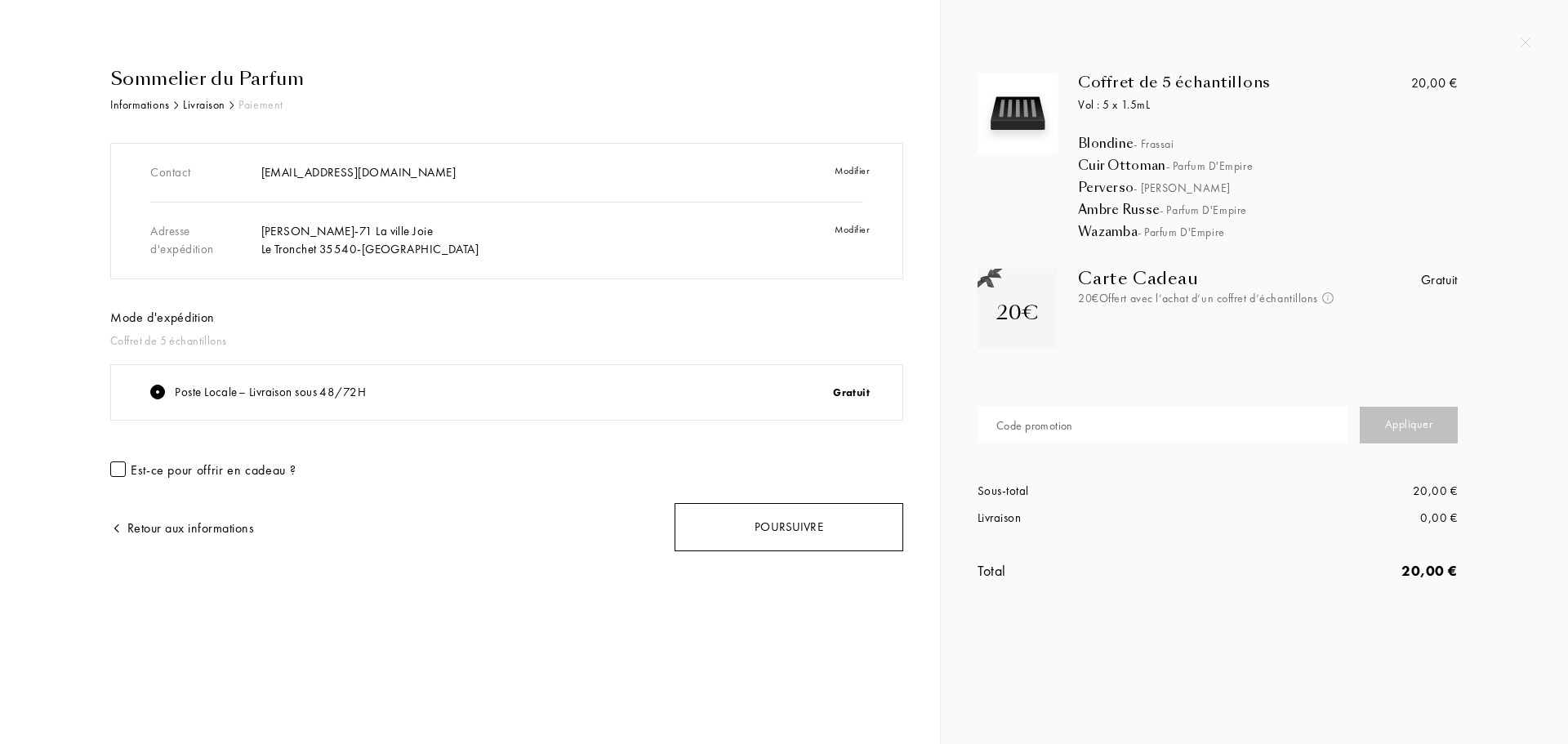
click at [810, 542] on div "Poursuivre" at bounding box center [788, 527] width 228 height 48
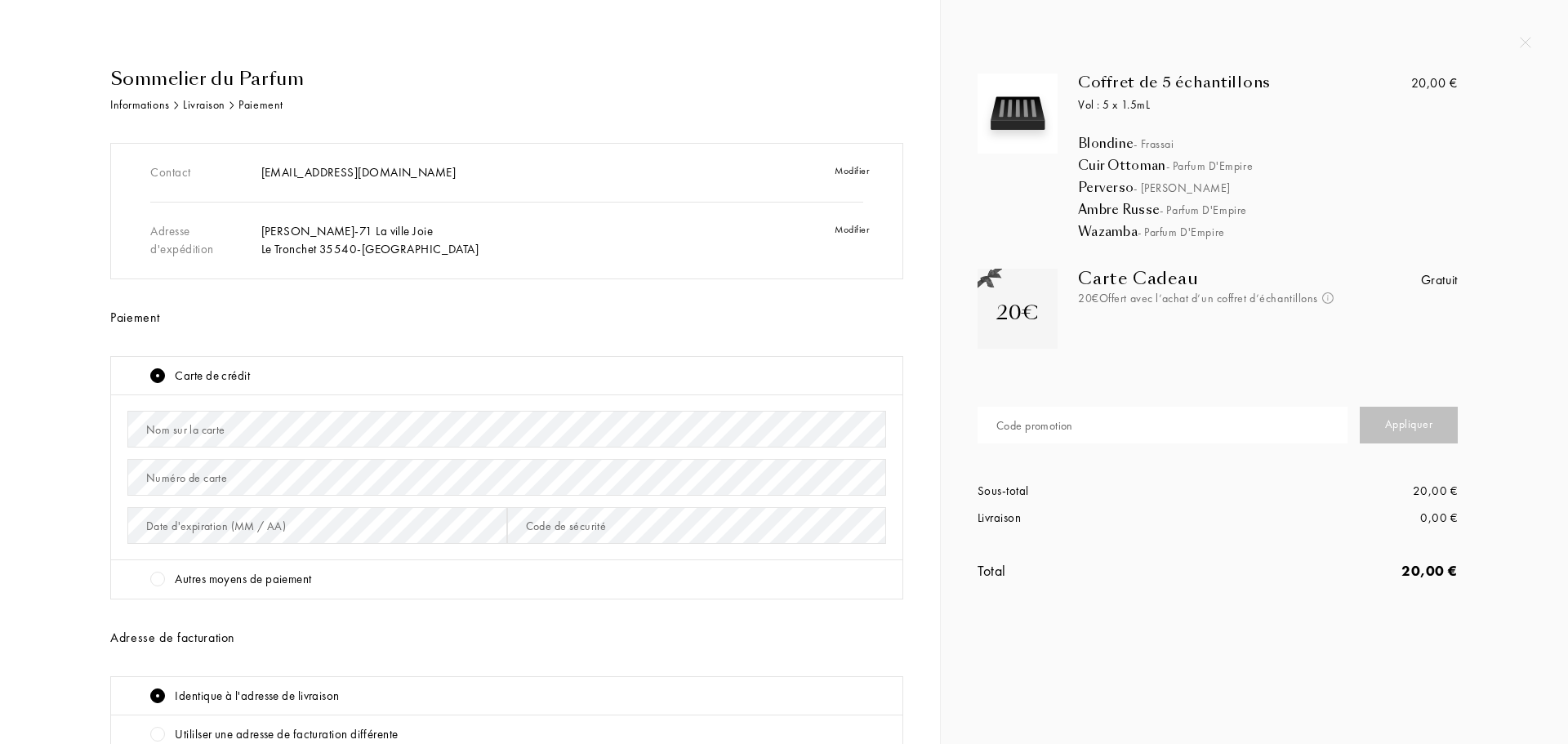
scroll to position [82, 0]
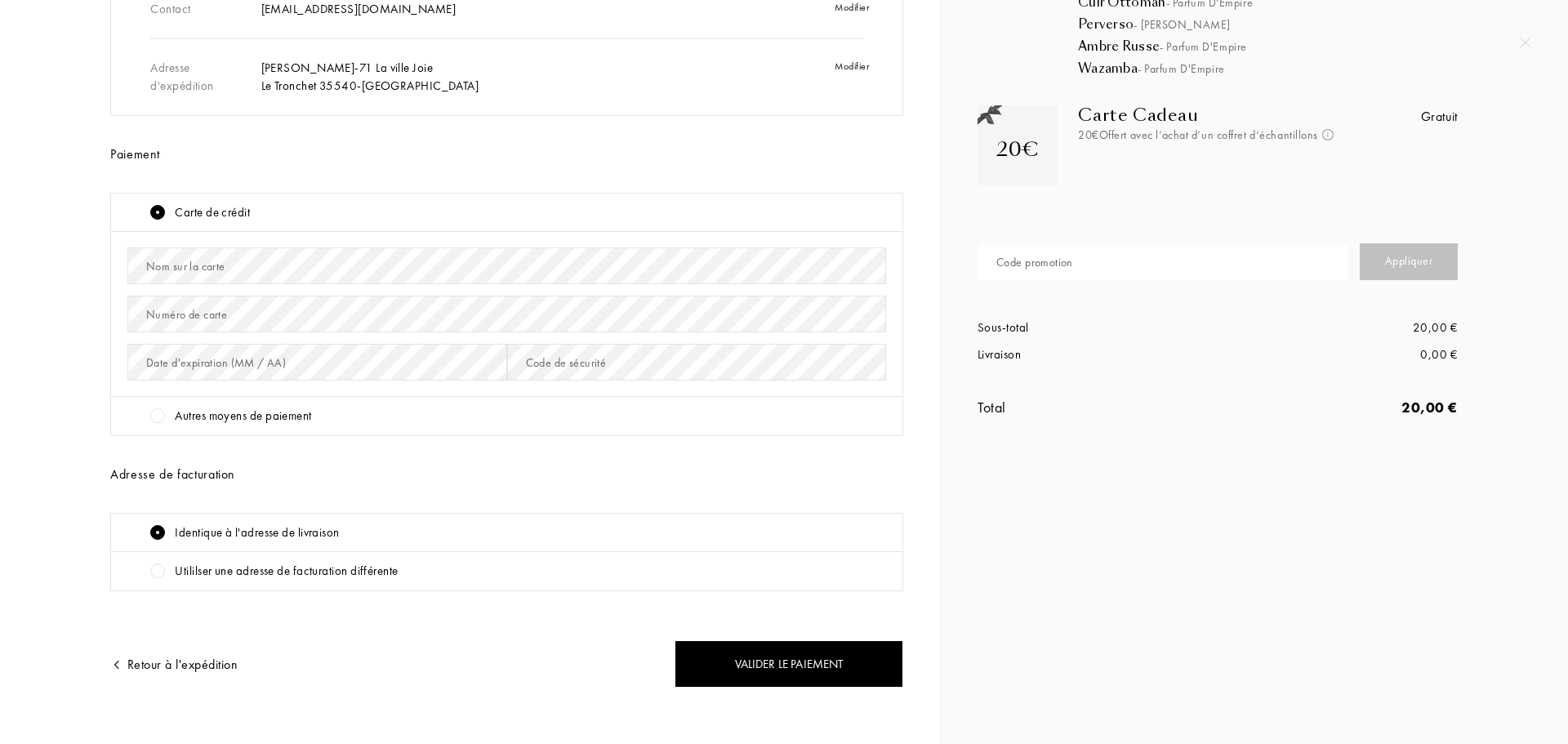
click at [451, 411] on div "Autres moyens de paiement" at bounding box center [518, 416] width 736 height 19
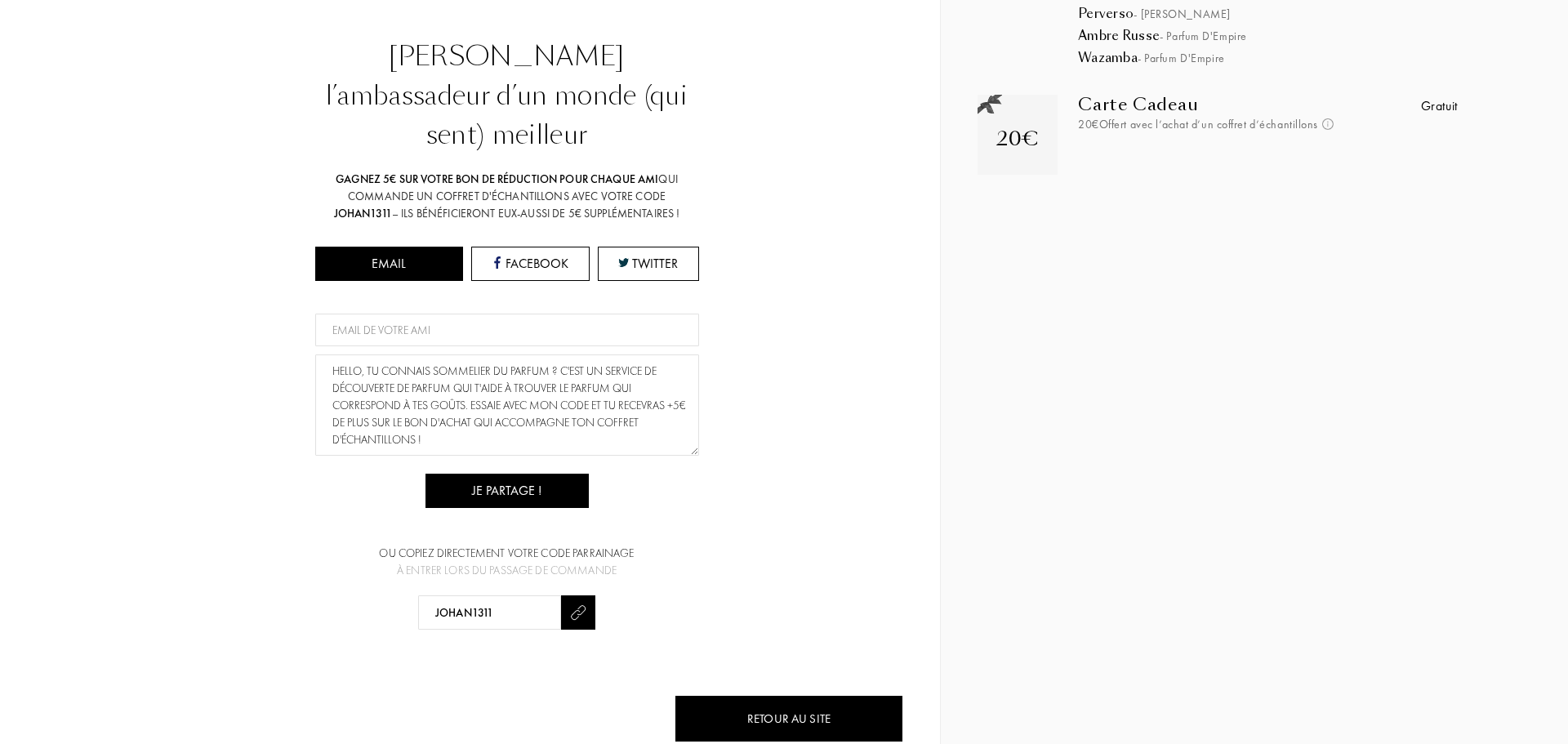
scroll to position [177, 0]
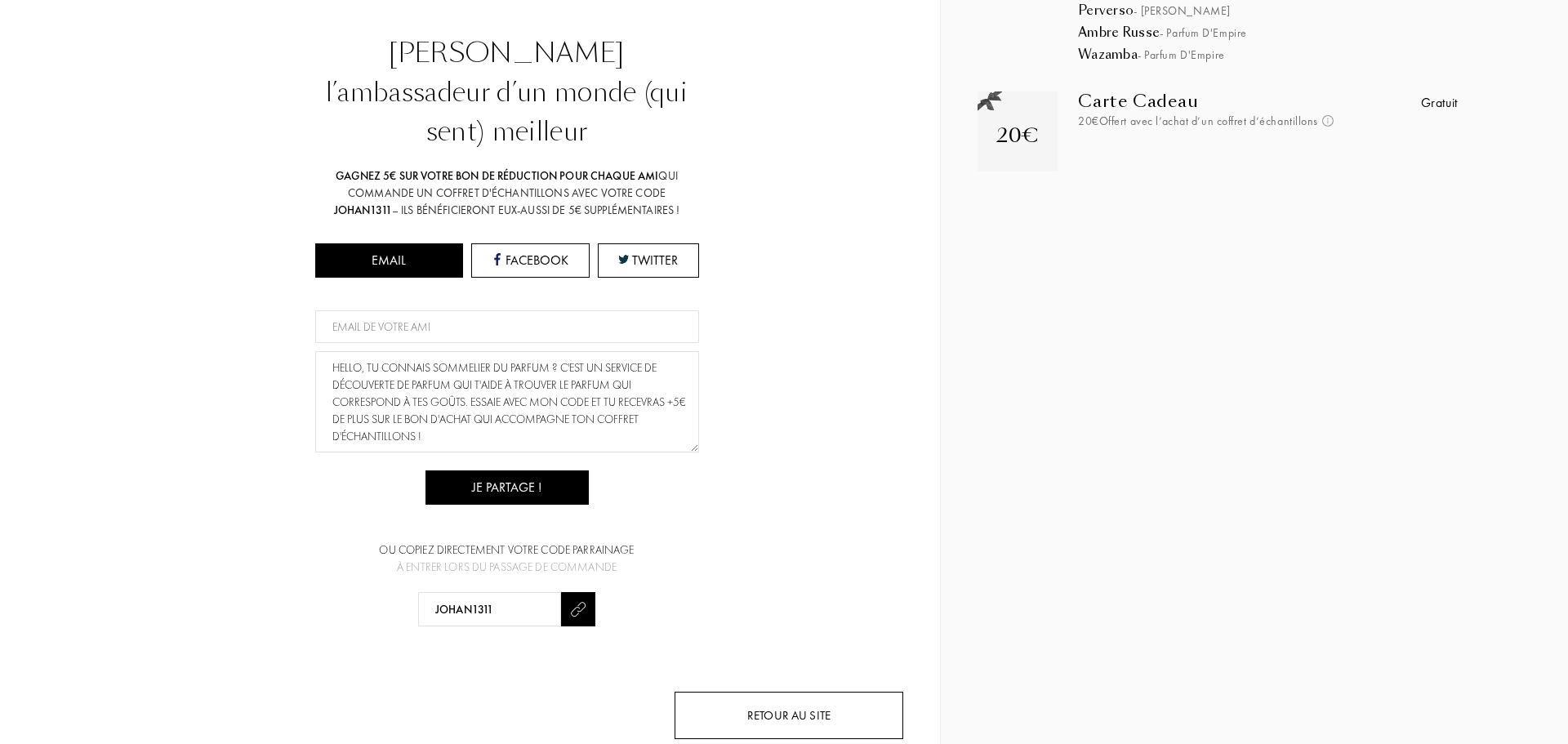
click at [840, 692] on div "Retour au site" at bounding box center [788, 715] width 228 height 48
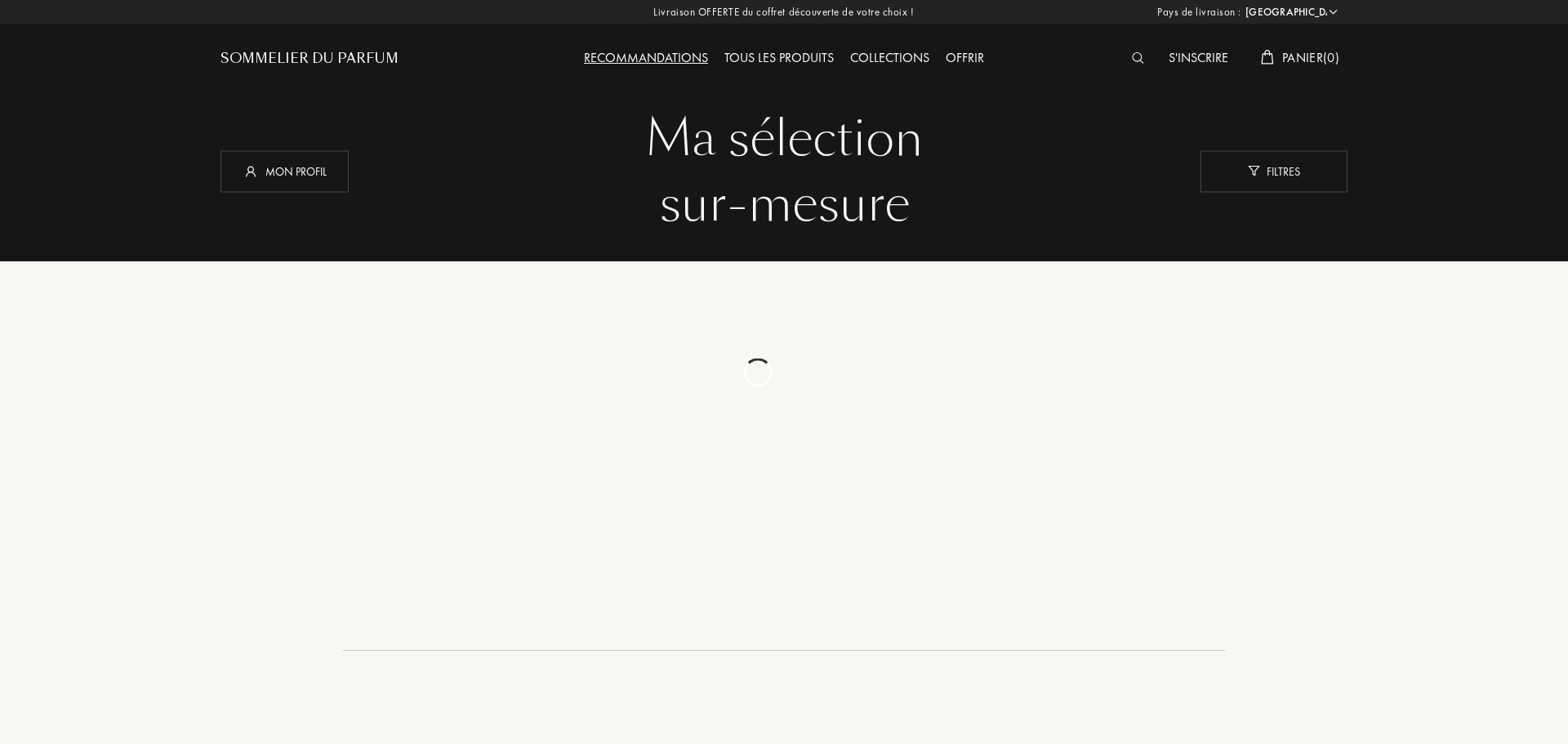
select select "FR"
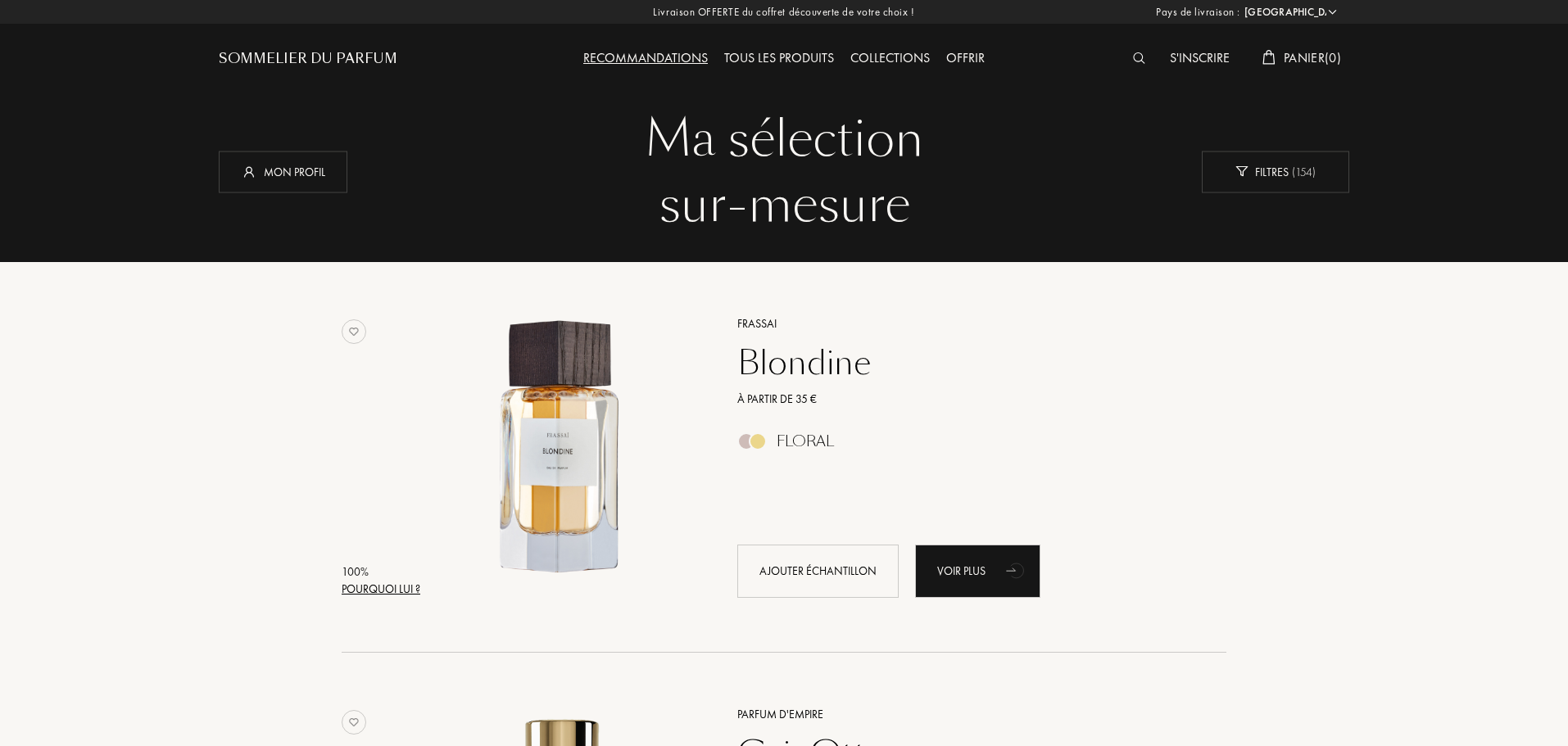
click at [896, 61] on div "Collections" at bounding box center [890, 58] width 96 height 21
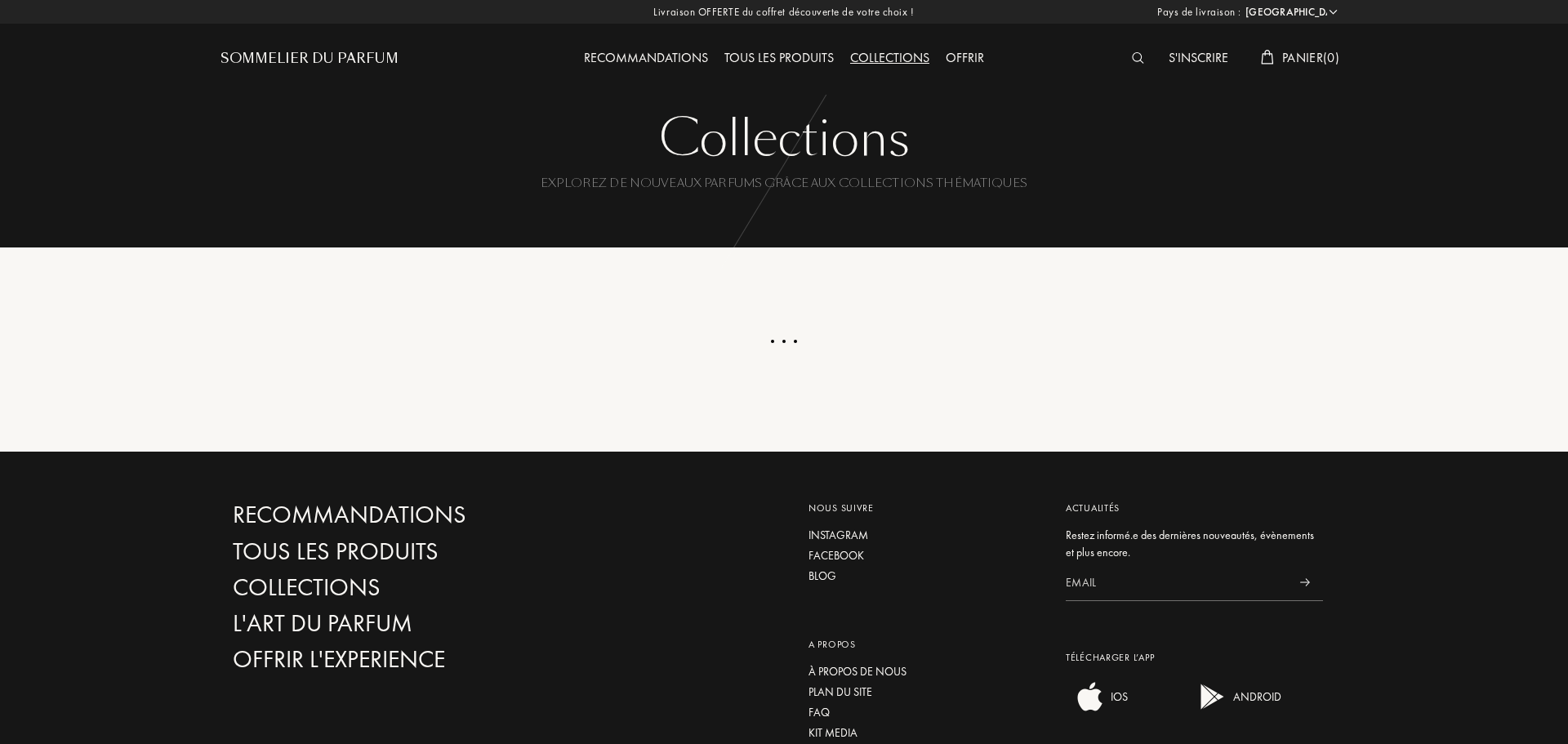
select select "FR"
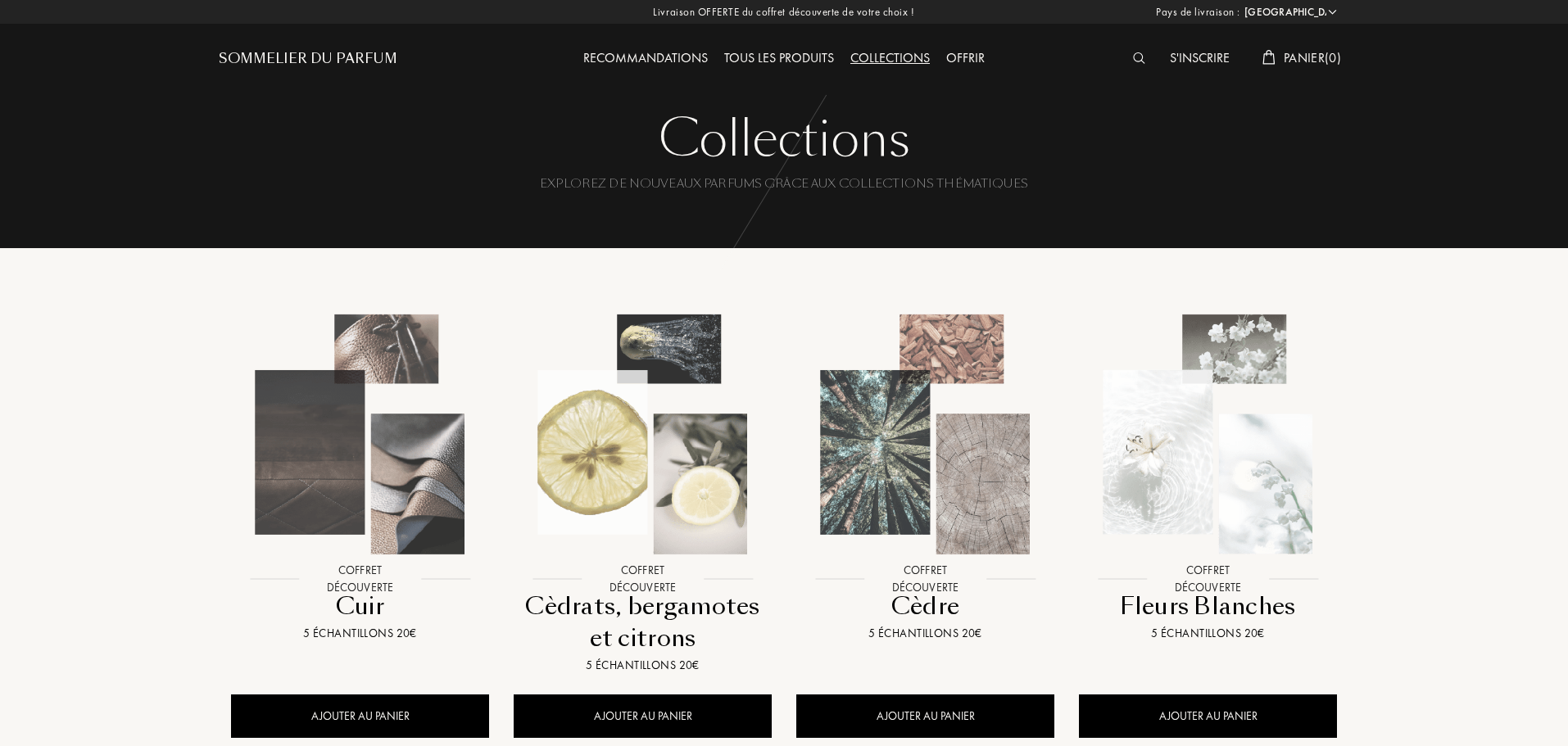
click at [661, 58] on div "Recommandations" at bounding box center [645, 58] width 141 height 21
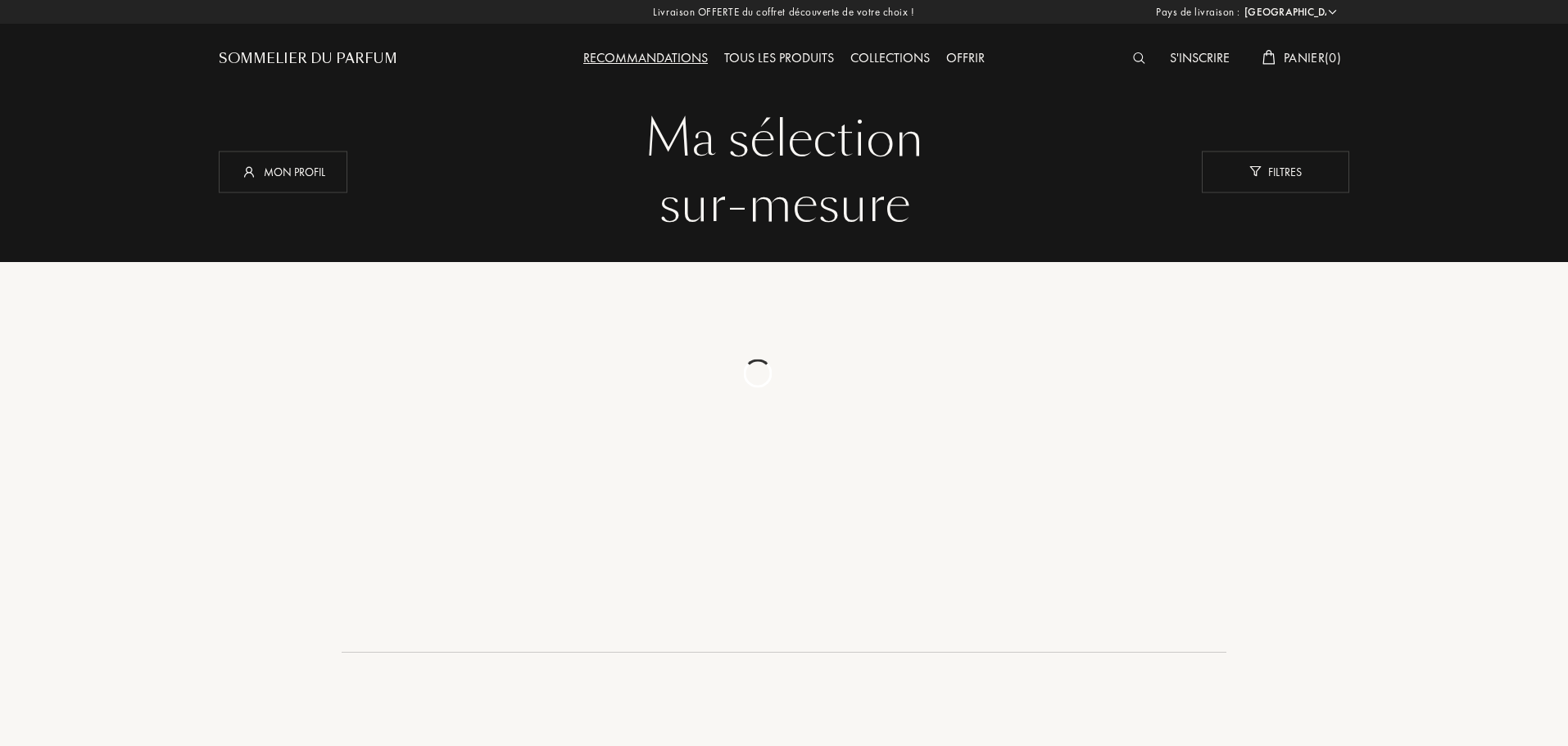
select select "FR"
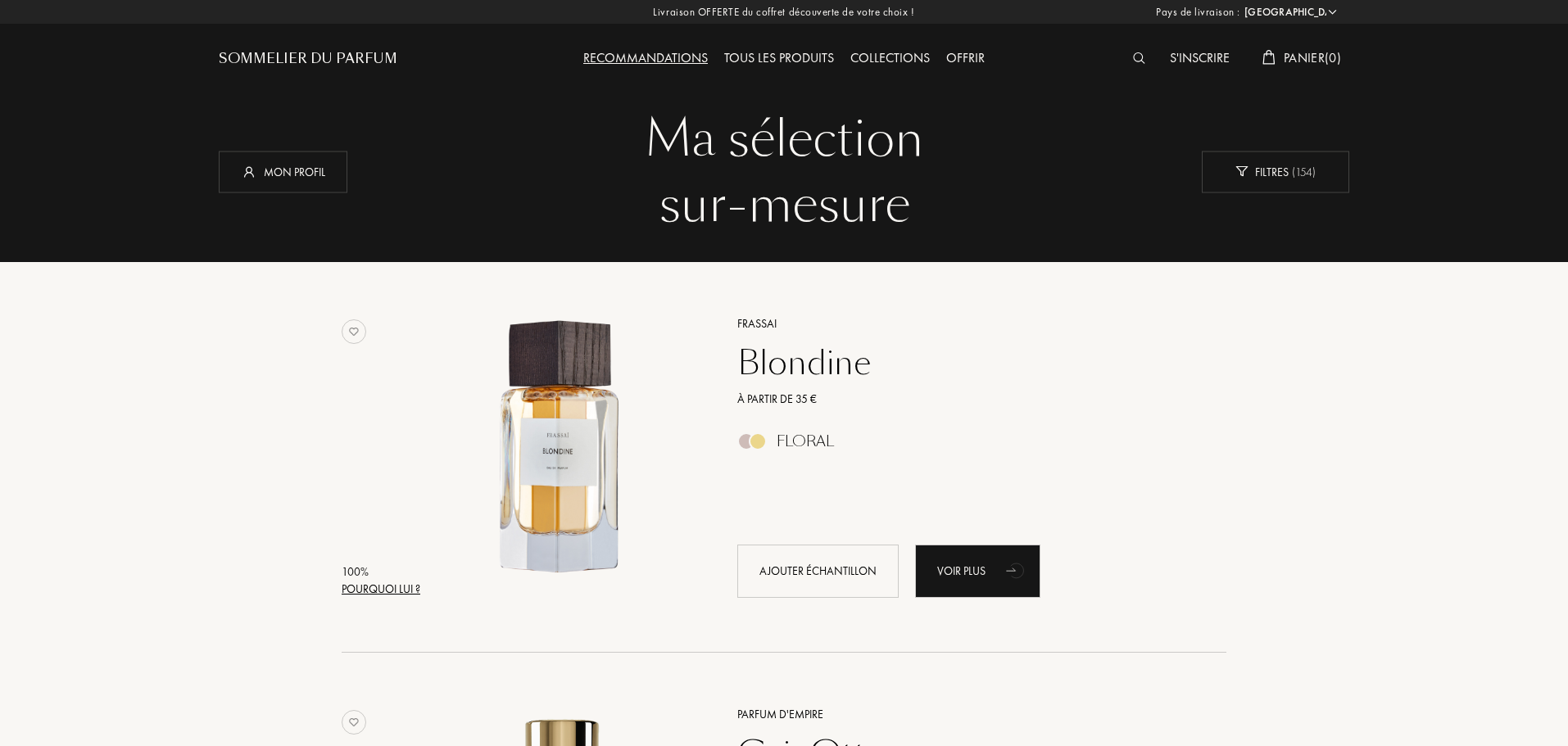
click at [869, 57] on div "Collections" at bounding box center [890, 58] width 96 height 21
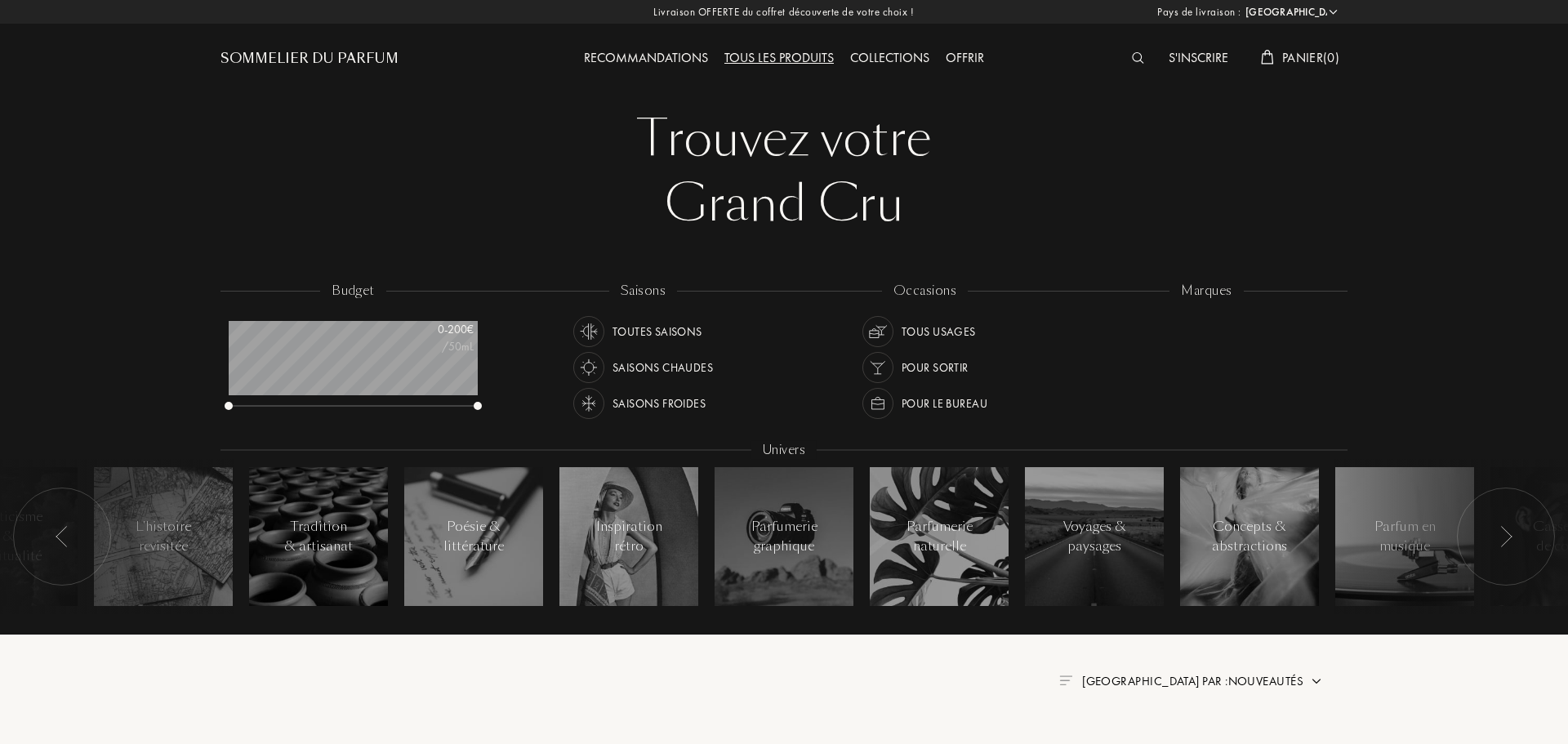
select select "FR"
click at [658, 327] on div "Toutes saisons" at bounding box center [655, 332] width 90 height 31
click at [930, 367] on div "Pour sortir" at bounding box center [932, 367] width 67 height 31
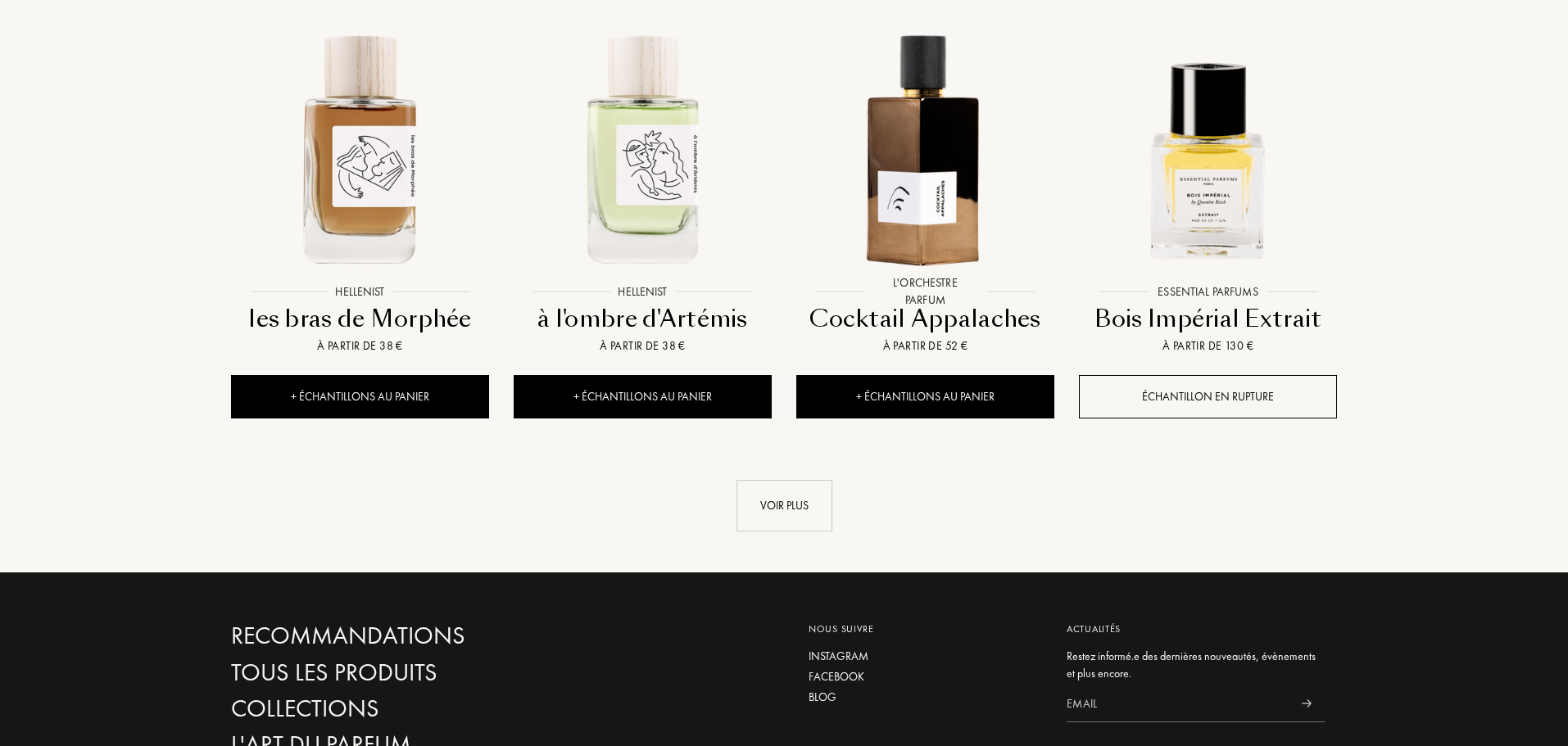
scroll to position [1720, 0]
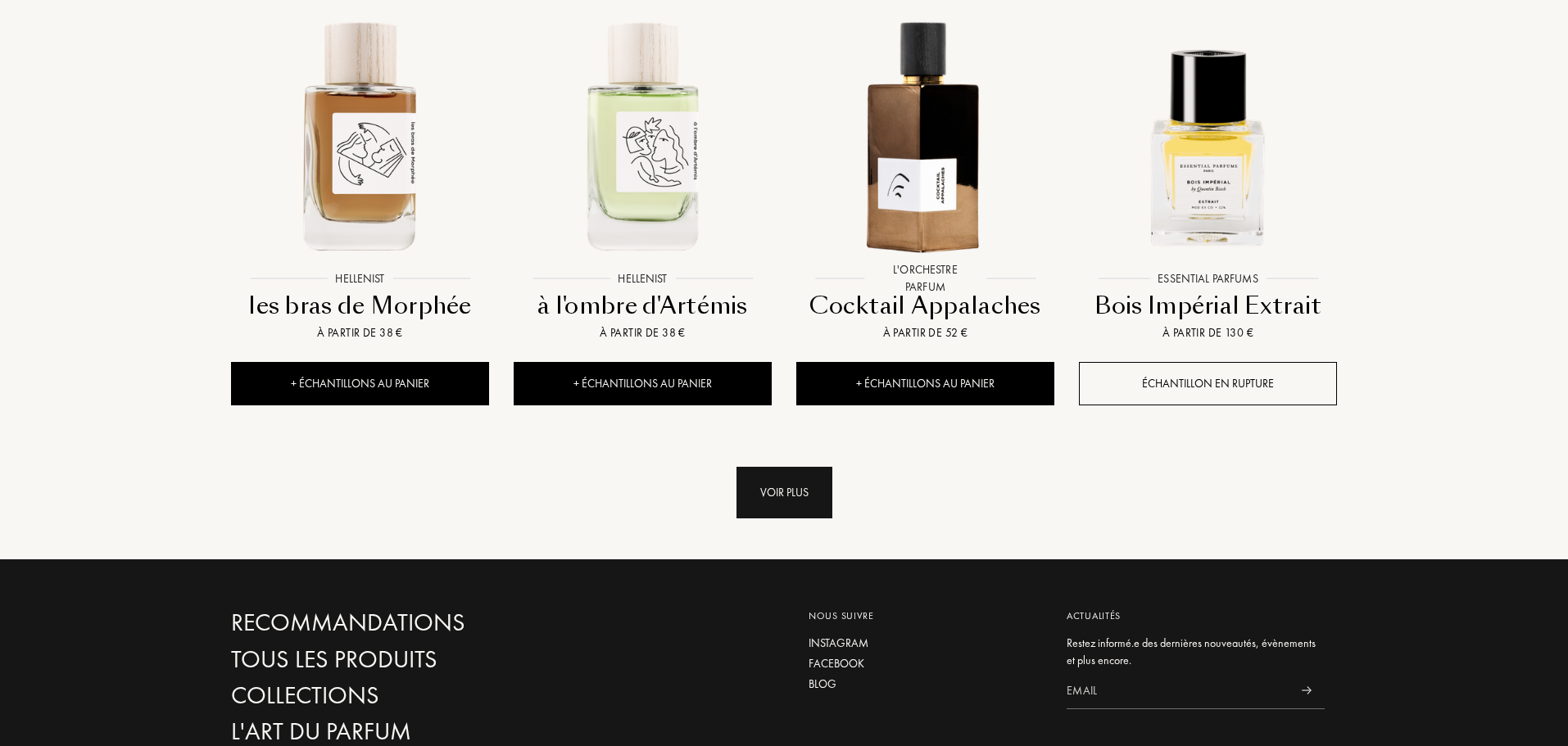
click at [801, 467] on div "Voir plus" at bounding box center [784, 492] width 96 height 52
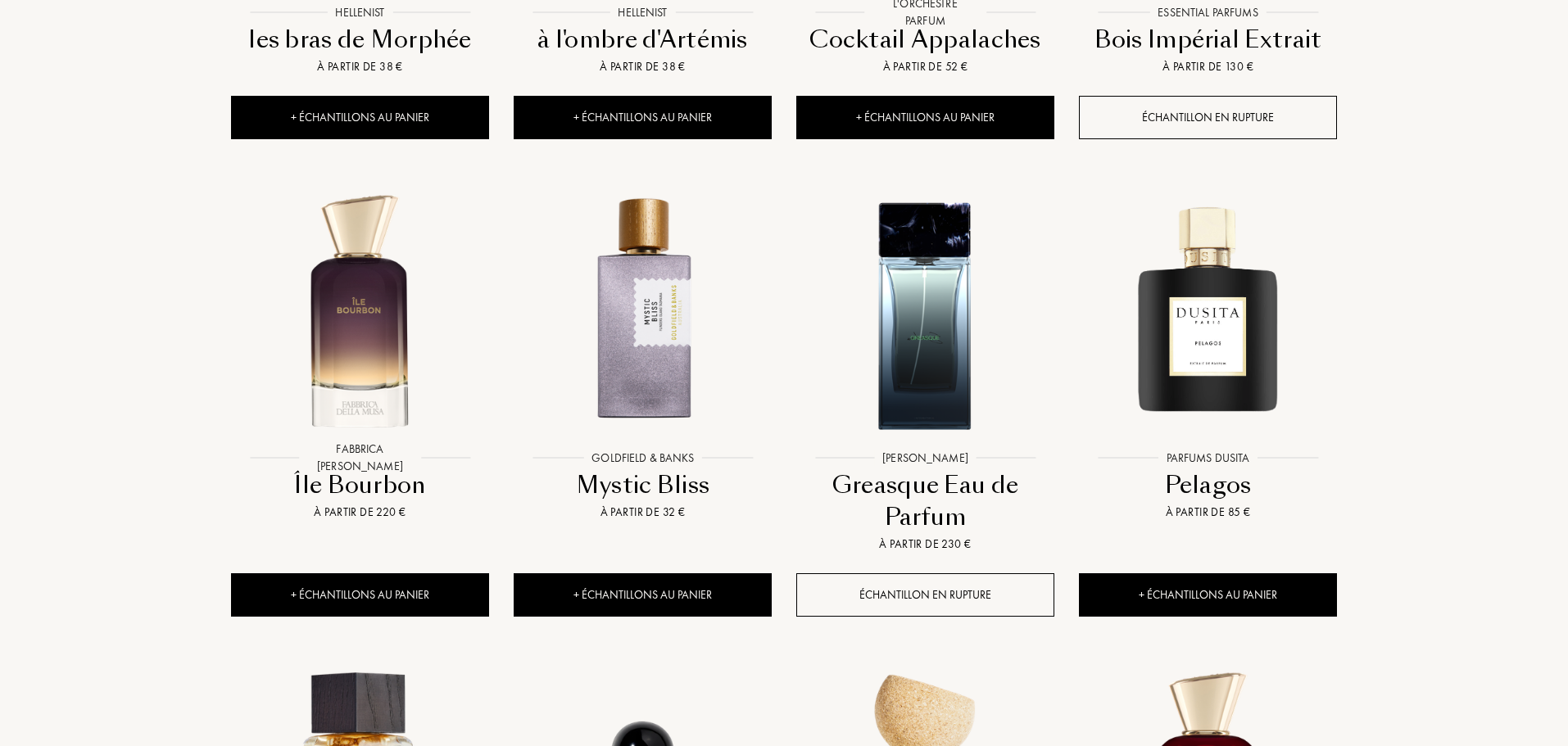
scroll to position [1884, 0]
